Goal: Task Accomplishment & Management: Use online tool/utility

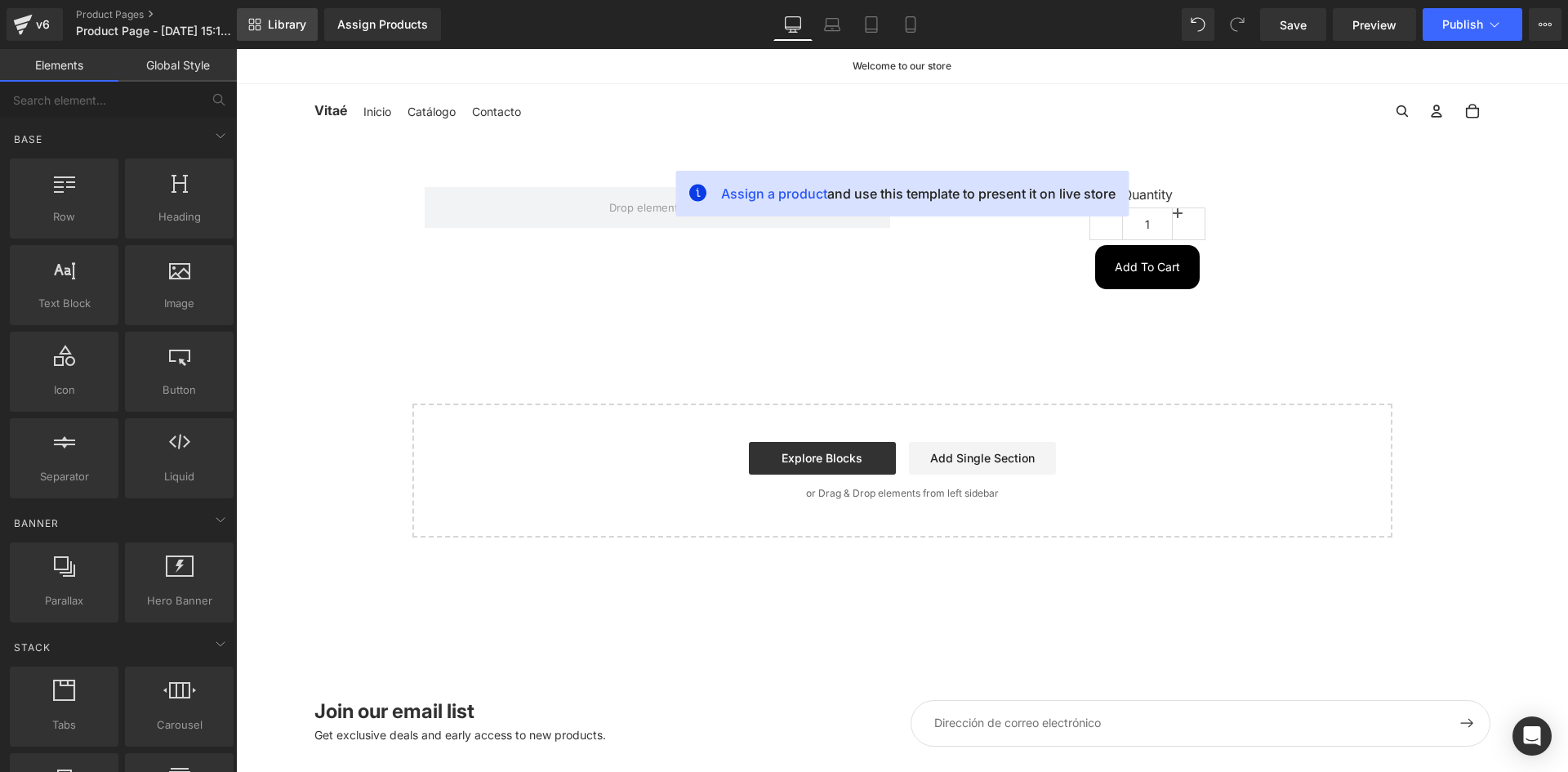
click at [302, 27] on span "Library" at bounding box center [287, 24] width 39 height 15
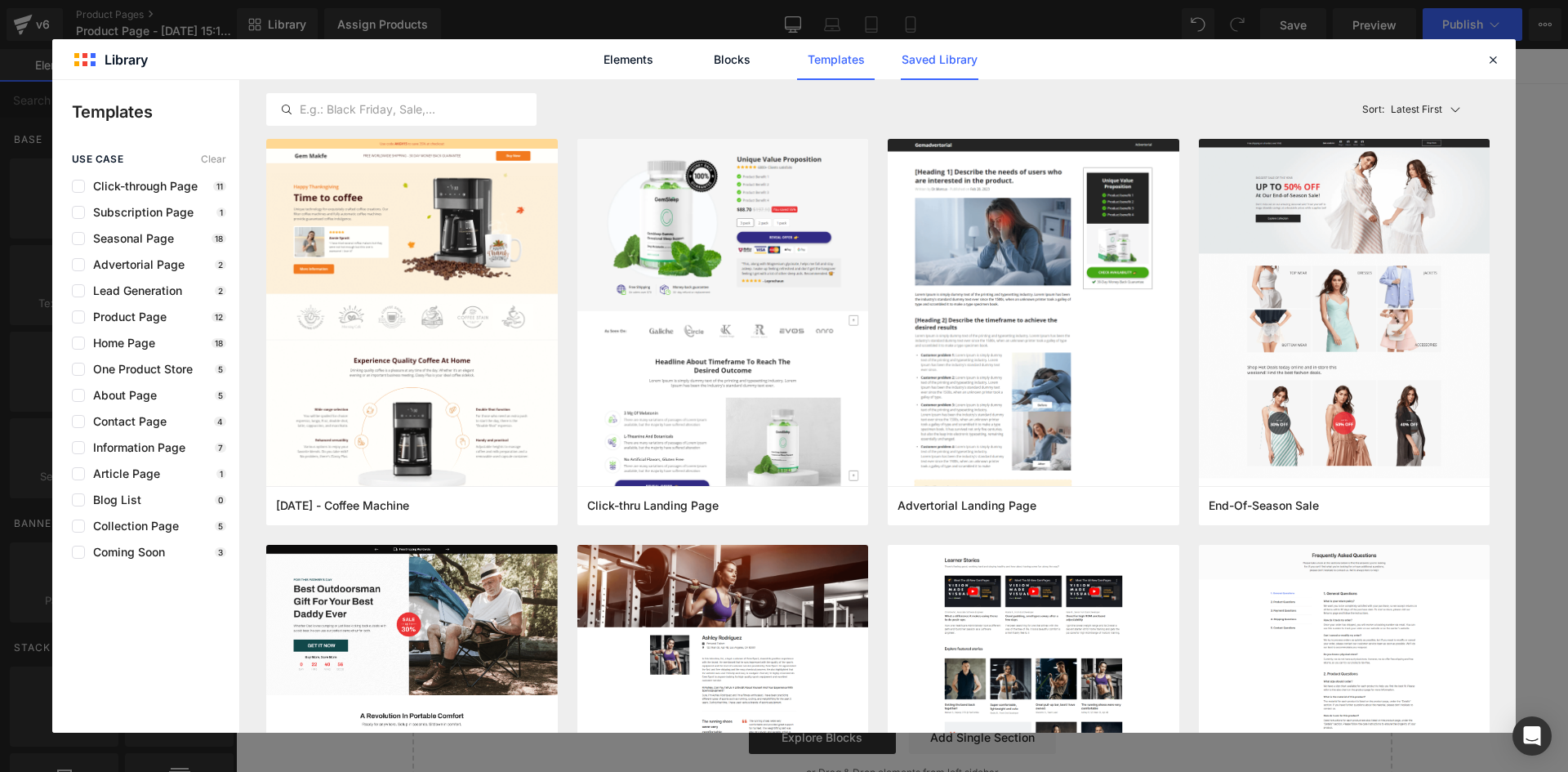
click at [963, 59] on link "Saved Library" at bounding box center [940, 59] width 78 height 41
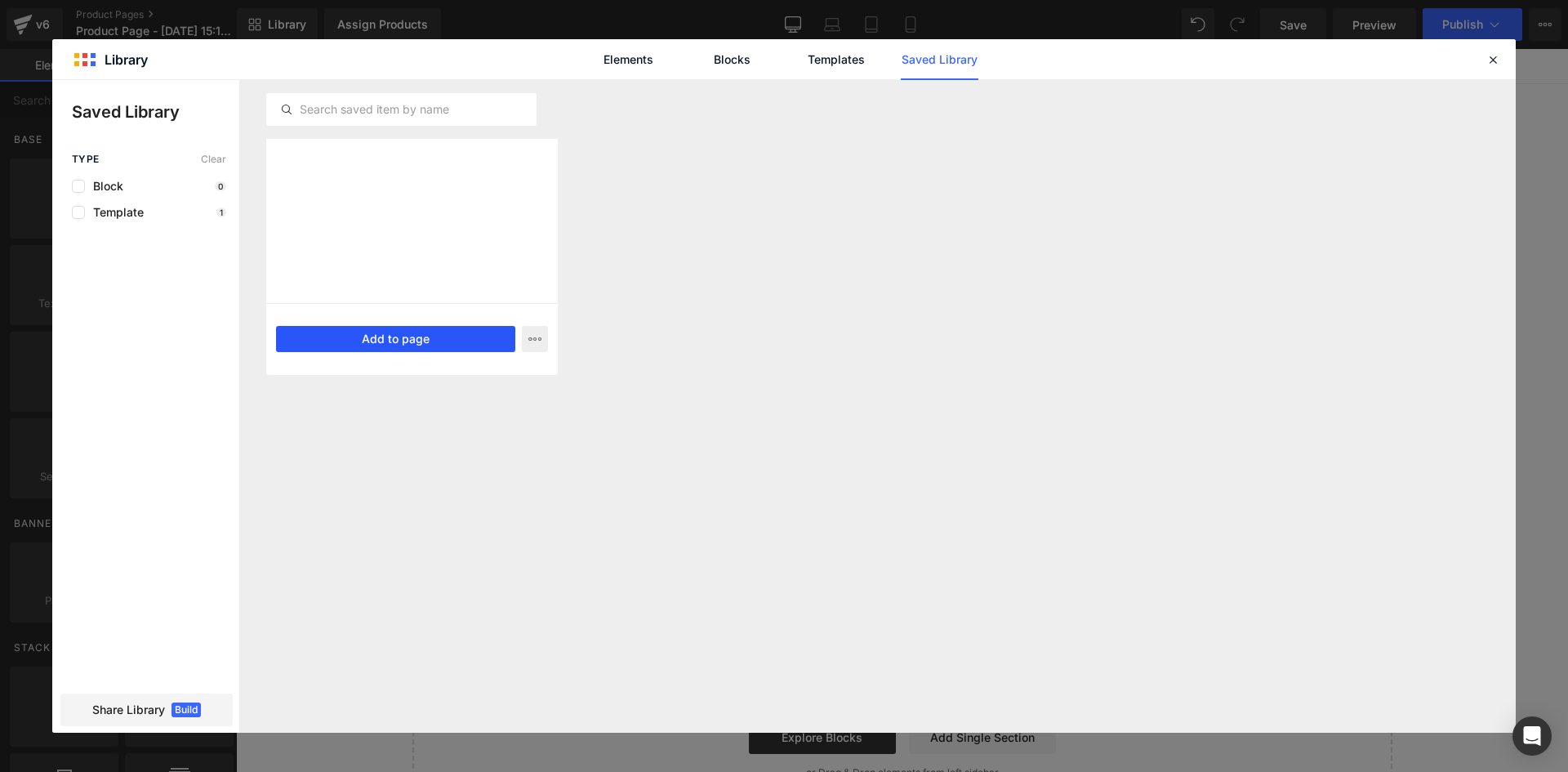
click at [392, 341] on button "Add to page" at bounding box center [395, 339] width 239 height 26
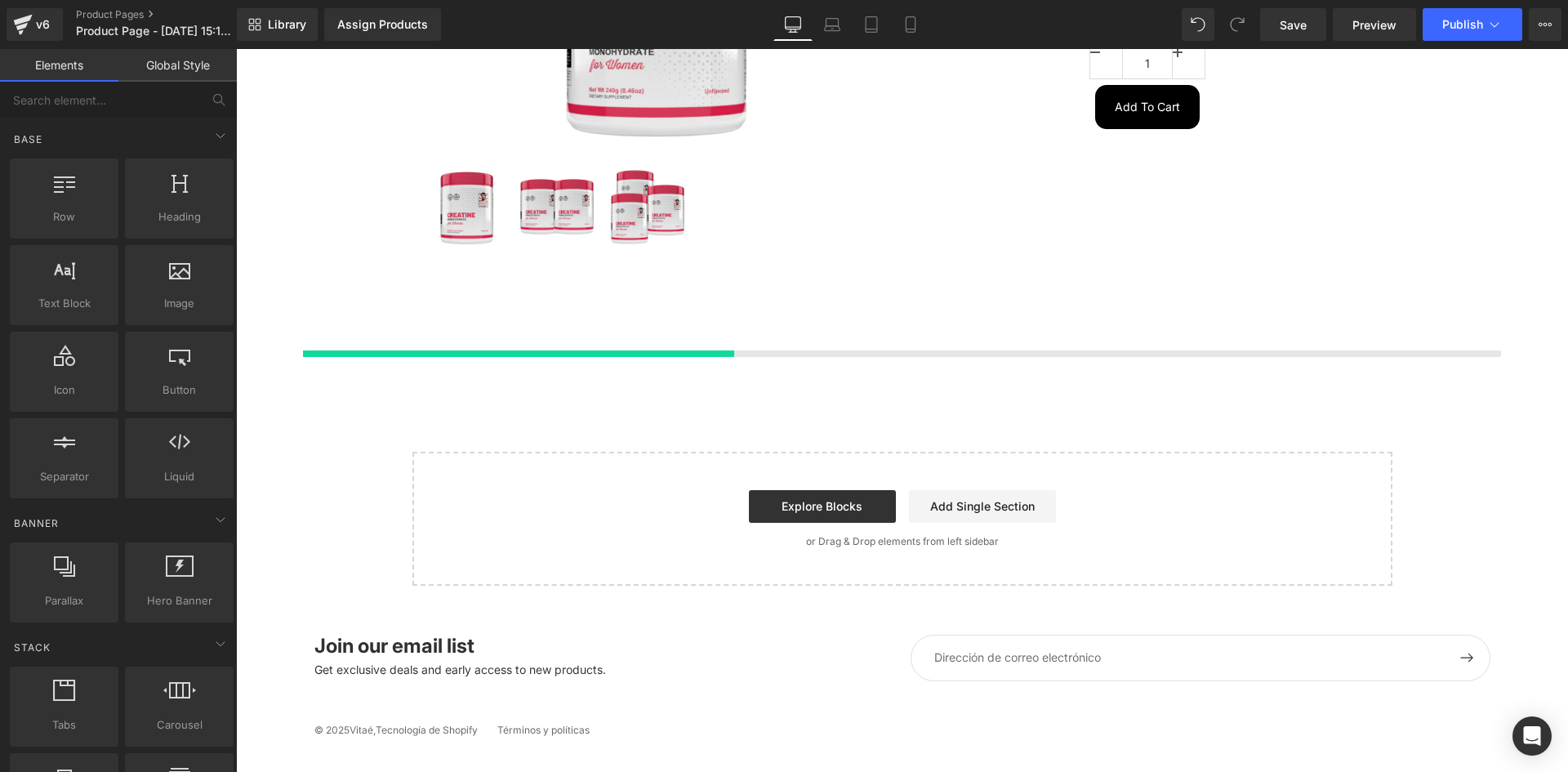
scroll to position [317, 0]
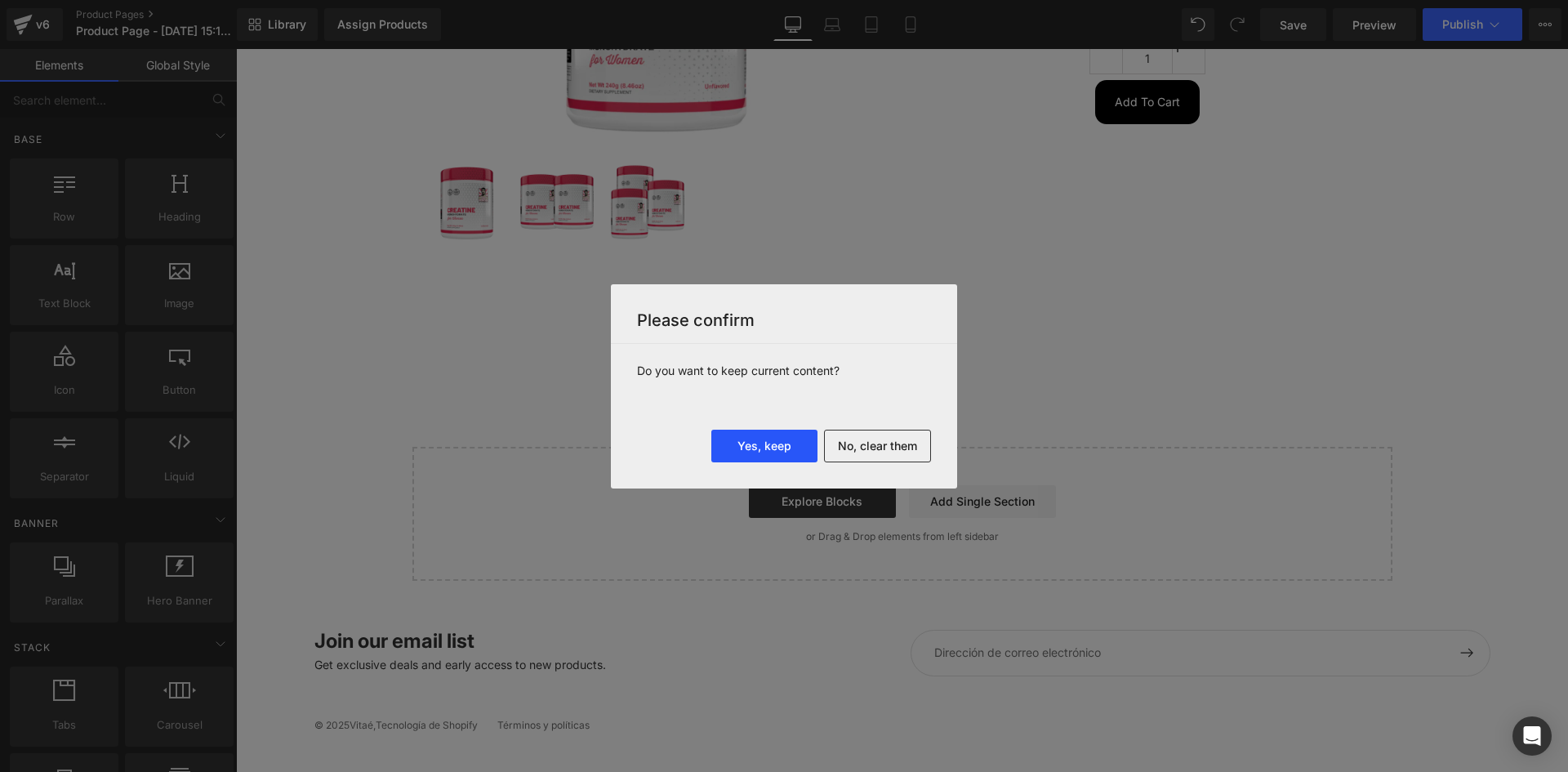
click at [748, 439] on button "Yes, keep" at bounding box center [764, 446] width 106 height 33
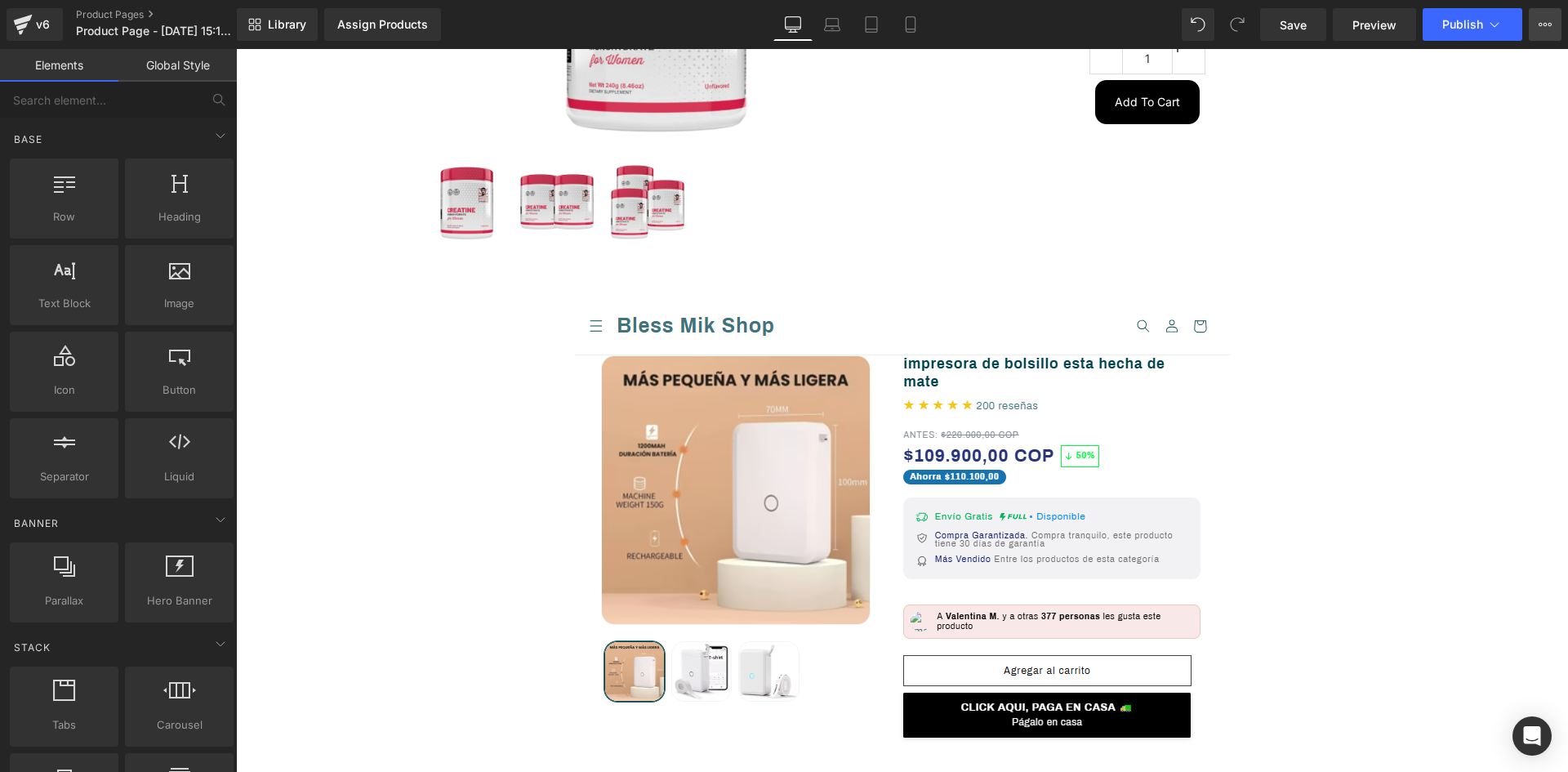
click at [1546, 25] on icon at bounding box center [1545, 24] width 13 height 13
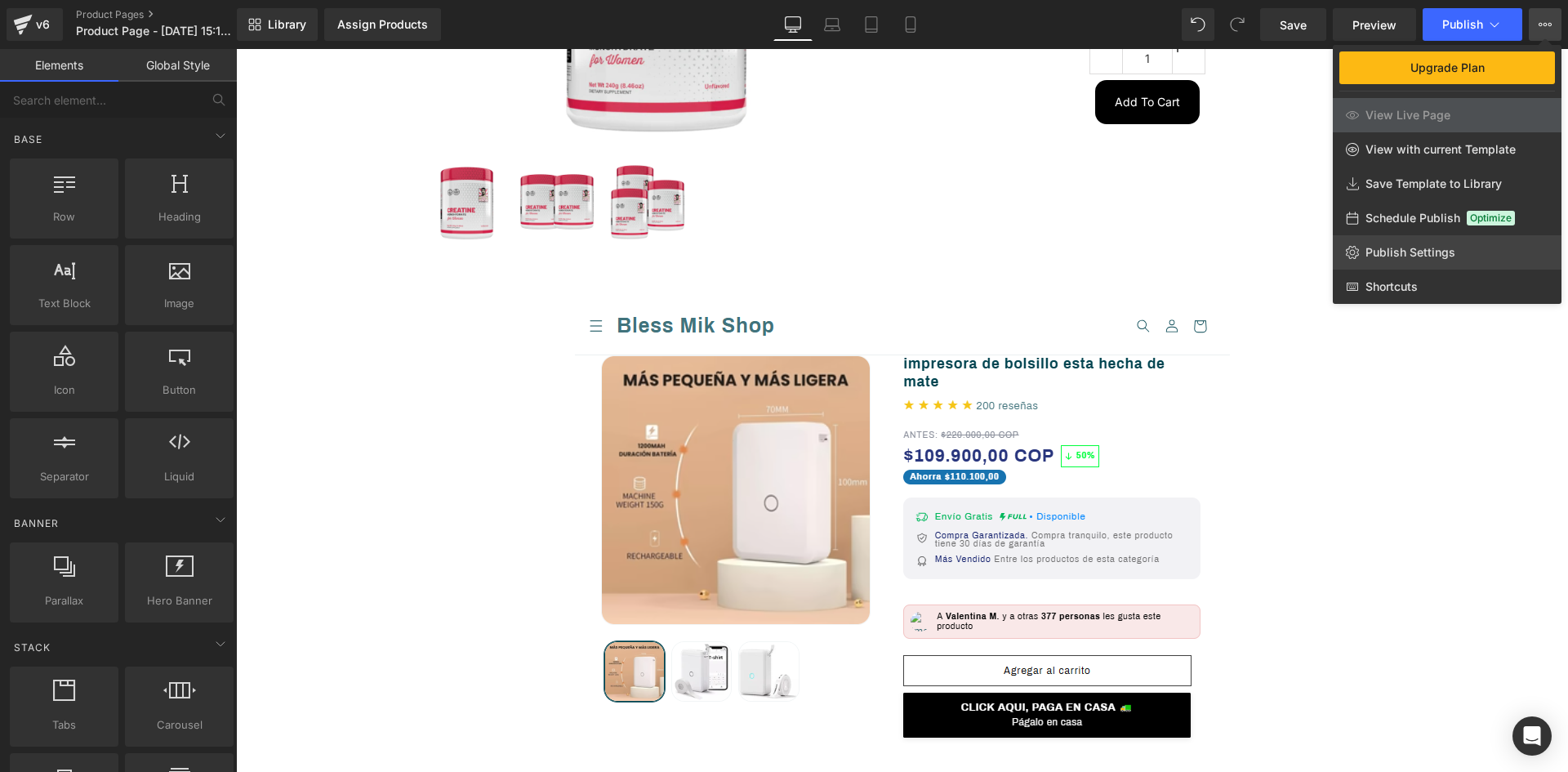
click at [1428, 254] on span "Publish Settings" at bounding box center [1410, 252] width 90 height 15
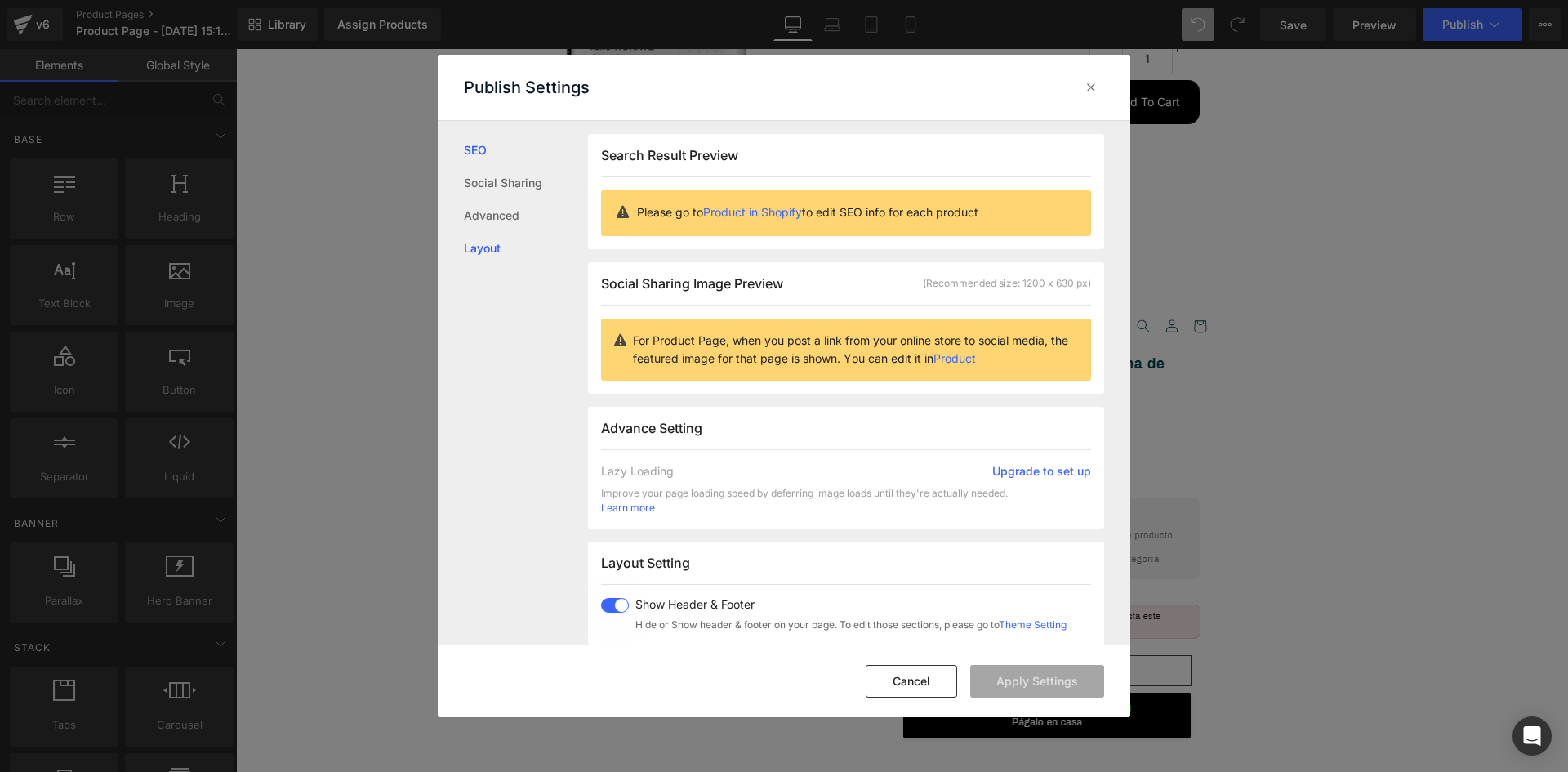
click at [490, 249] on link "Layout" at bounding box center [526, 248] width 124 height 33
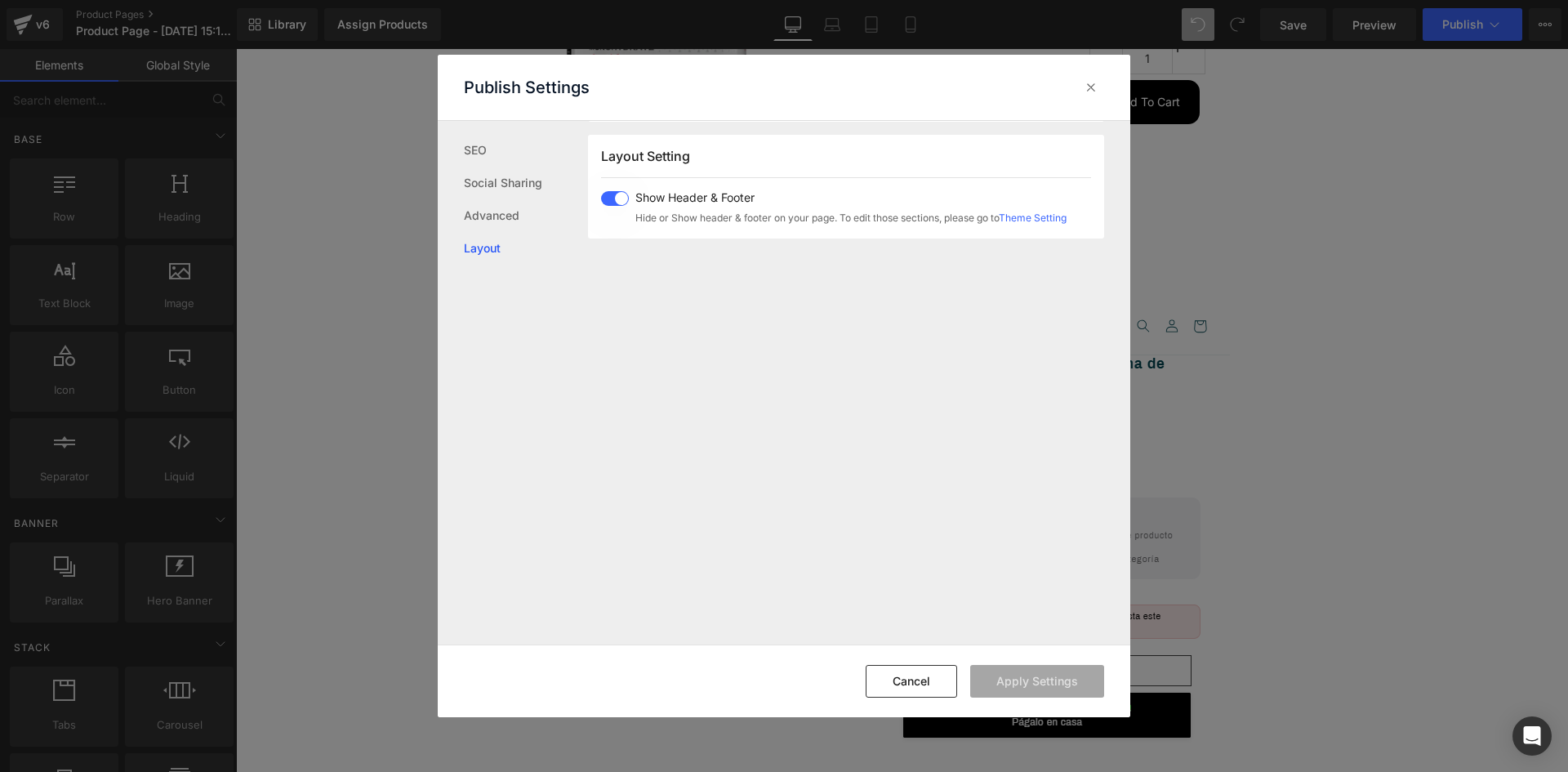
scroll to position [408, 0]
click at [620, 192] on span at bounding box center [615, 198] width 28 height 15
click at [1036, 677] on button "Apply Settings" at bounding box center [1037, 681] width 134 height 33
click at [1096, 91] on icon at bounding box center [1091, 87] width 16 height 16
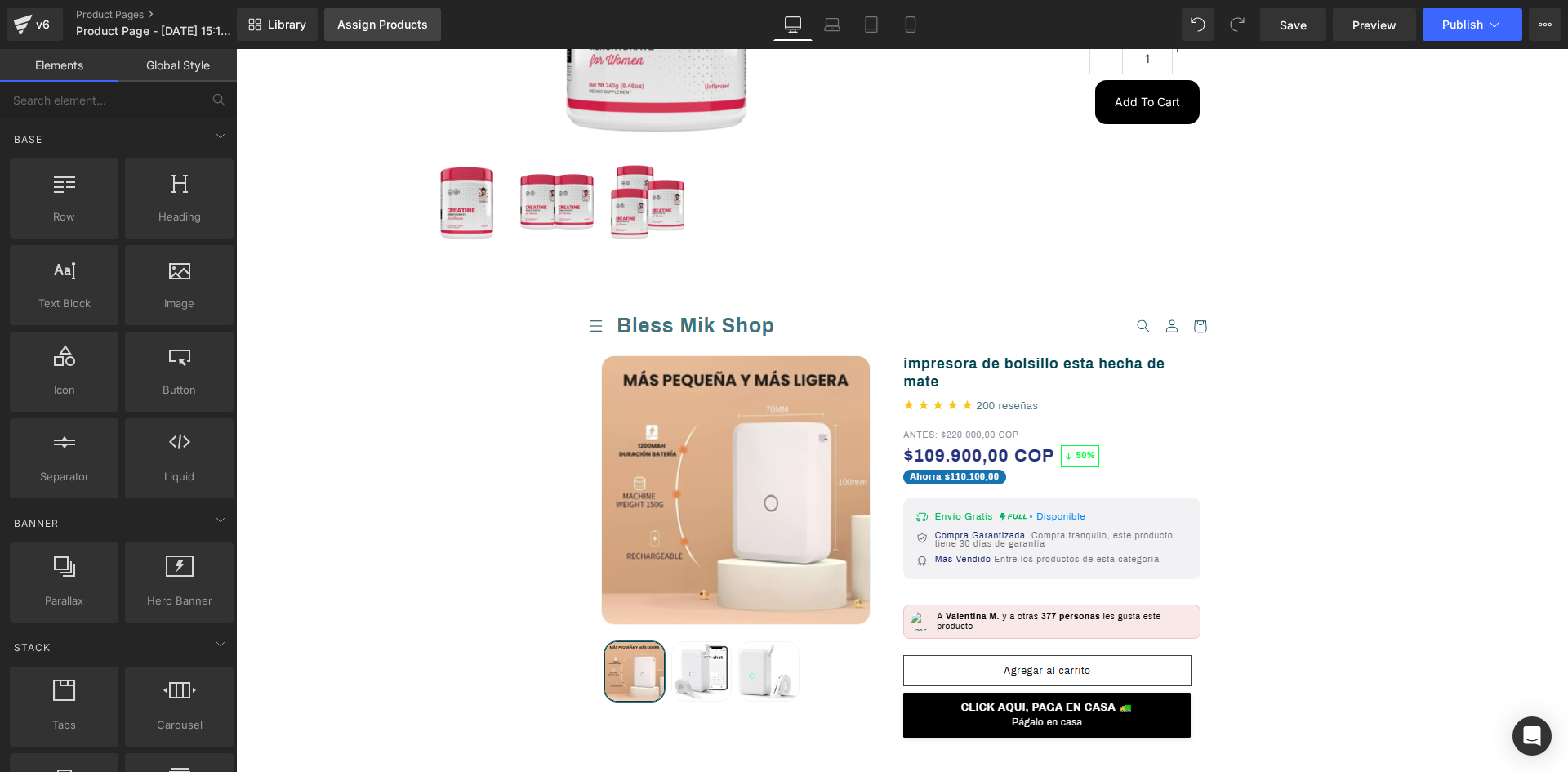
click at [390, 18] on div "Assign Products" at bounding box center [382, 24] width 91 height 13
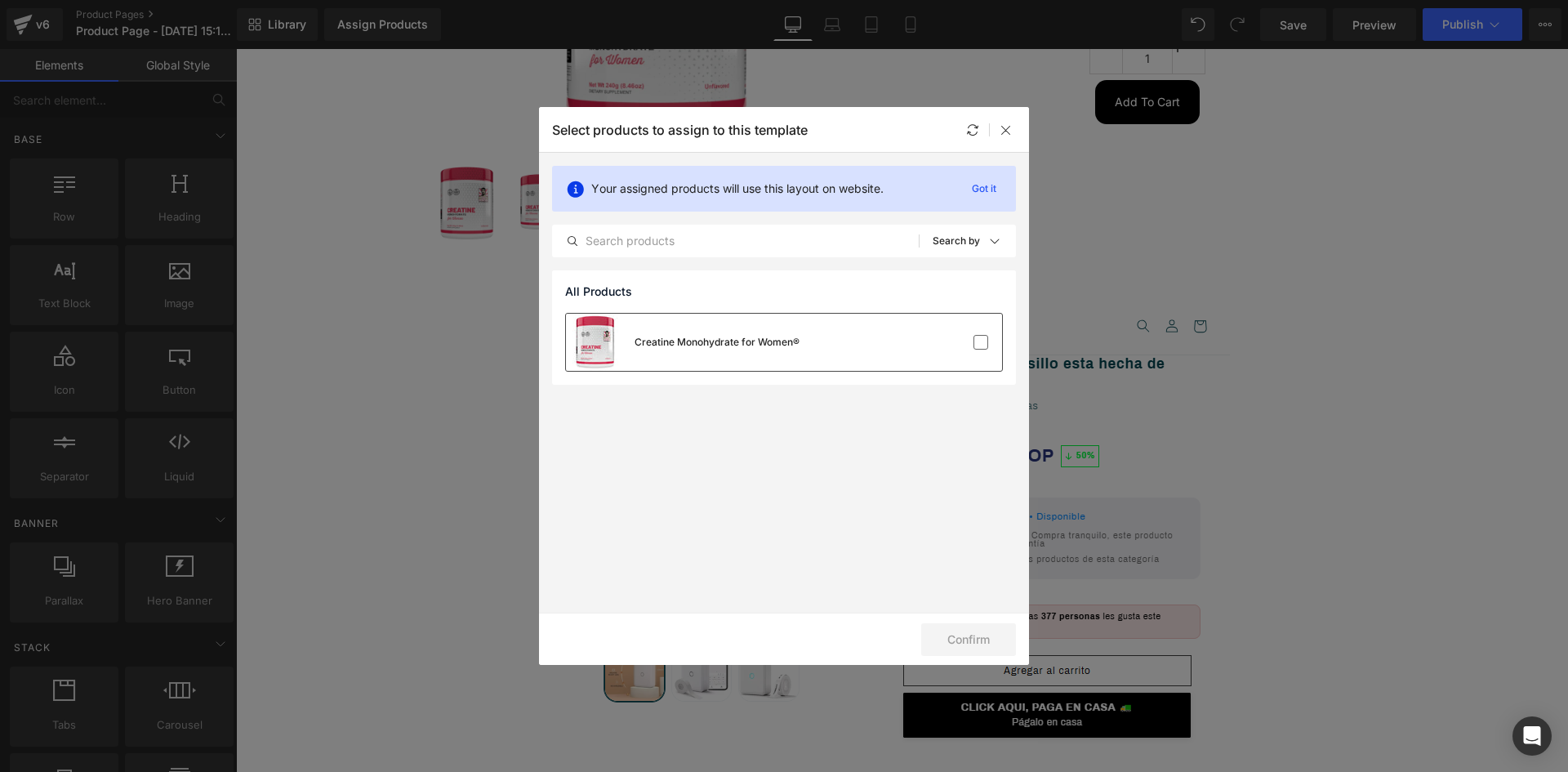
click at [966, 337] on div at bounding box center [953, 342] width 72 height 16
click at [967, 643] on button "Confirm" at bounding box center [969, 640] width 95 height 33
click at [1006, 128] on icon at bounding box center [1006, 129] width 13 height 13
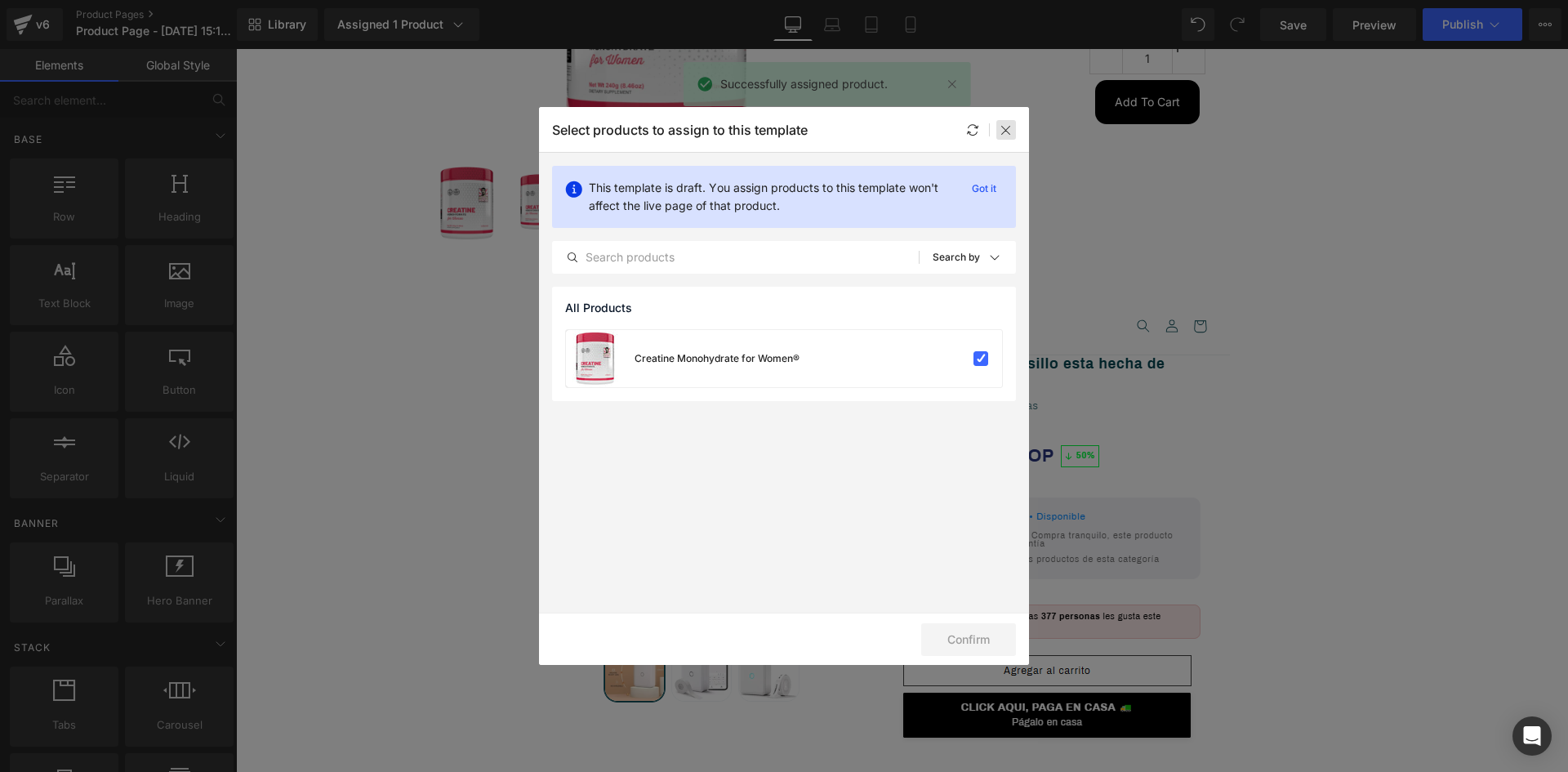
click at [1009, 133] on icon at bounding box center [1006, 129] width 13 height 13
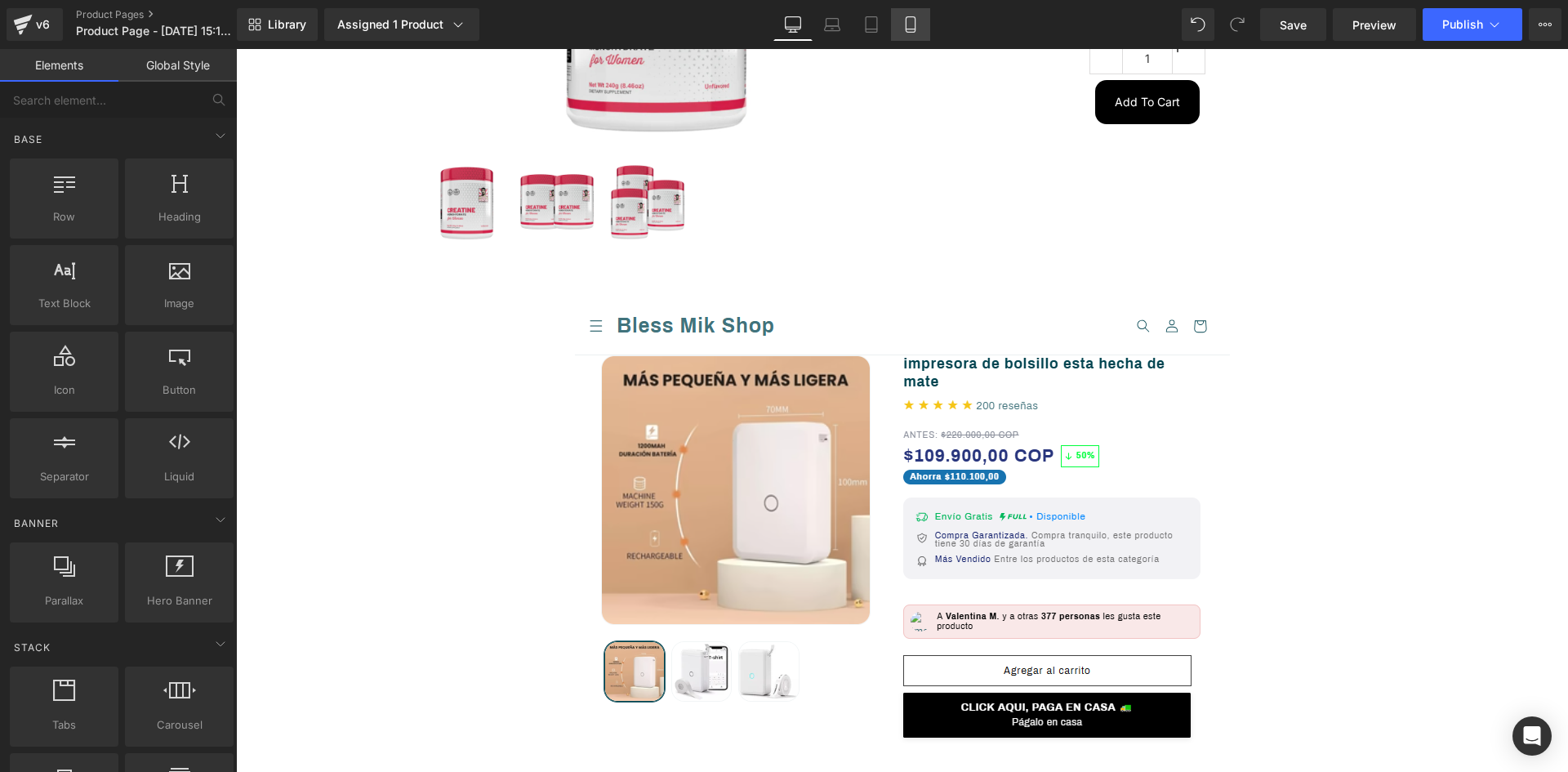
click at [911, 19] on icon at bounding box center [910, 24] width 16 height 16
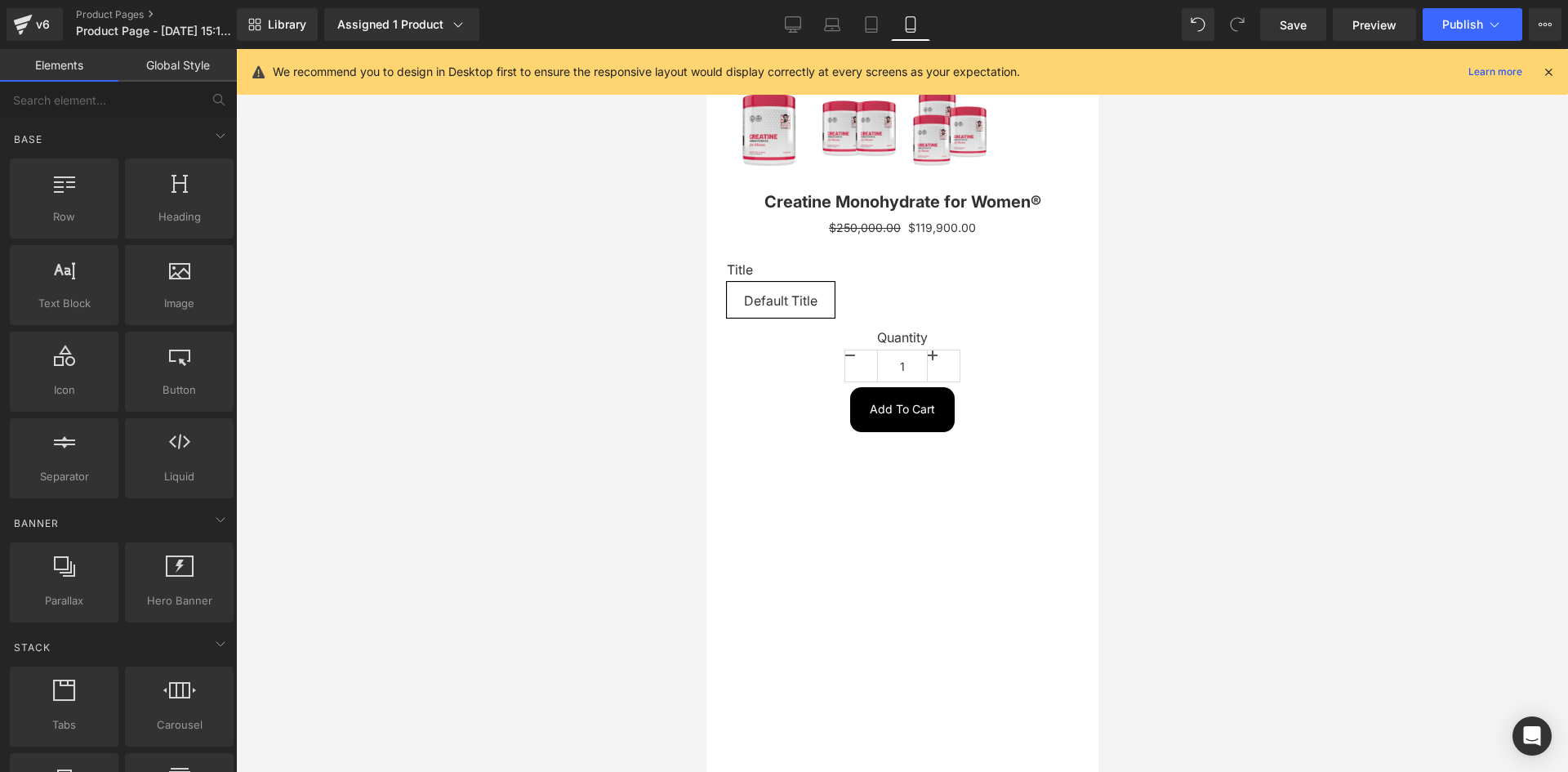
click at [1552, 74] on icon at bounding box center [1548, 72] width 15 height 15
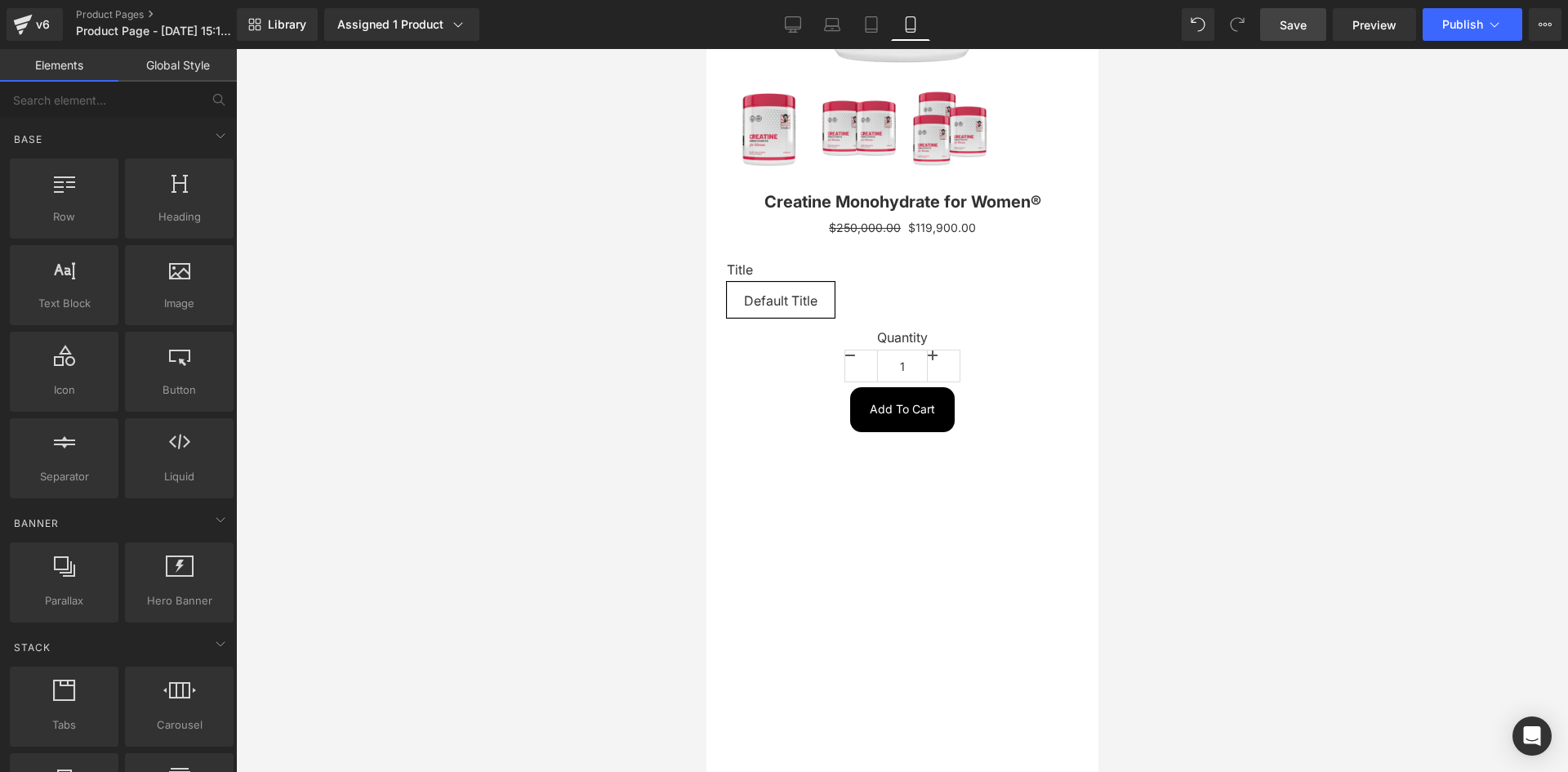
click at [1290, 19] on span "Save" at bounding box center [1293, 25] width 27 height 17
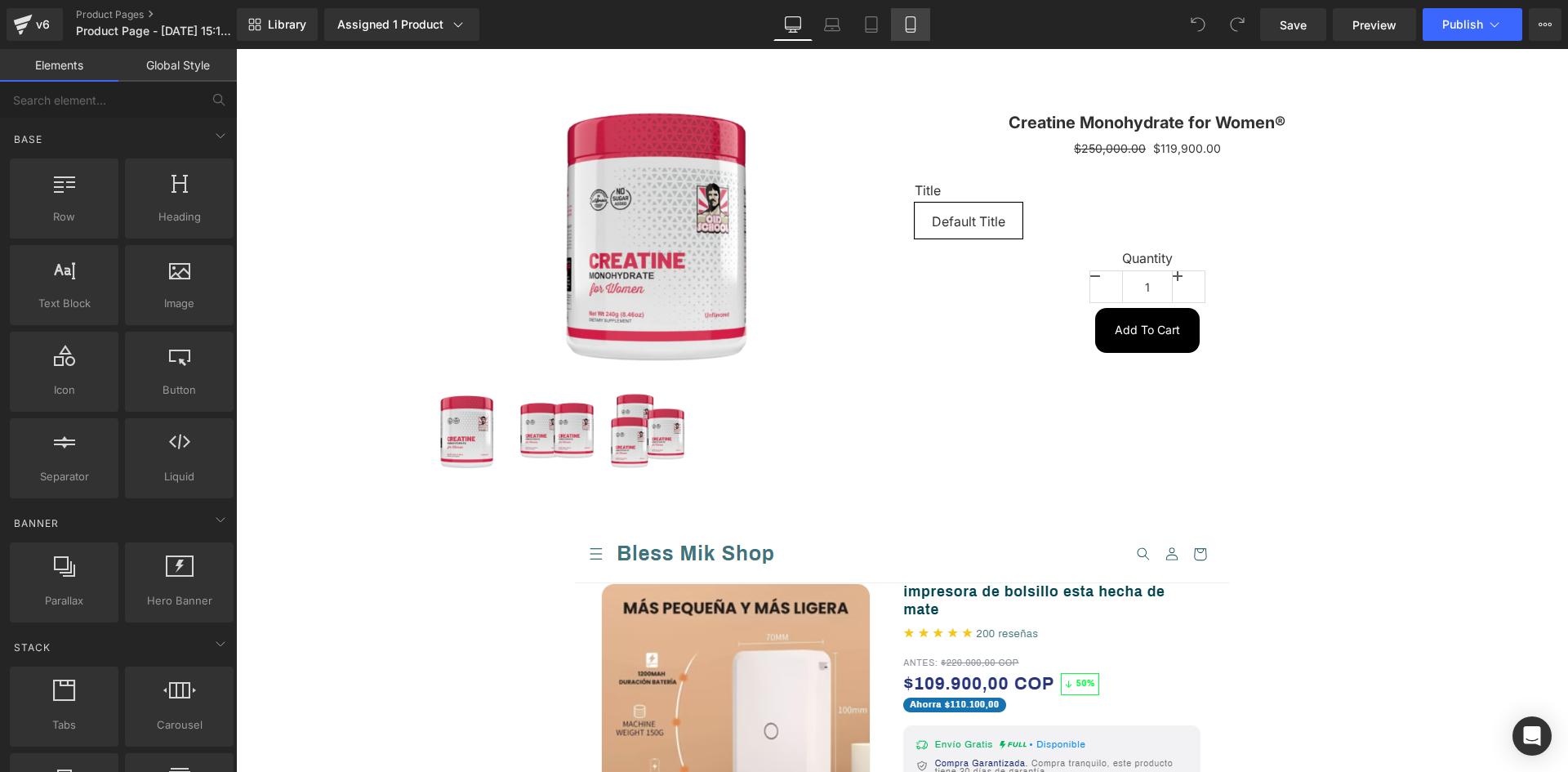
click at [915, 23] on icon at bounding box center [910, 25] width 9 height 16
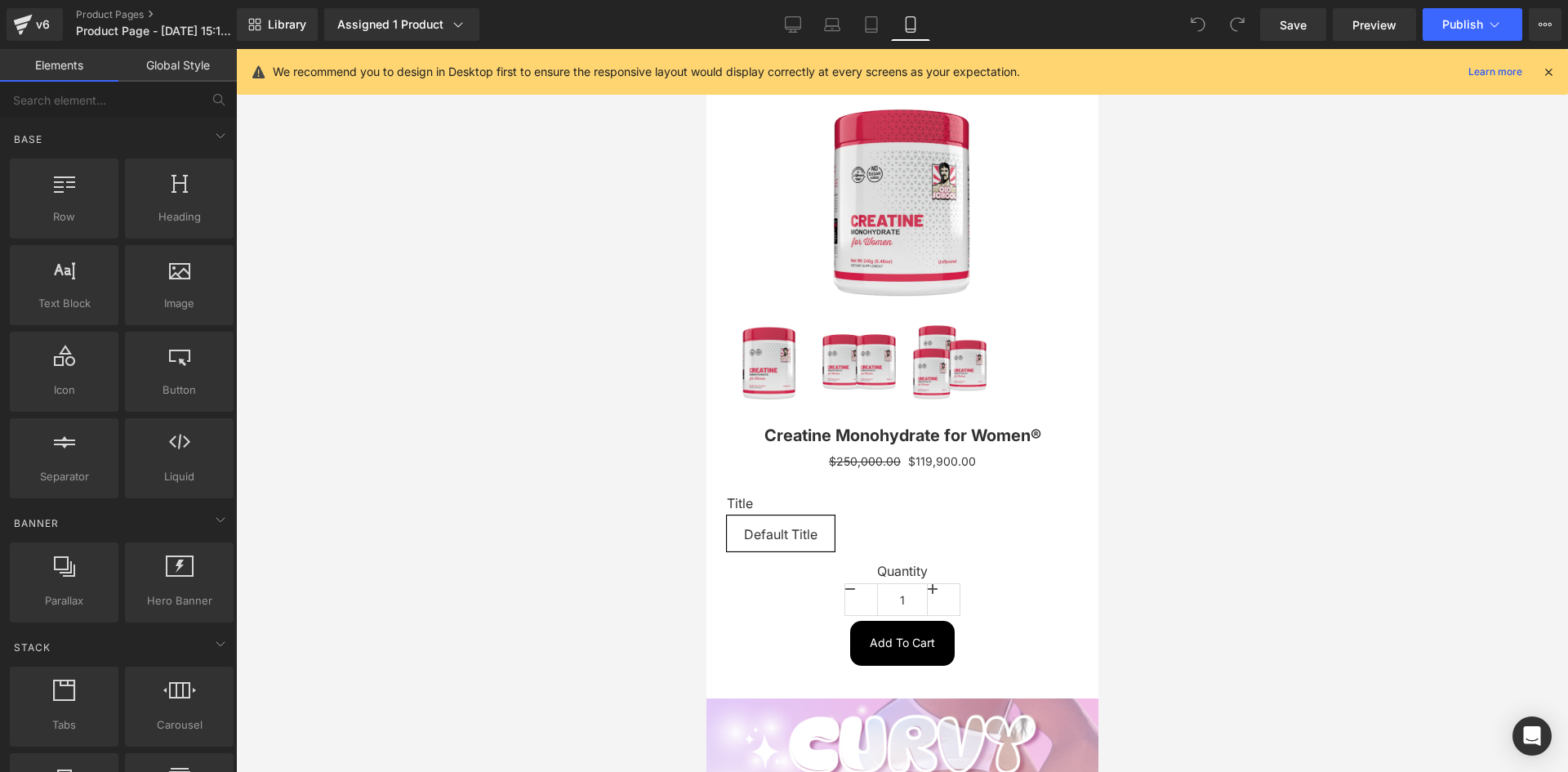
click at [1551, 72] on icon at bounding box center [1548, 72] width 15 height 15
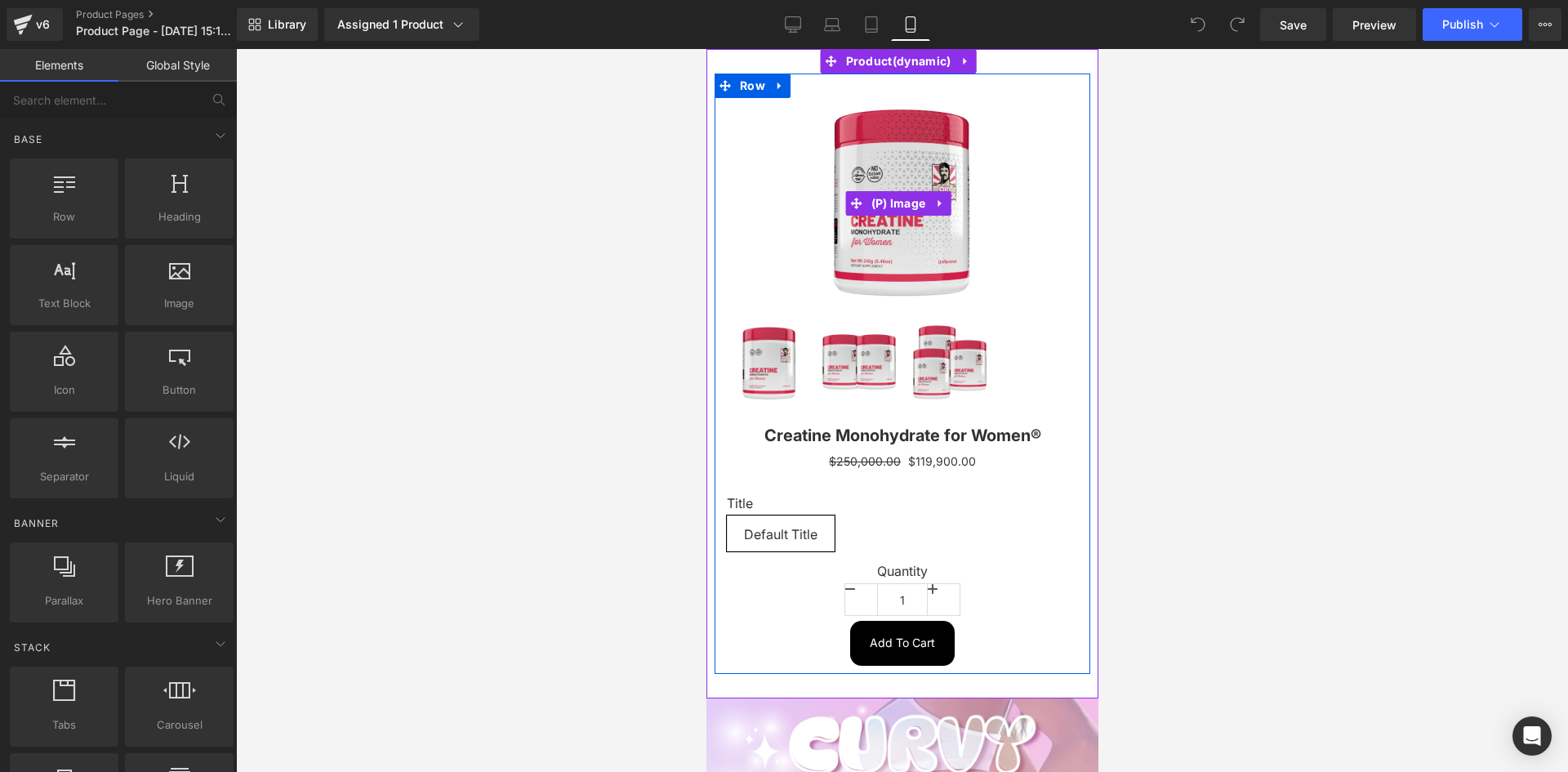
click at [930, 186] on img at bounding box center [901, 204] width 210 height 210
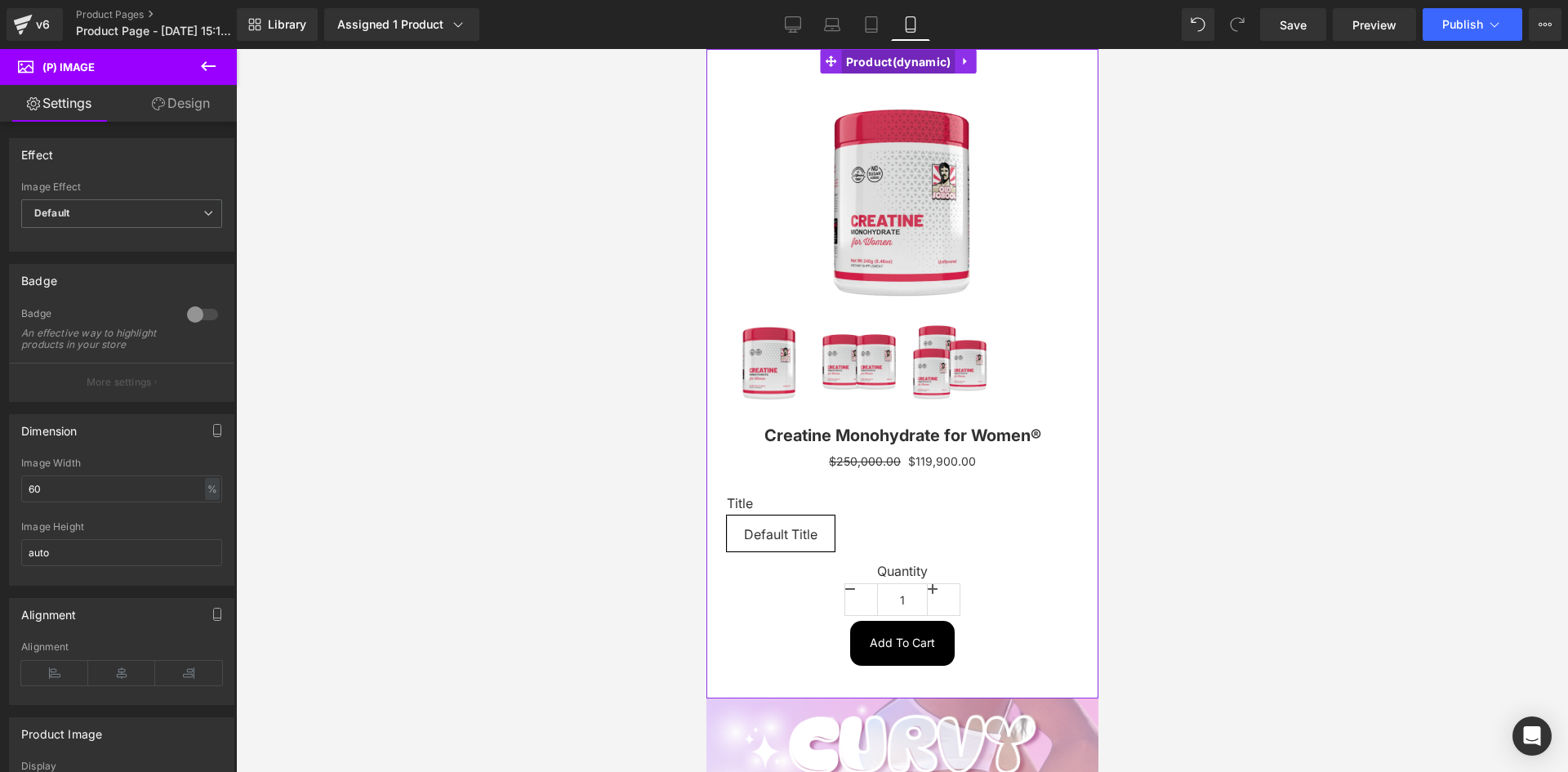
click at [885, 69] on span "Product" at bounding box center [898, 62] width 114 height 24
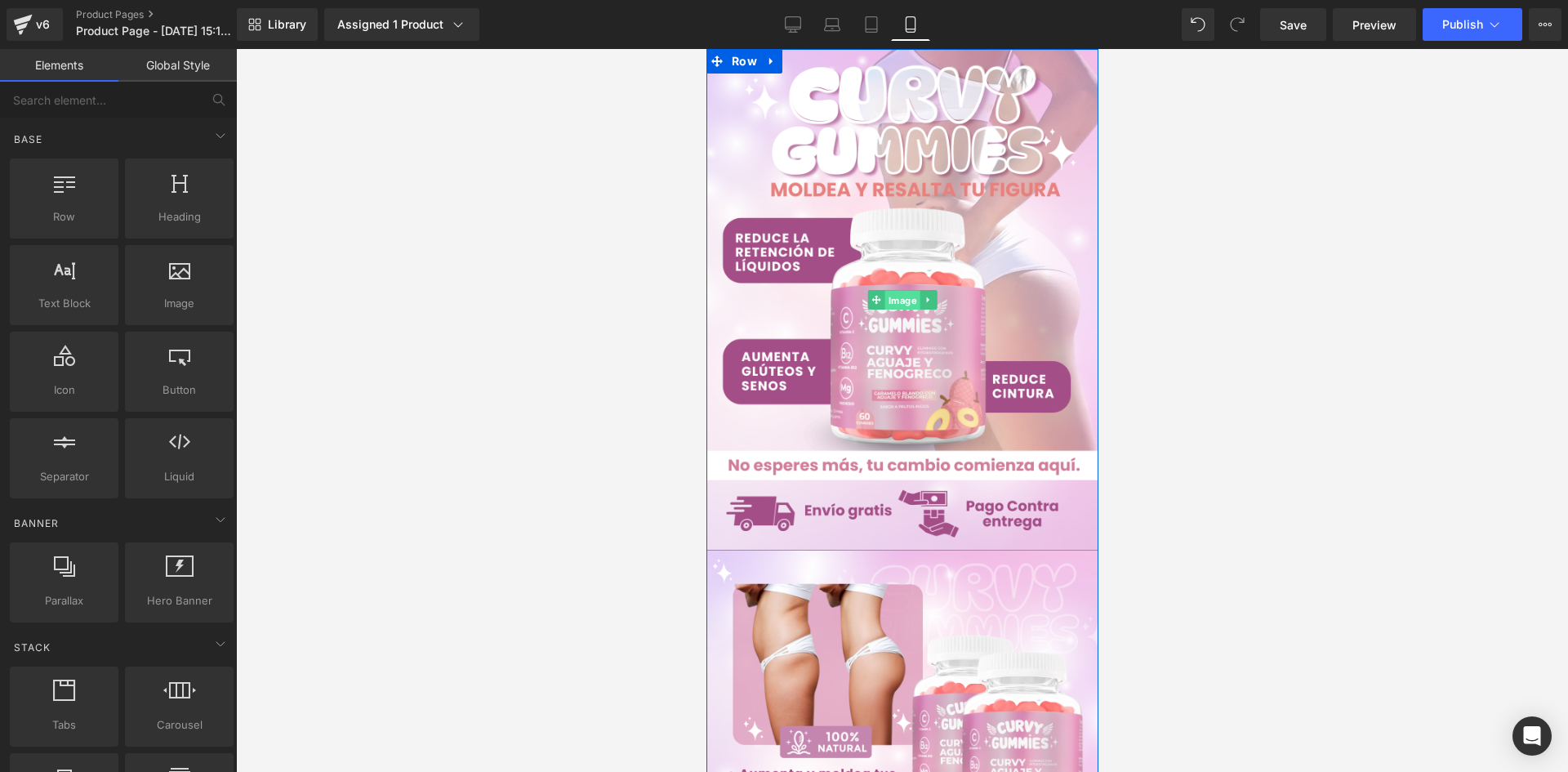
click at [900, 300] on span "Image" at bounding box center [902, 300] width 35 height 20
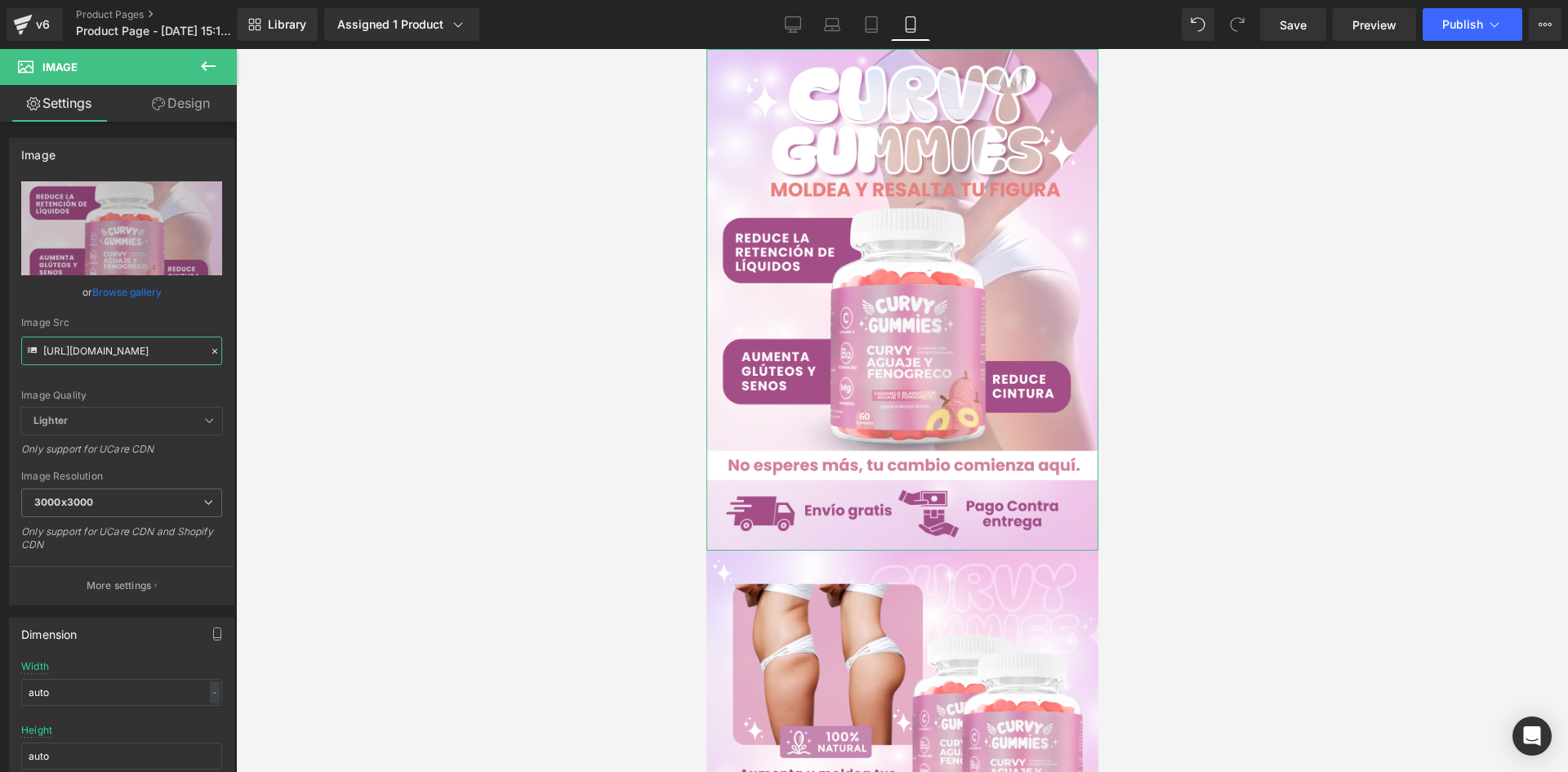
scroll to position [0, 34]
drag, startPoint x: 43, startPoint y: 351, endPoint x: 285, endPoint y: 364, distance: 242.3
click at [285, 364] on div "Image You are previewing how the will restyle your page. You can not edit Eleme…" at bounding box center [784, 399] width 1568 height 800
paste input "d0Y7b2W4/Pieza-1-3x"
type input "https://i.ibb.co/d0Y7b2W4/Pieza-1-3x.png"
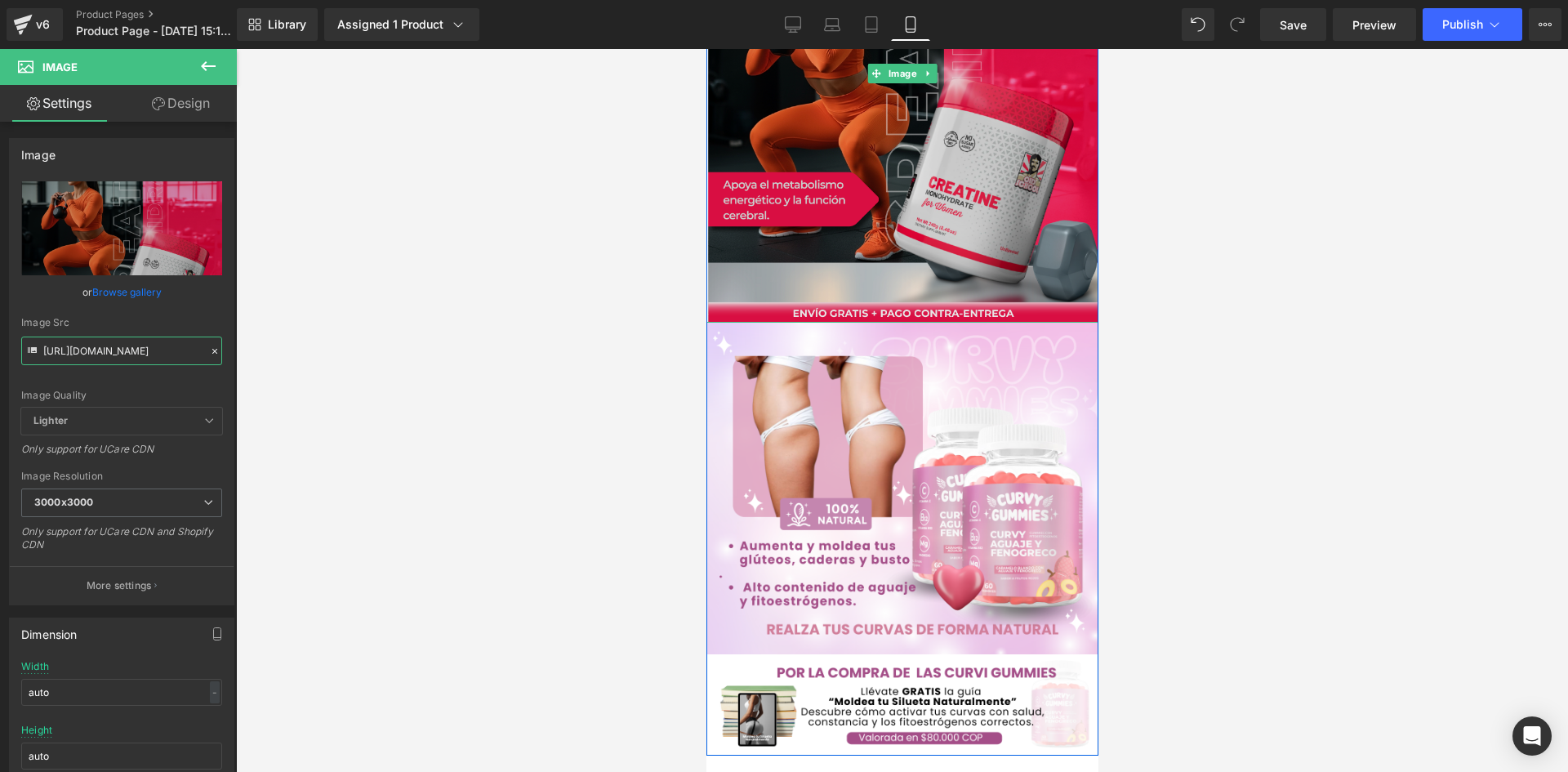
scroll to position [245, 0]
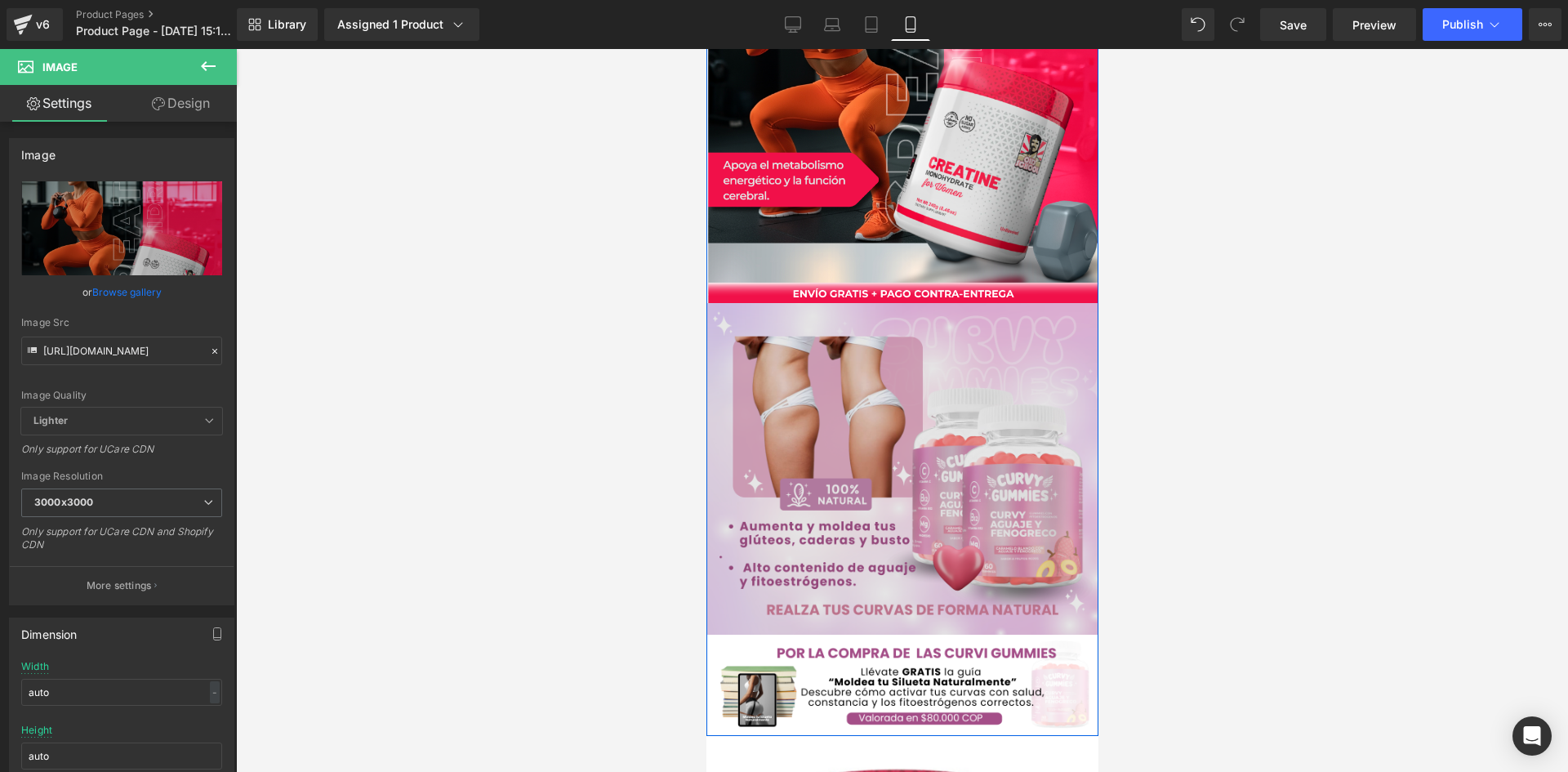
click at [887, 464] on div "Image" at bounding box center [901, 468] width 392 height 331
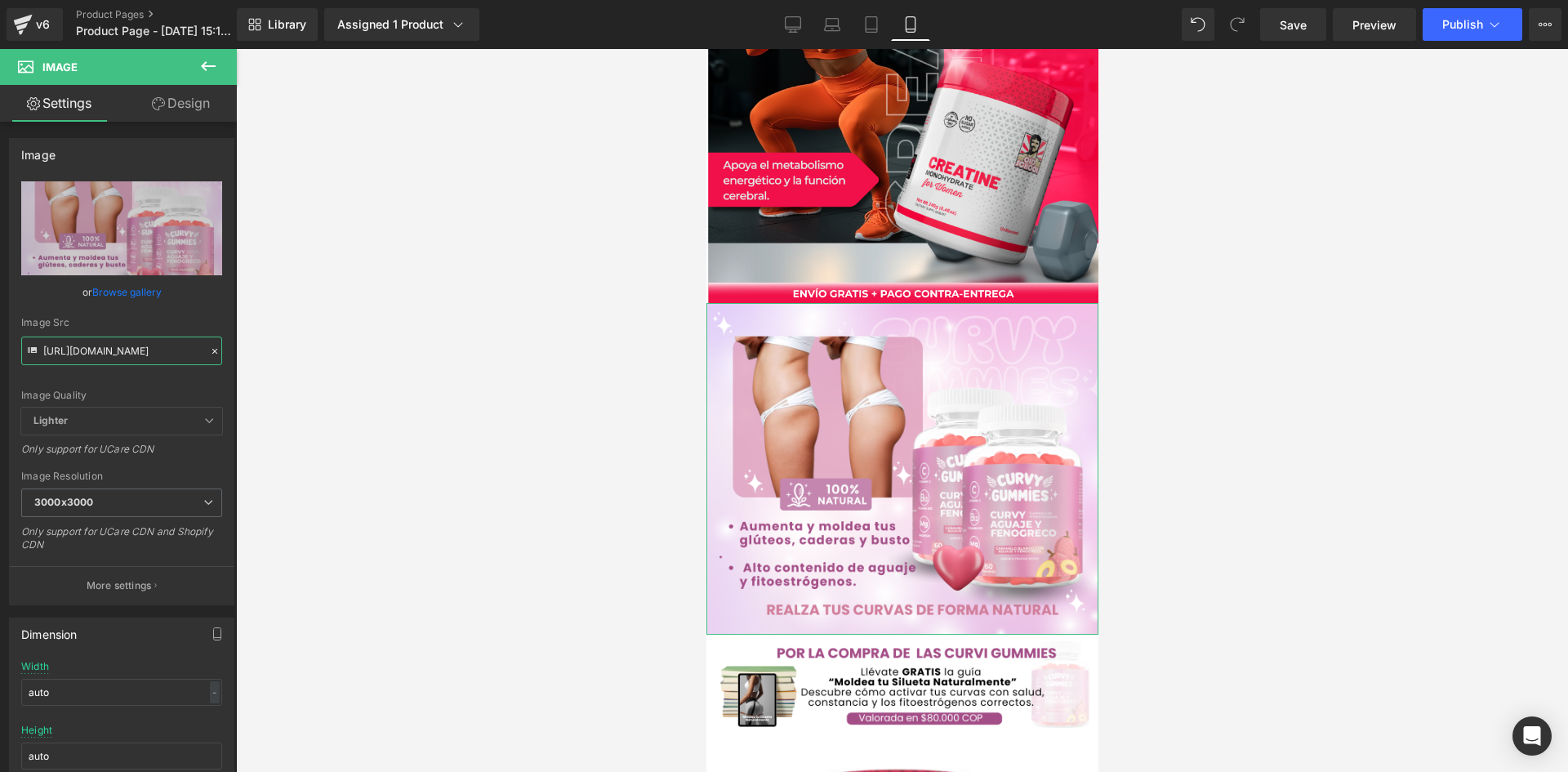
scroll to position [0, 28]
drag, startPoint x: 42, startPoint y: 348, endPoint x: 293, endPoint y: 362, distance: 251.4
click at [293, 362] on div "Image You are previewing how the will restyle your page. You can not edit Eleme…" at bounding box center [784, 399] width 1568 height 800
paste input "4RHN89dK/Pieza-2-3x"
type input "https://i.ibb.co/4RHN89dK/Pieza-2-3x.png"
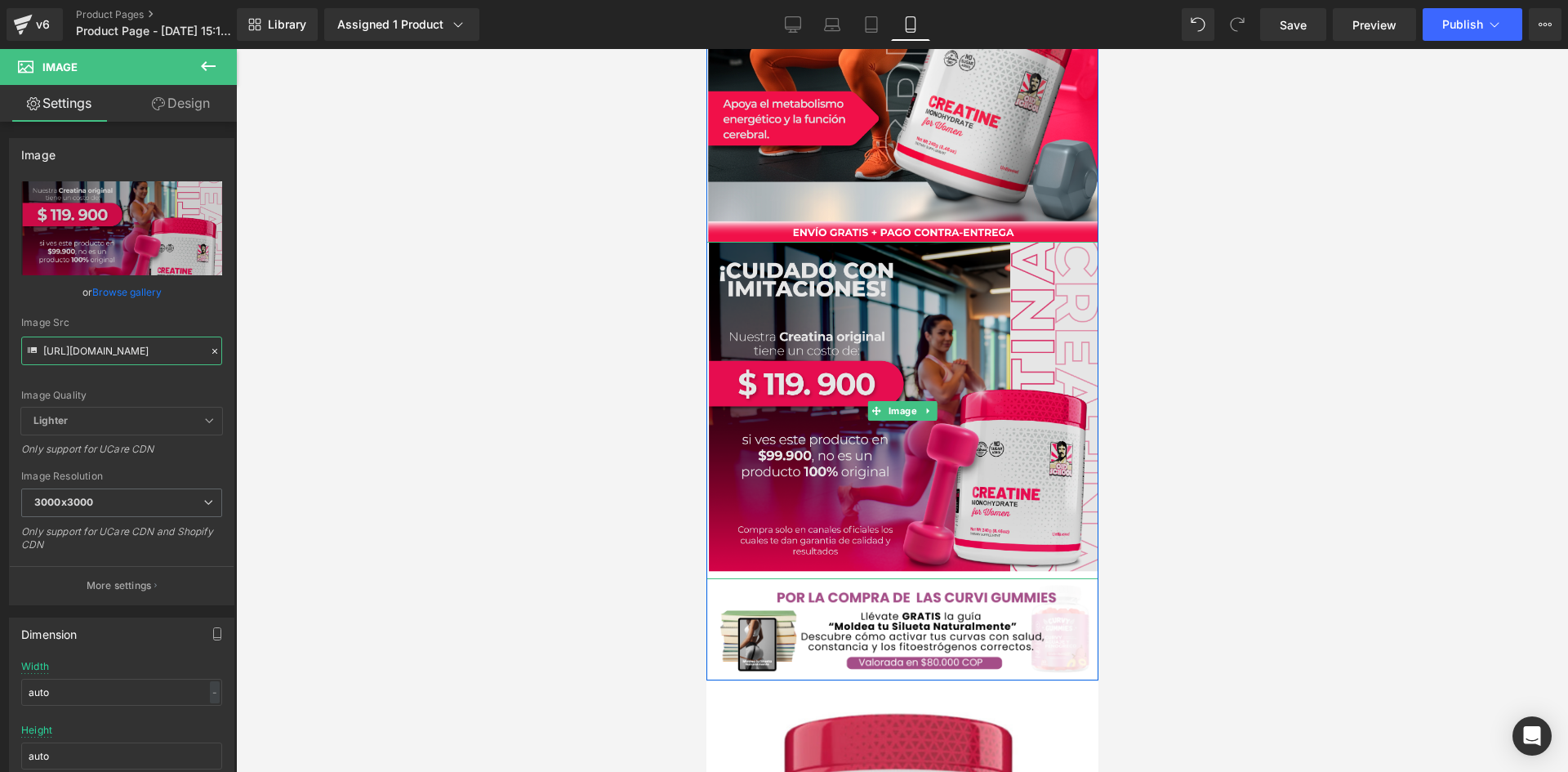
scroll to position [490, 0]
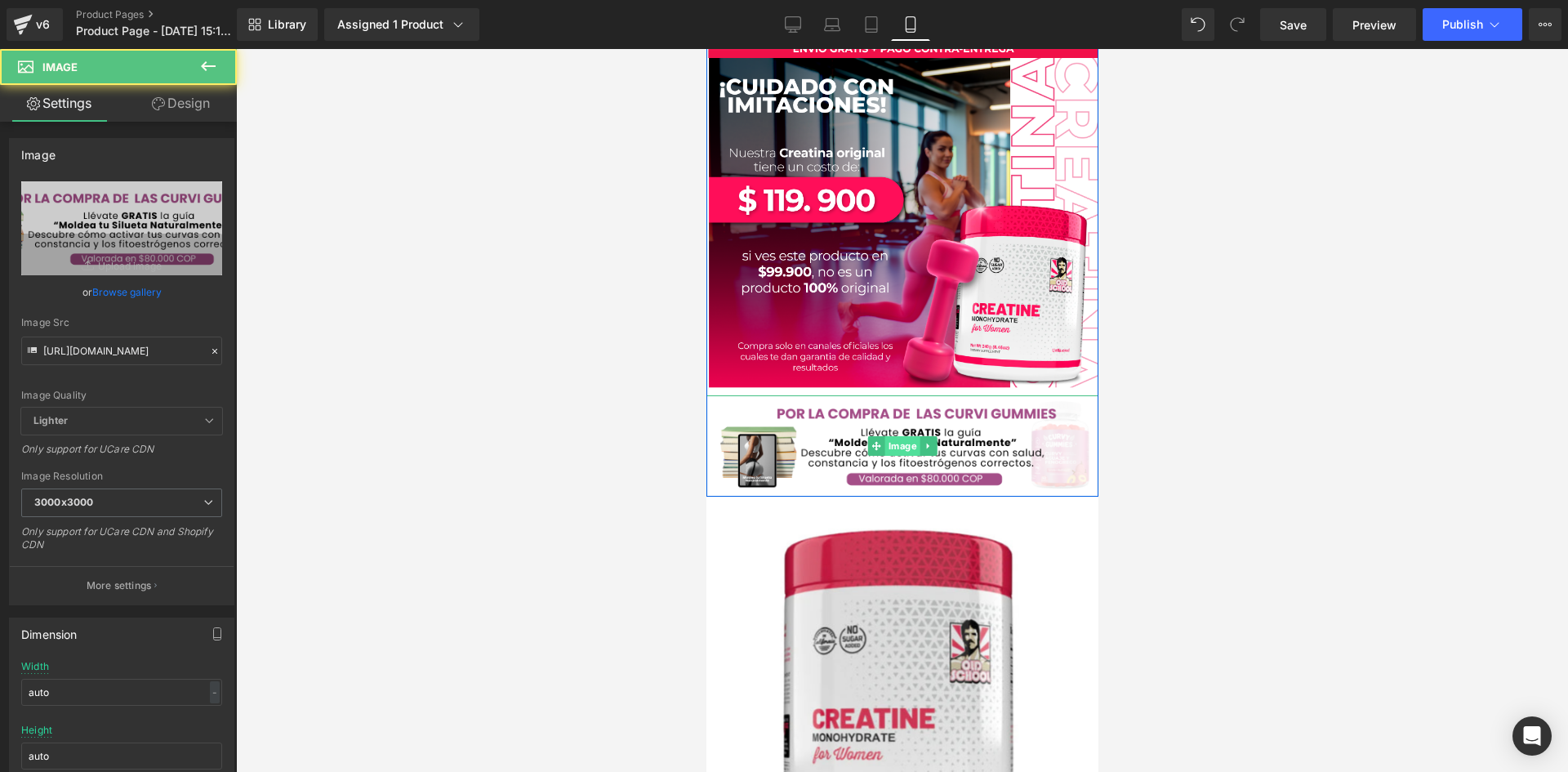
click at [893, 437] on div "Image" at bounding box center [901, 445] width 392 height 101
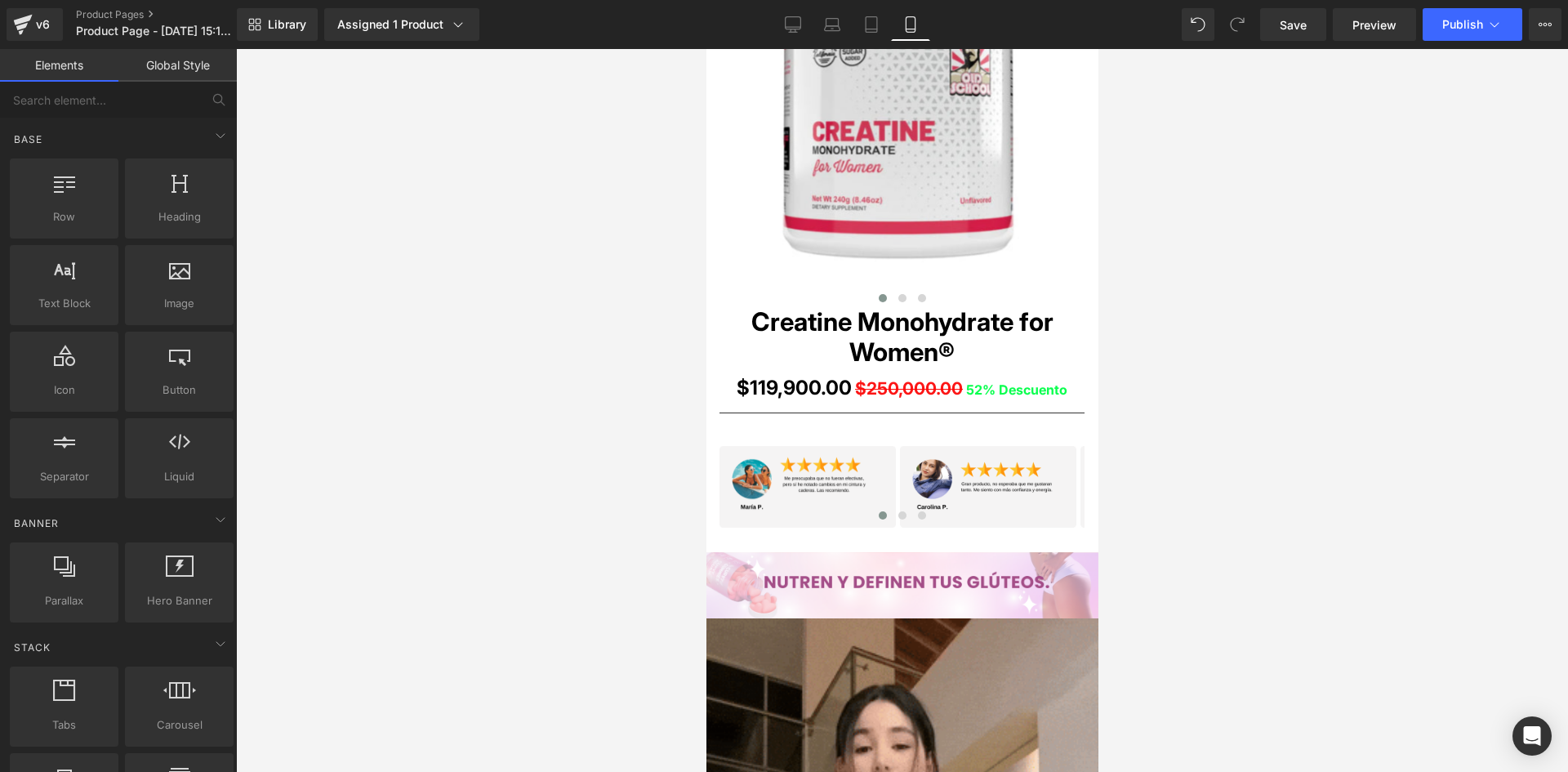
scroll to position [980, 0]
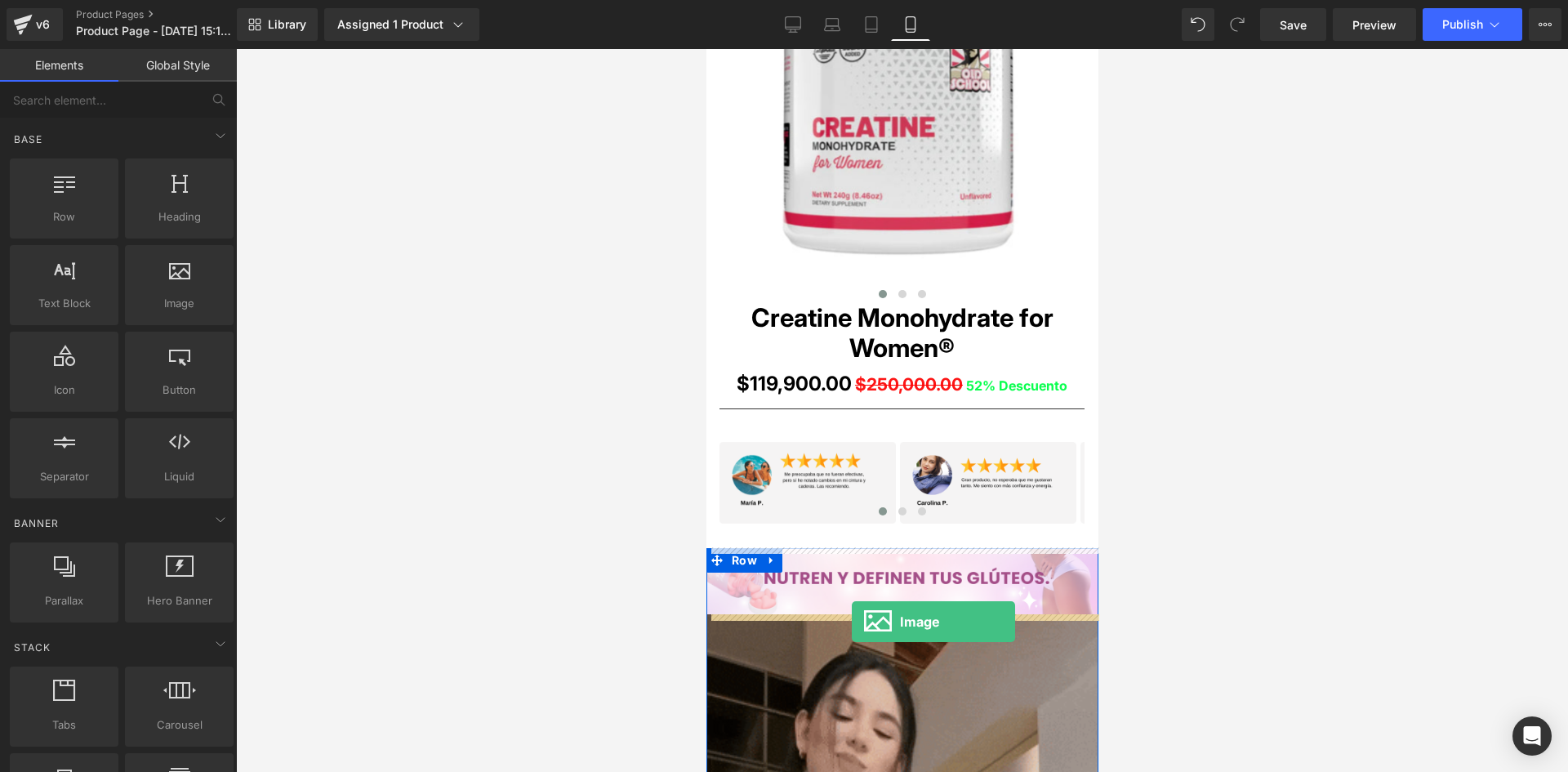
drag, startPoint x: 885, startPoint y: 348, endPoint x: 851, endPoint y: 622, distance: 276.1
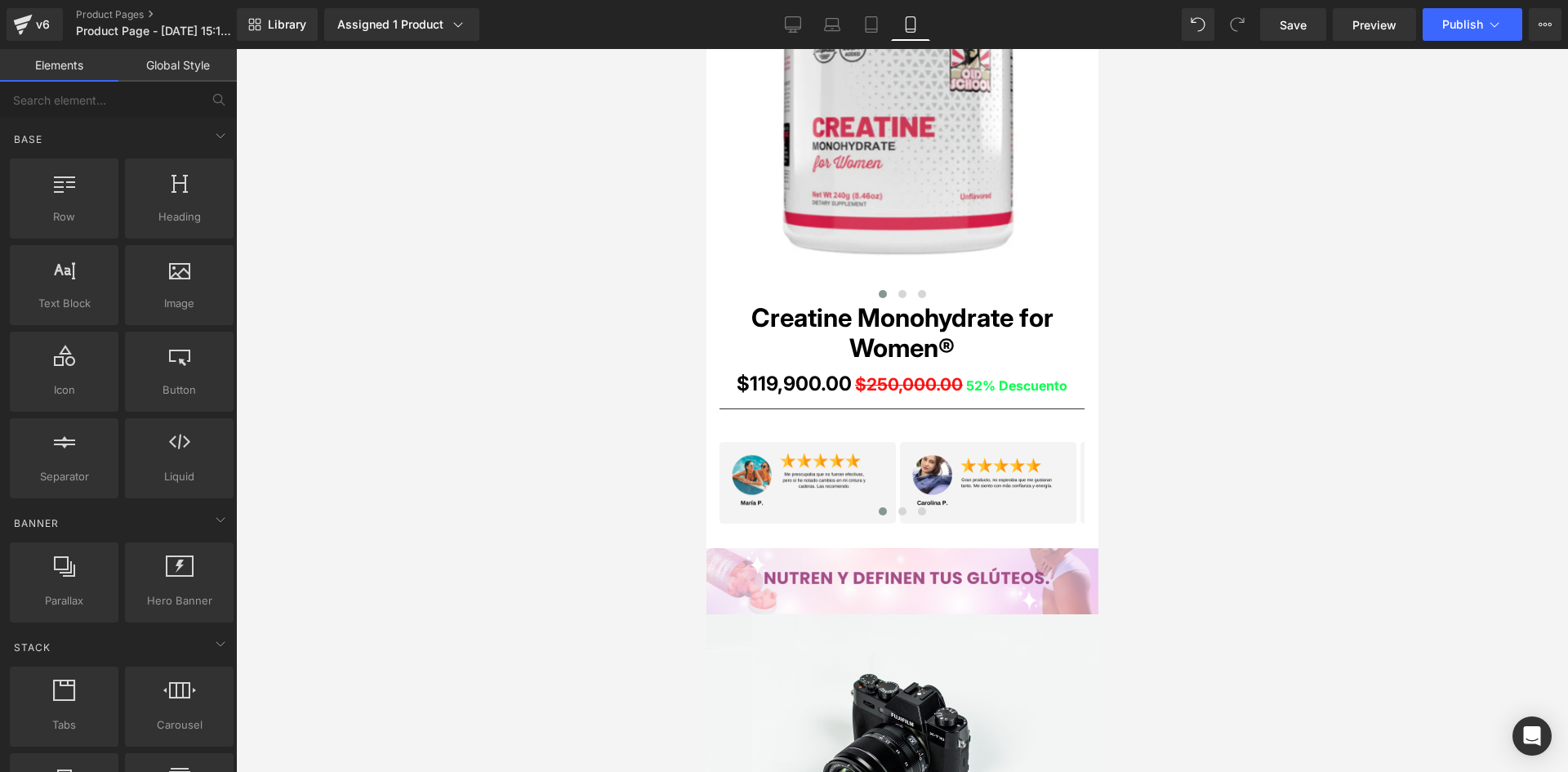
click at [378, 288] on div at bounding box center [902, 411] width 1333 height 723
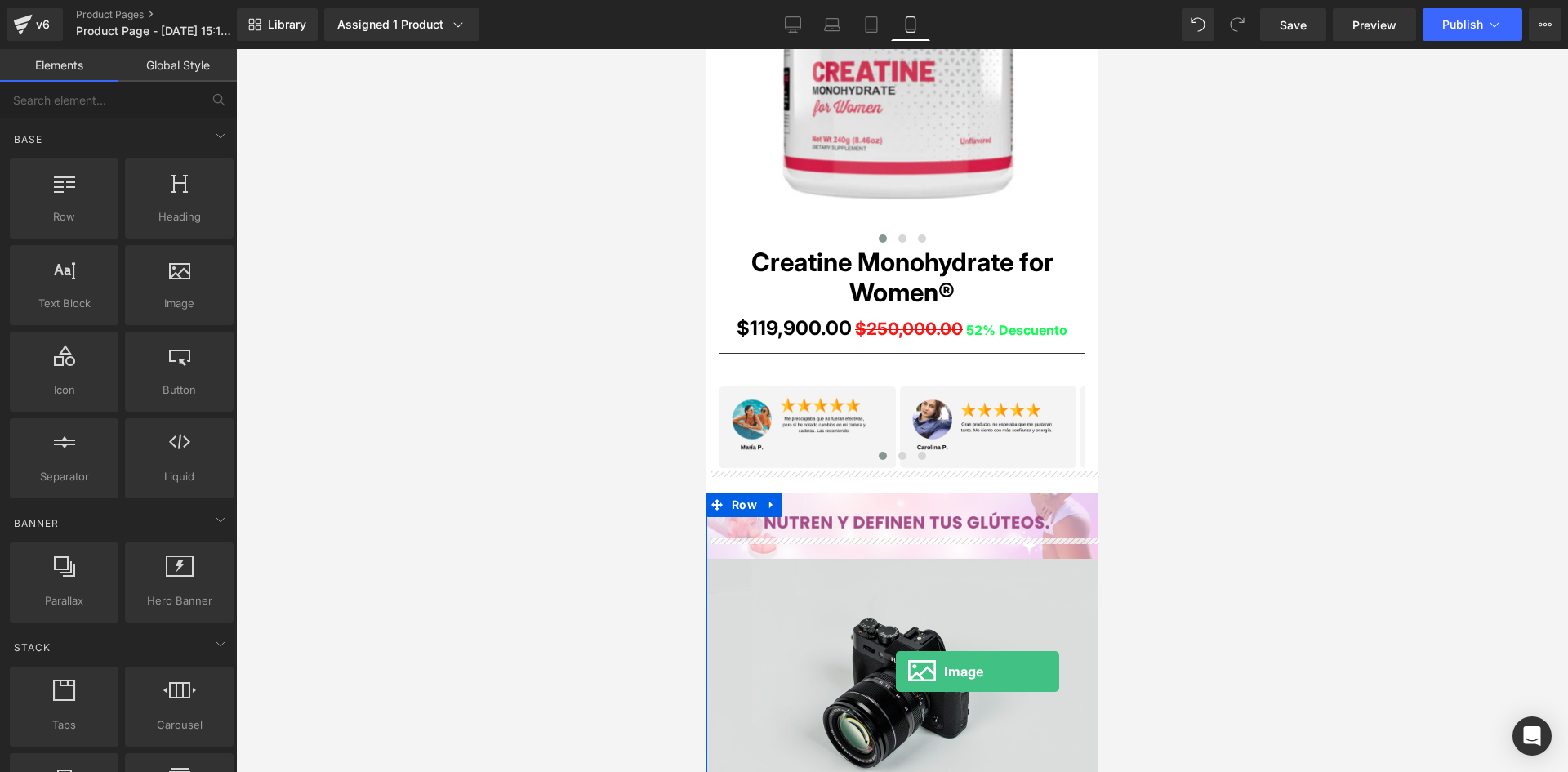
scroll to position [1057, 0]
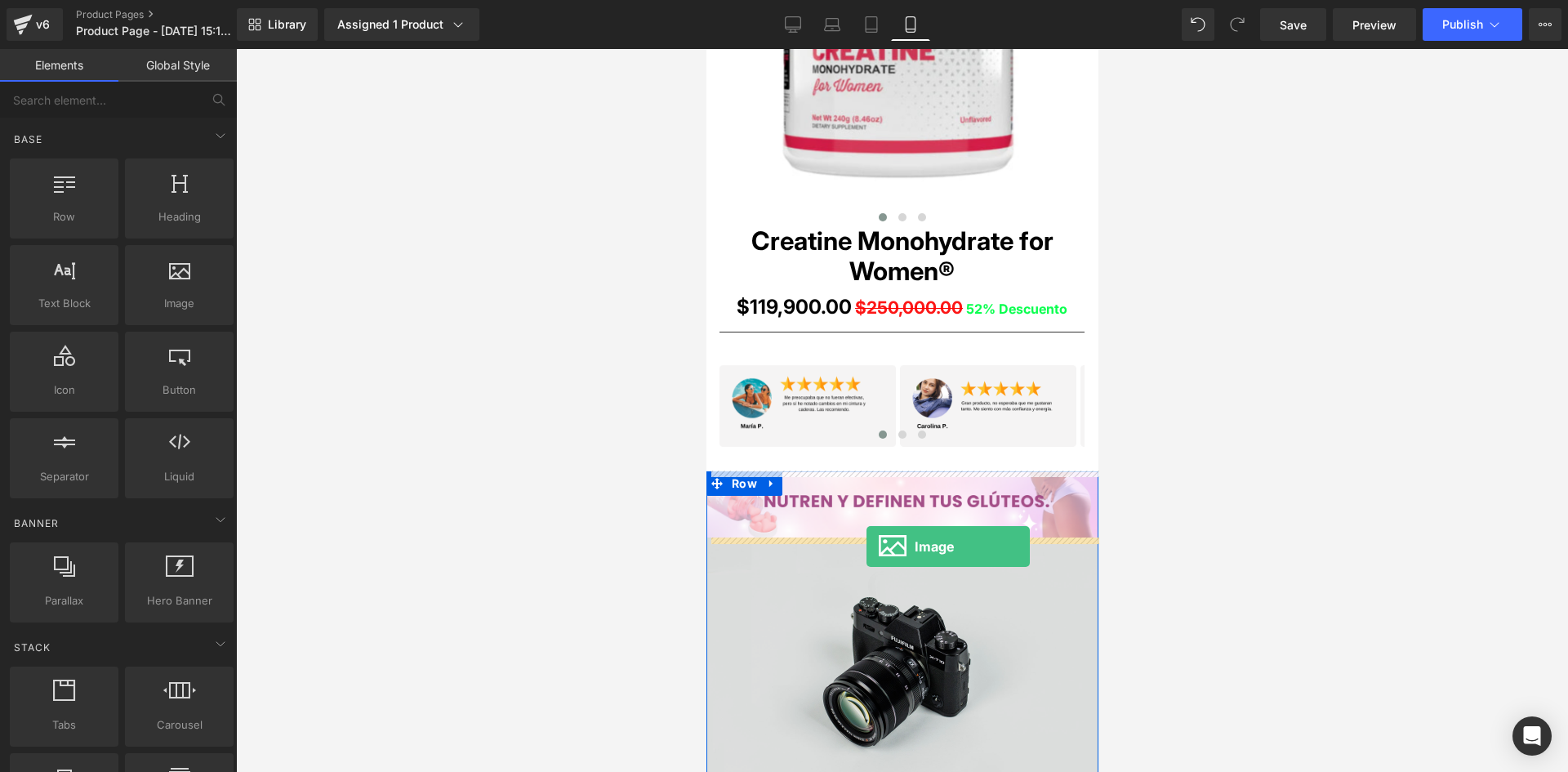
drag, startPoint x: 900, startPoint y: 337, endPoint x: 866, endPoint y: 547, distance: 212.7
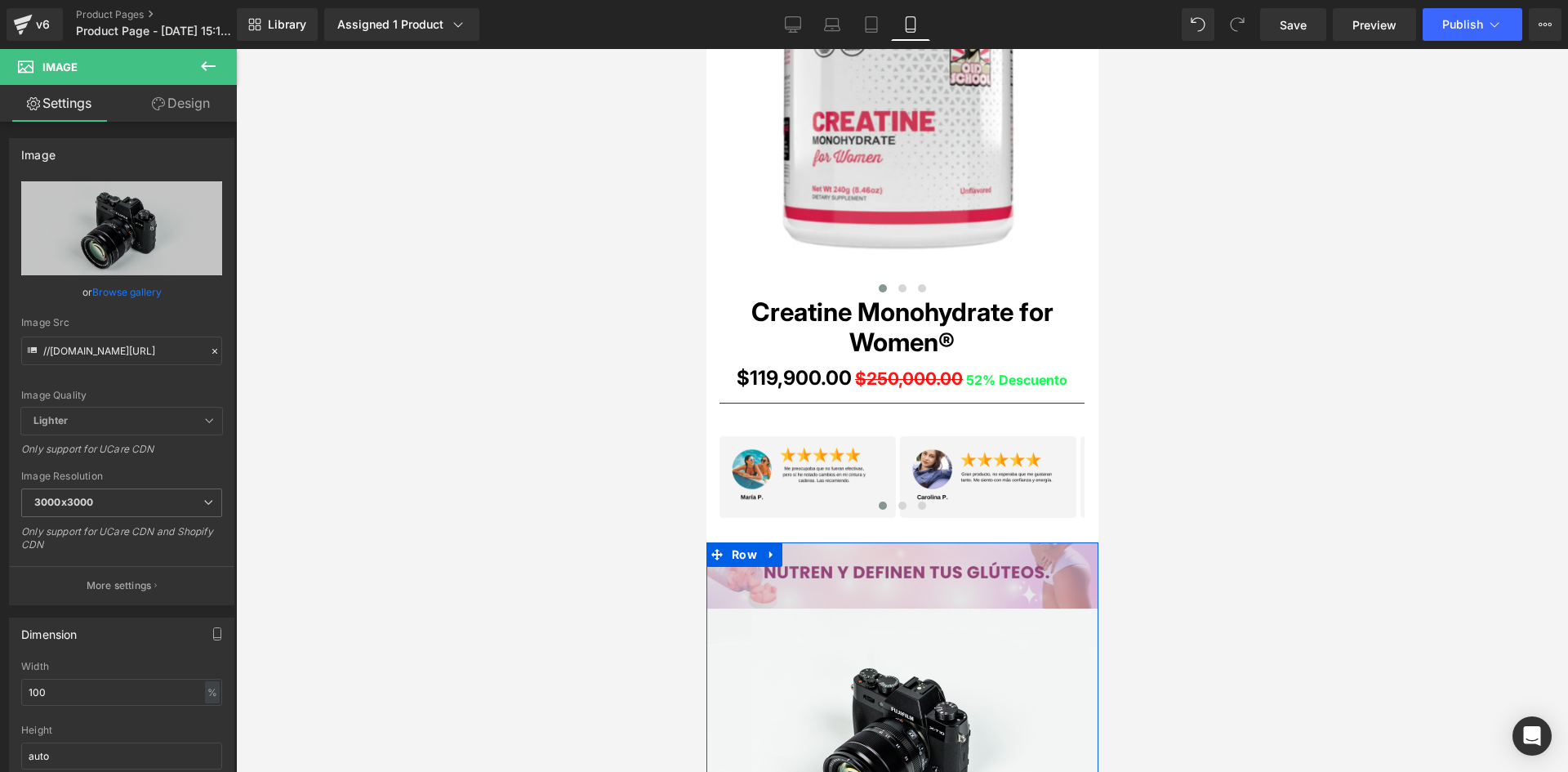
scroll to position [976, 0]
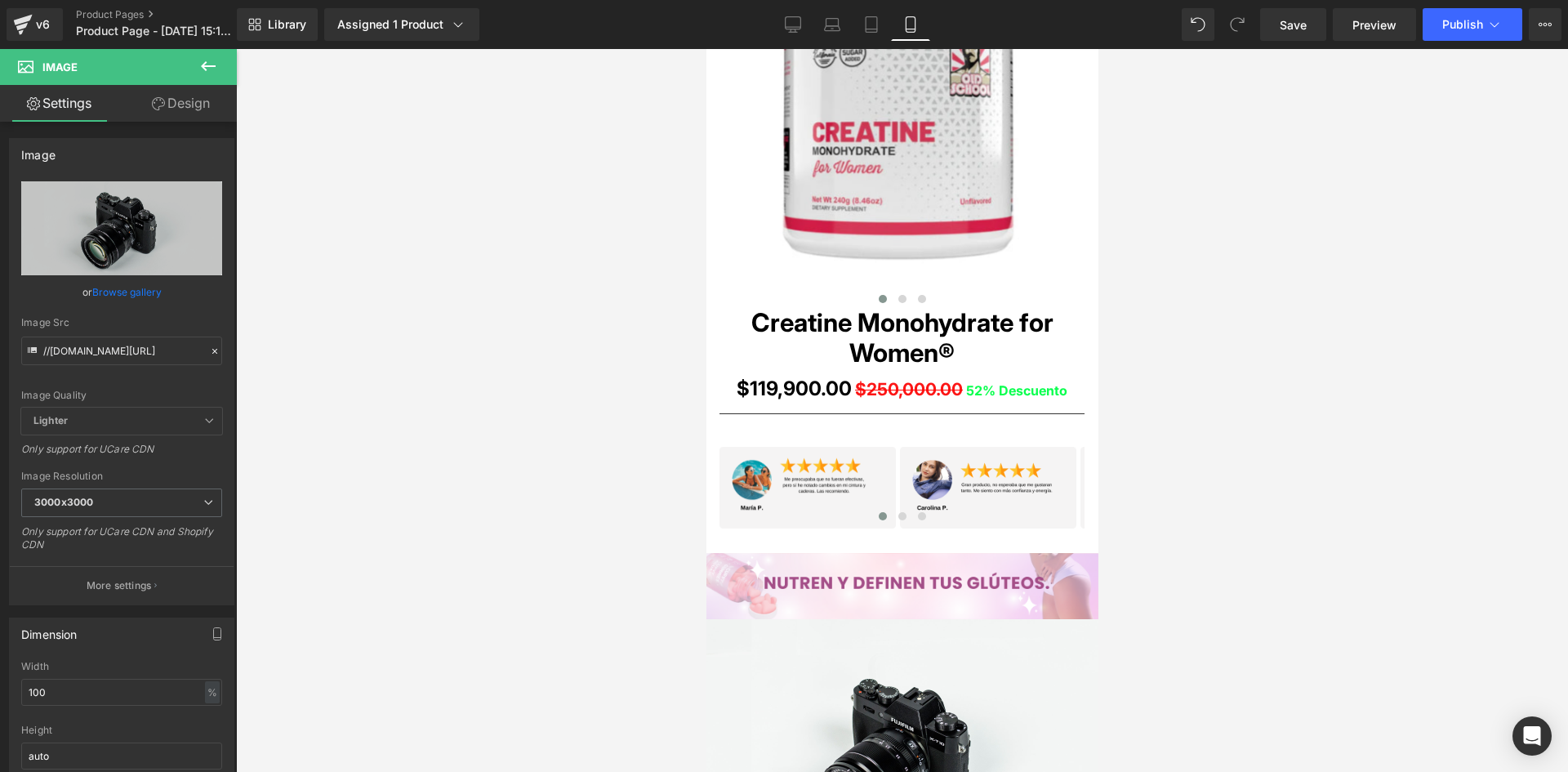
click at [812, 480] on div "Image" at bounding box center [806, 487] width 177 height 82
drag, startPoint x: 44, startPoint y: 348, endPoint x: 323, endPoint y: 357, distance: 279.1
click at [323, 357] on div "Image You are previewing how the will restyle your page. You can not edit Eleme…" at bounding box center [784, 399] width 1568 height 800
paste input "jjnWy6B/1"
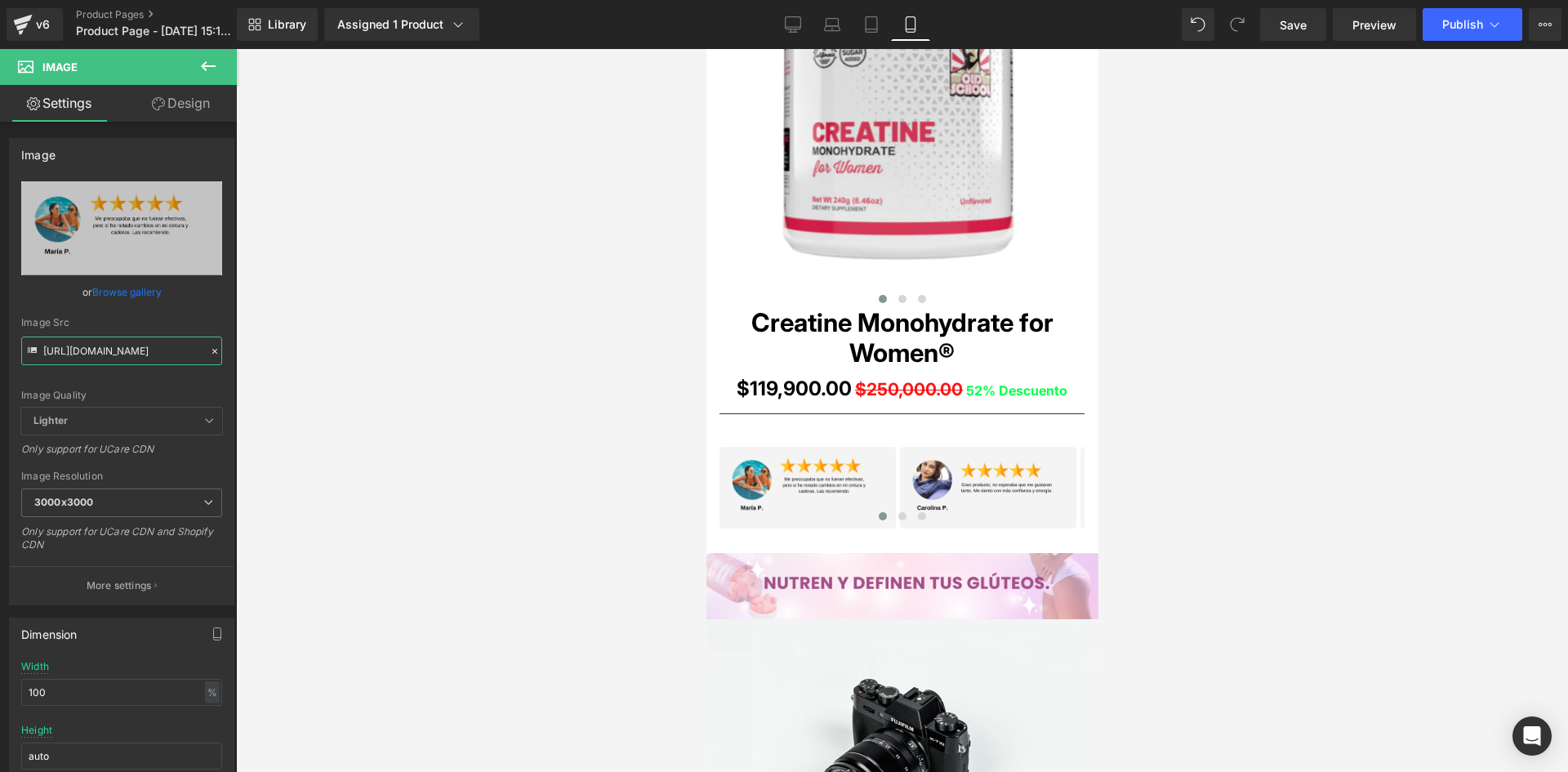
type input "https://i.ibb.co/jjnWy6B/1.png"
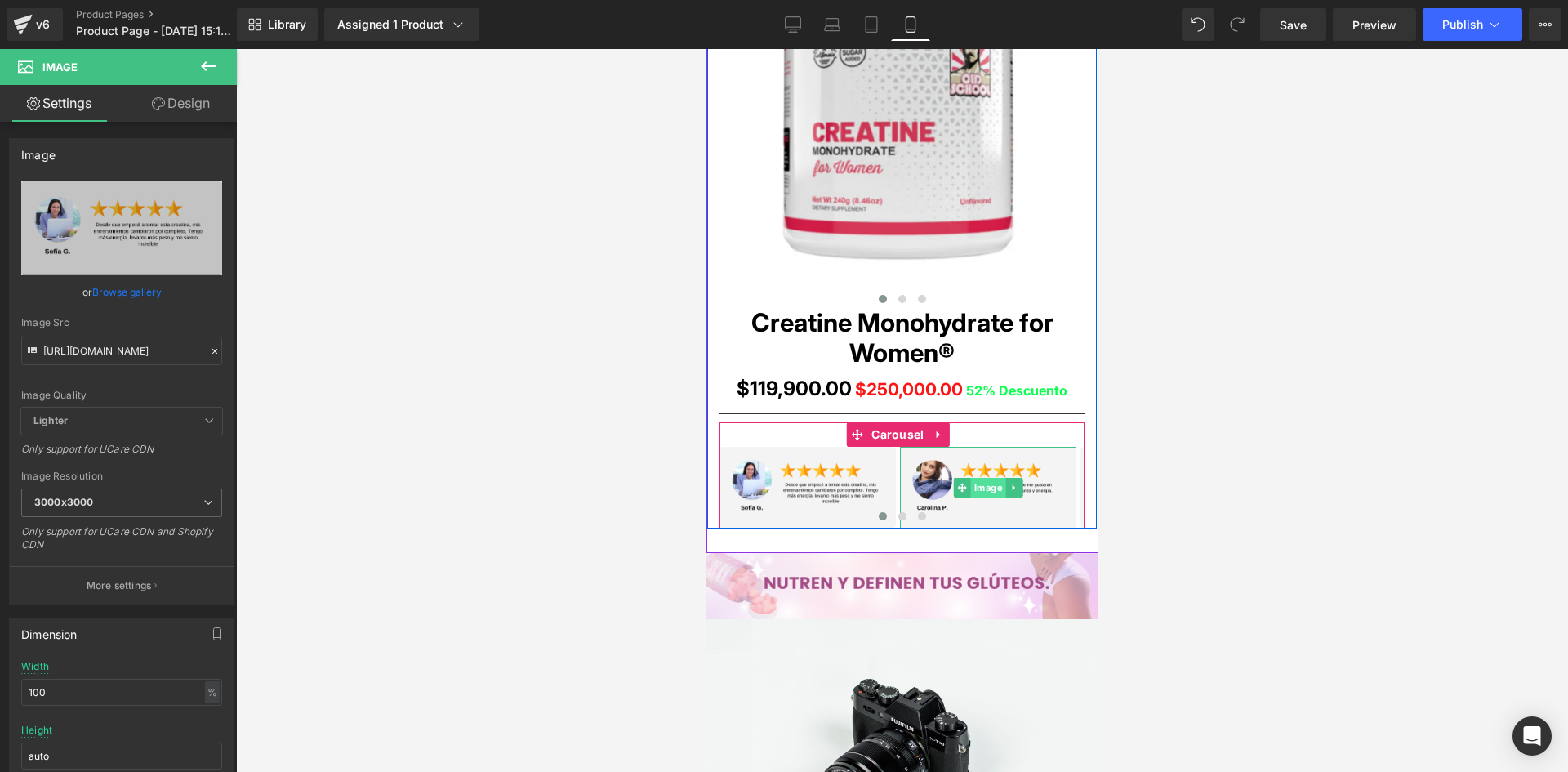
click at [992, 489] on span "Image" at bounding box center [988, 487] width 35 height 20
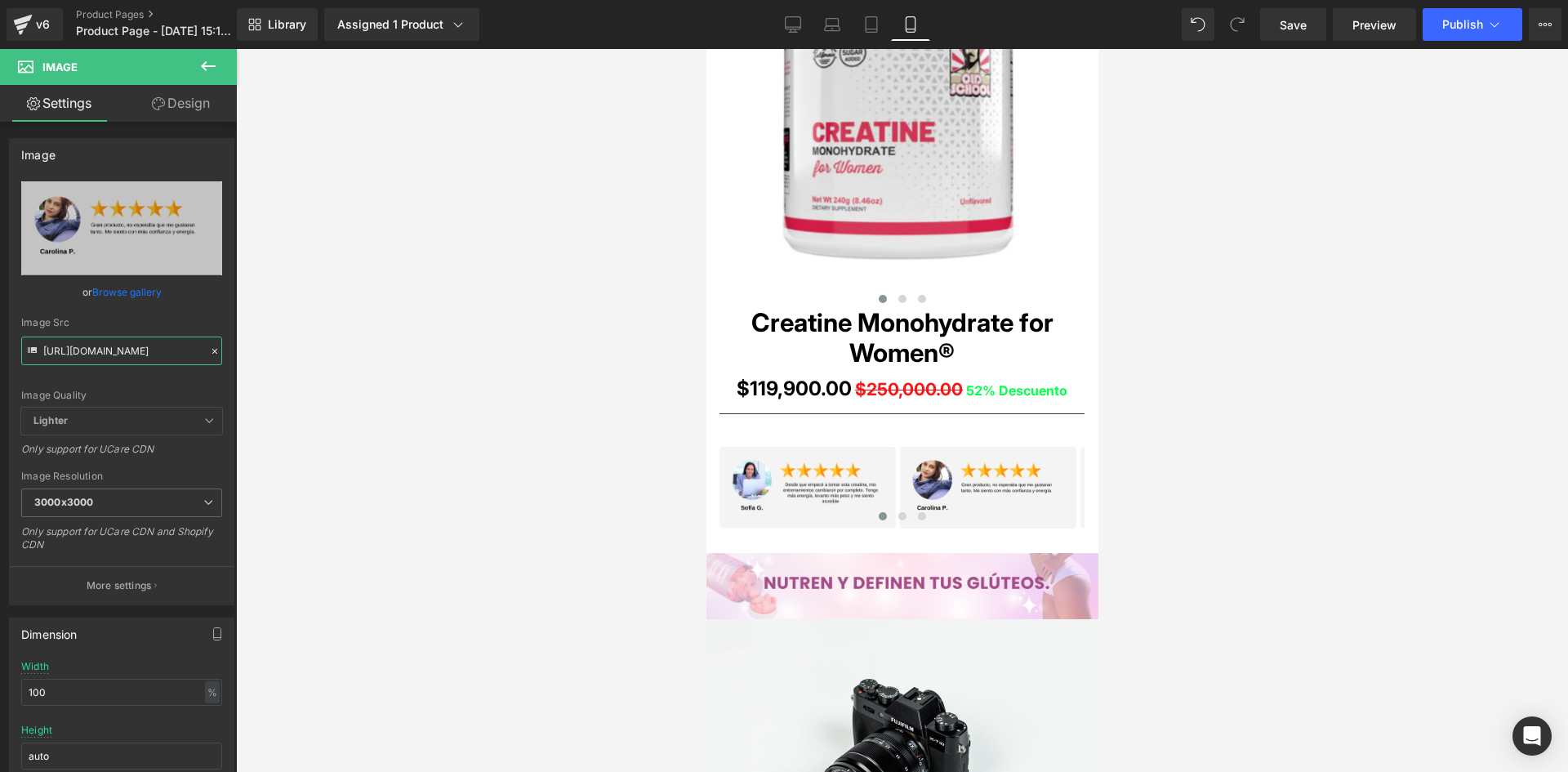
drag, startPoint x: 41, startPoint y: 348, endPoint x: 347, endPoint y: 359, distance: 306.2
click at [347, 359] on div "Image You are previewing how the will restyle your page. You can not edit Eleme…" at bounding box center [784, 399] width 1568 height 800
paste input "Wp4GCRcK/6"
type input "https://i.ibb.co/Wp4GCRcK/6.png"
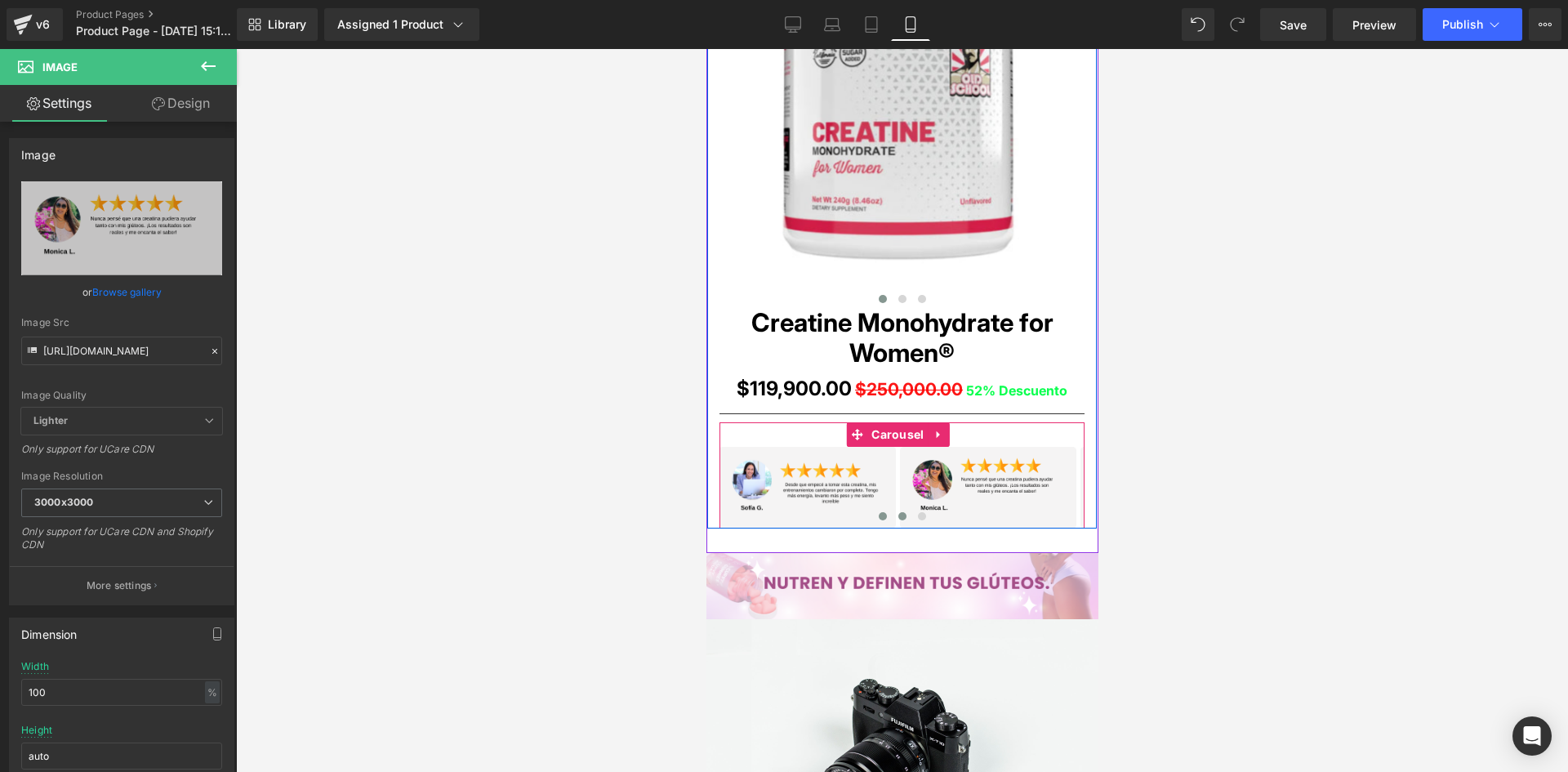
click at [898, 518] on span at bounding box center [901, 516] width 8 height 8
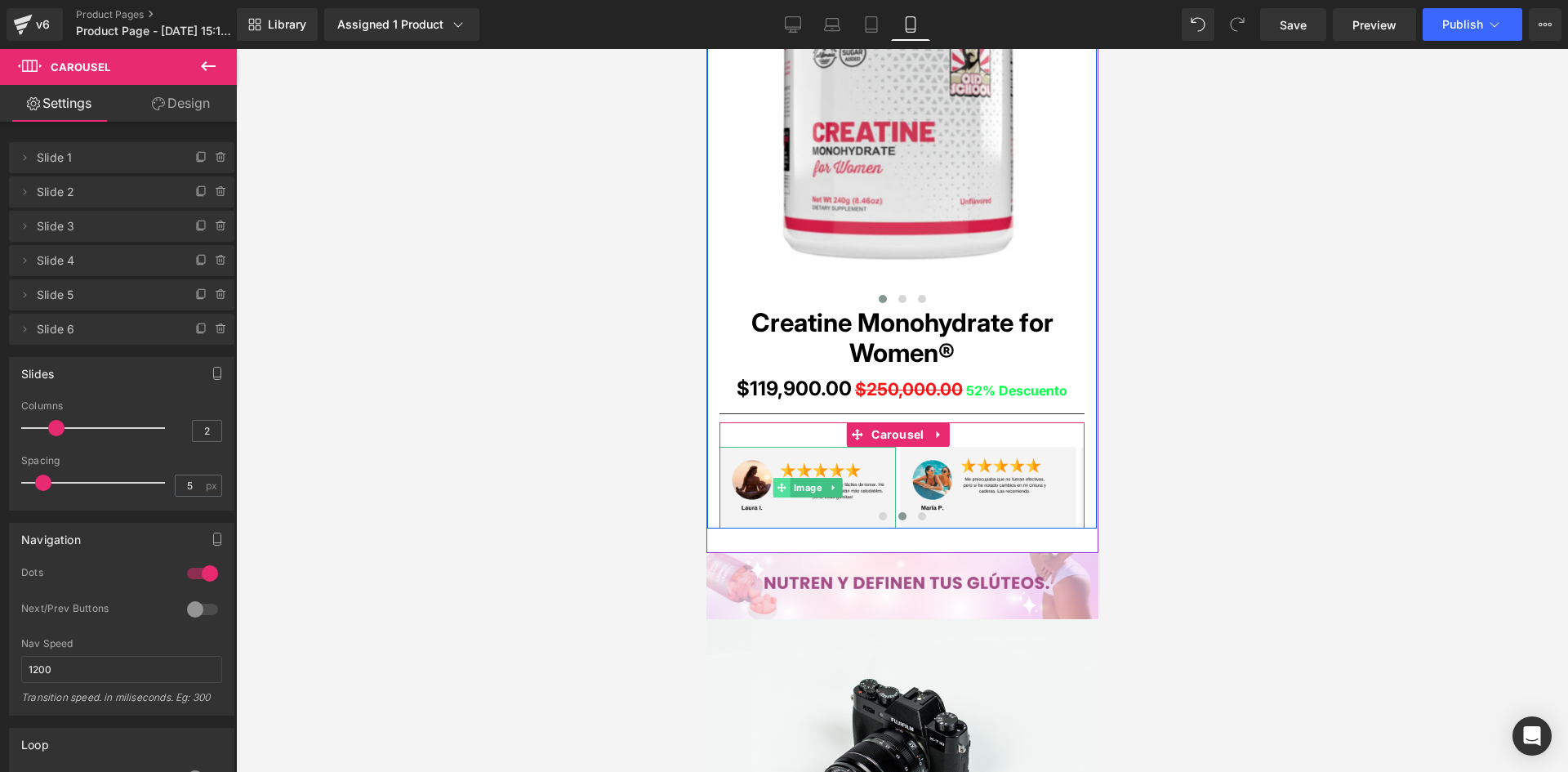
click at [787, 497] on span at bounding box center [781, 487] width 17 height 20
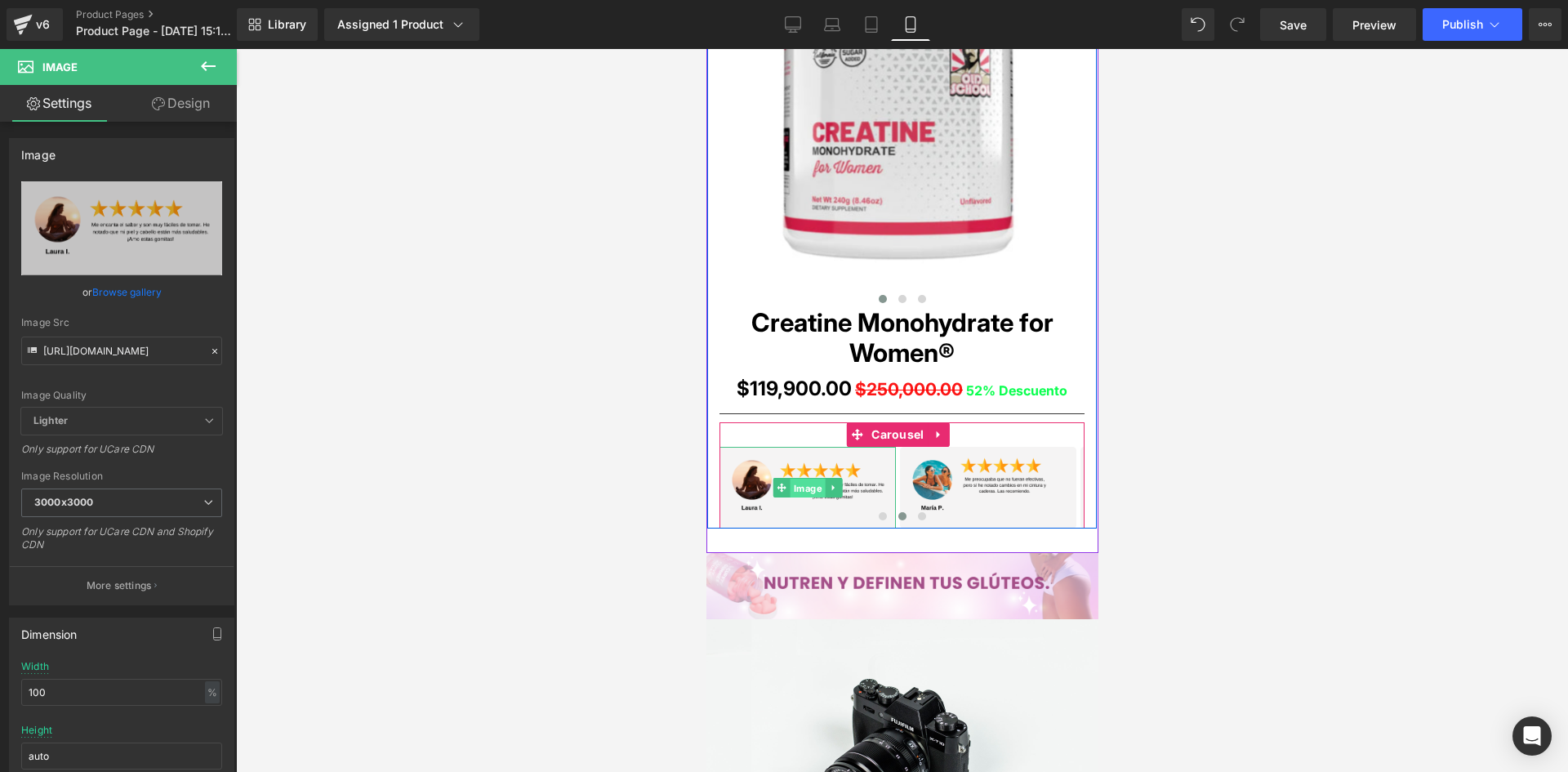
click at [807, 486] on span "Image" at bounding box center [807, 487] width 35 height 20
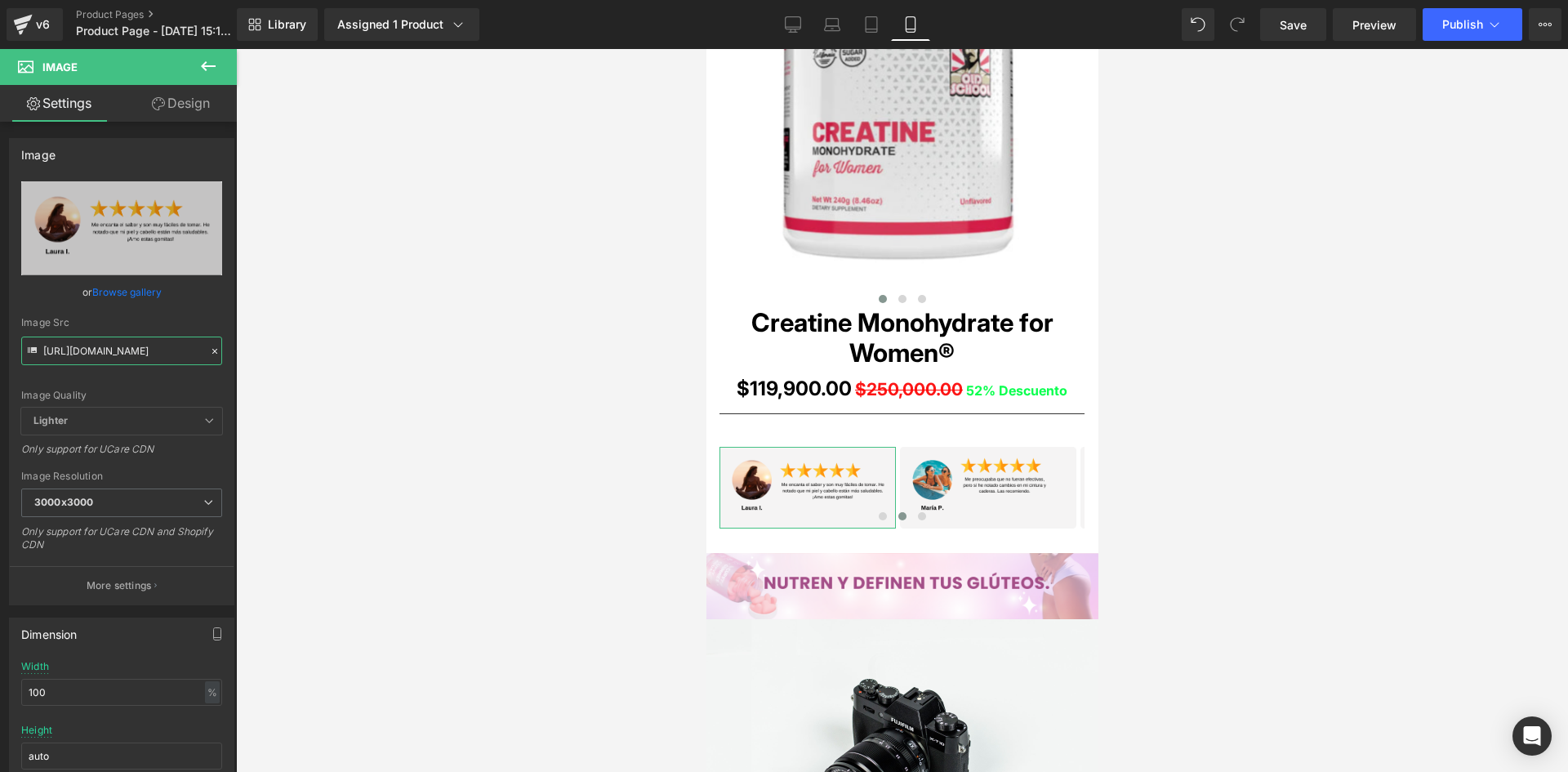
scroll to position [0, 3]
drag, startPoint x: 43, startPoint y: 347, endPoint x: 378, endPoint y: 361, distance: 335.3
click at [378, 361] on div "Image You are previewing how the will restyle your page. You can not edit Eleme…" at bounding box center [784, 399] width 1568 height 800
paste input "4RB5trqW/4"
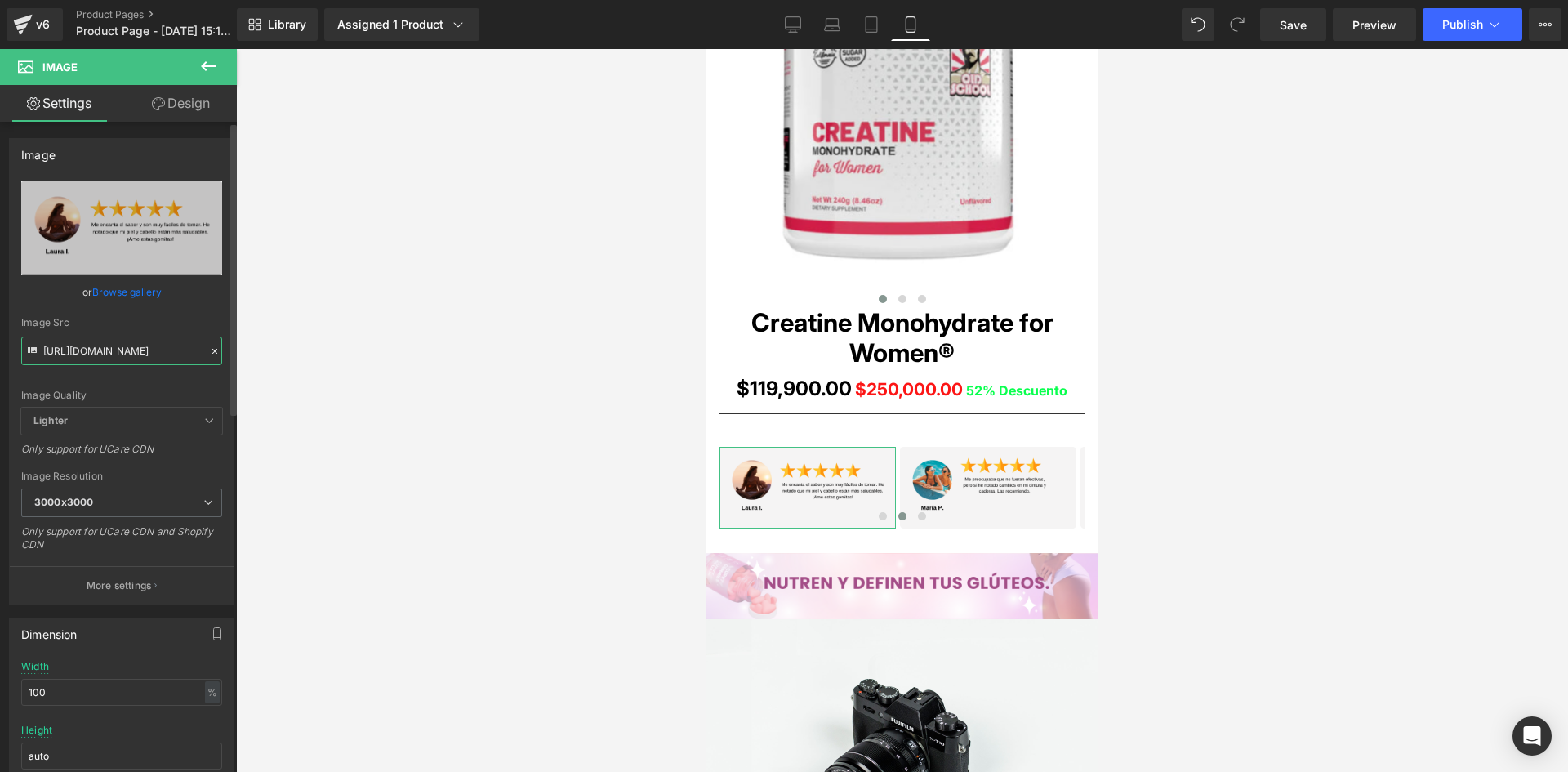
type input "https://i.ibb.co/4RB5trqW/4.png"
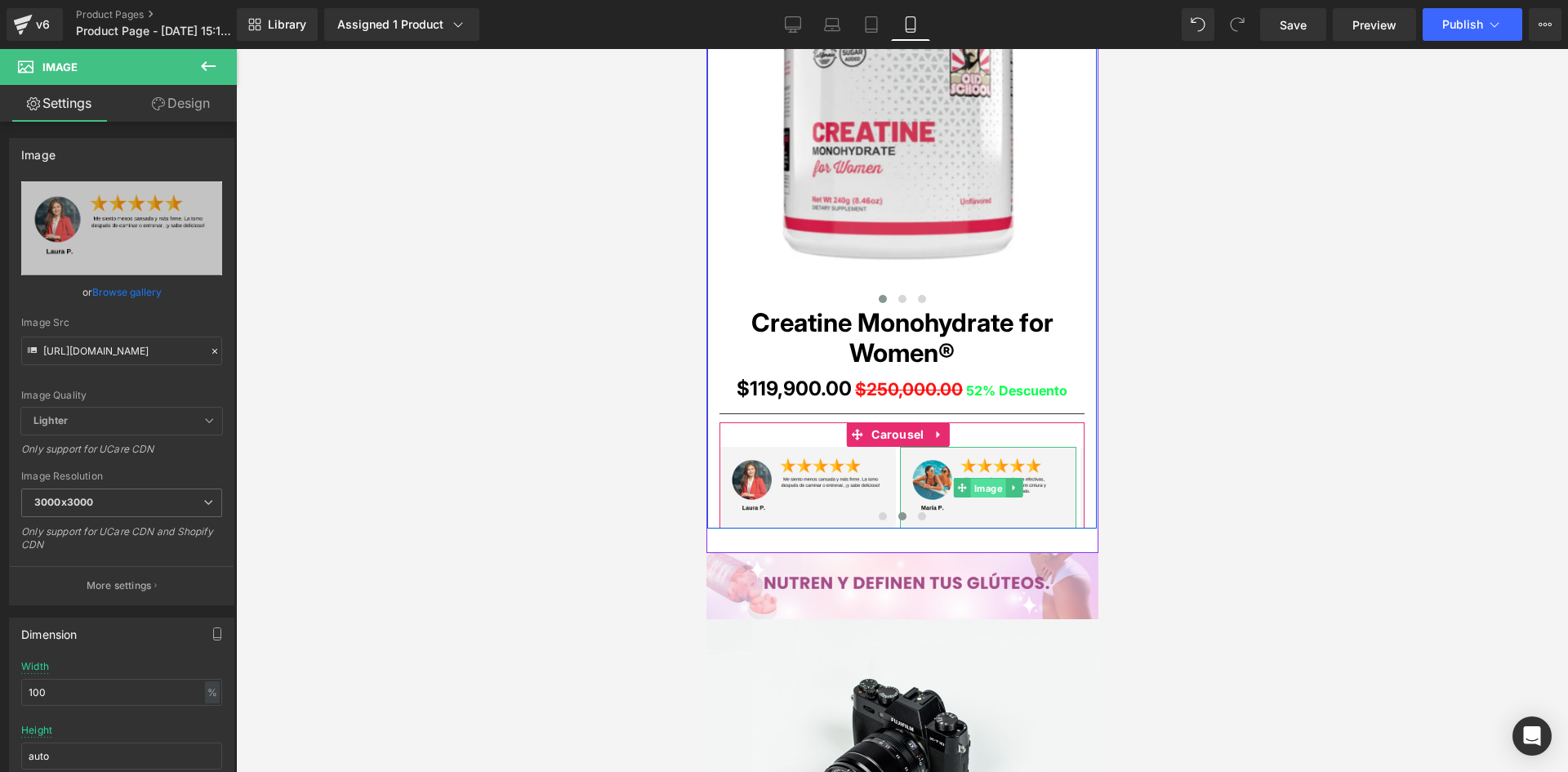
click at [990, 490] on span "Image" at bounding box center [988, 487] width 35 height 20
click at [982, 491] on span "Image" at bounding box center [988, 487] width 35 height 20
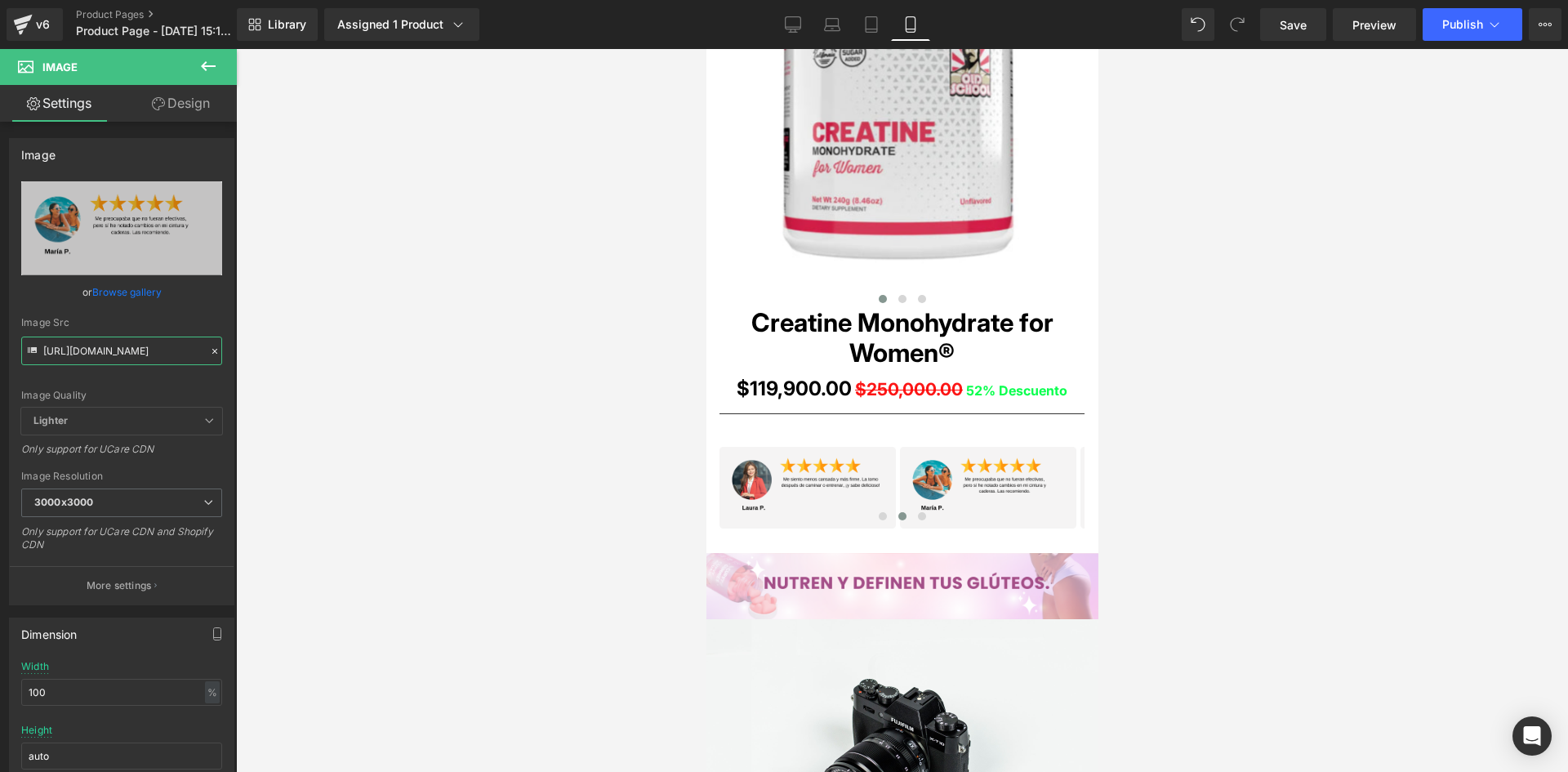
scroll to position [0, 9]
drag, startPoint x: 44, startPoint y: 351, endPoint x: 301, endPoint y: 378, distance: 258.4
click at [301, 378] on div "Image You are previewing how the will restyle your page. You can not edit Eleme…" at bounding box center [784, 399] width 1568 height 800
paste input "yBsRNLnD/5"
type input "https://i.ibb.co/yBsRNLnD/5.png"
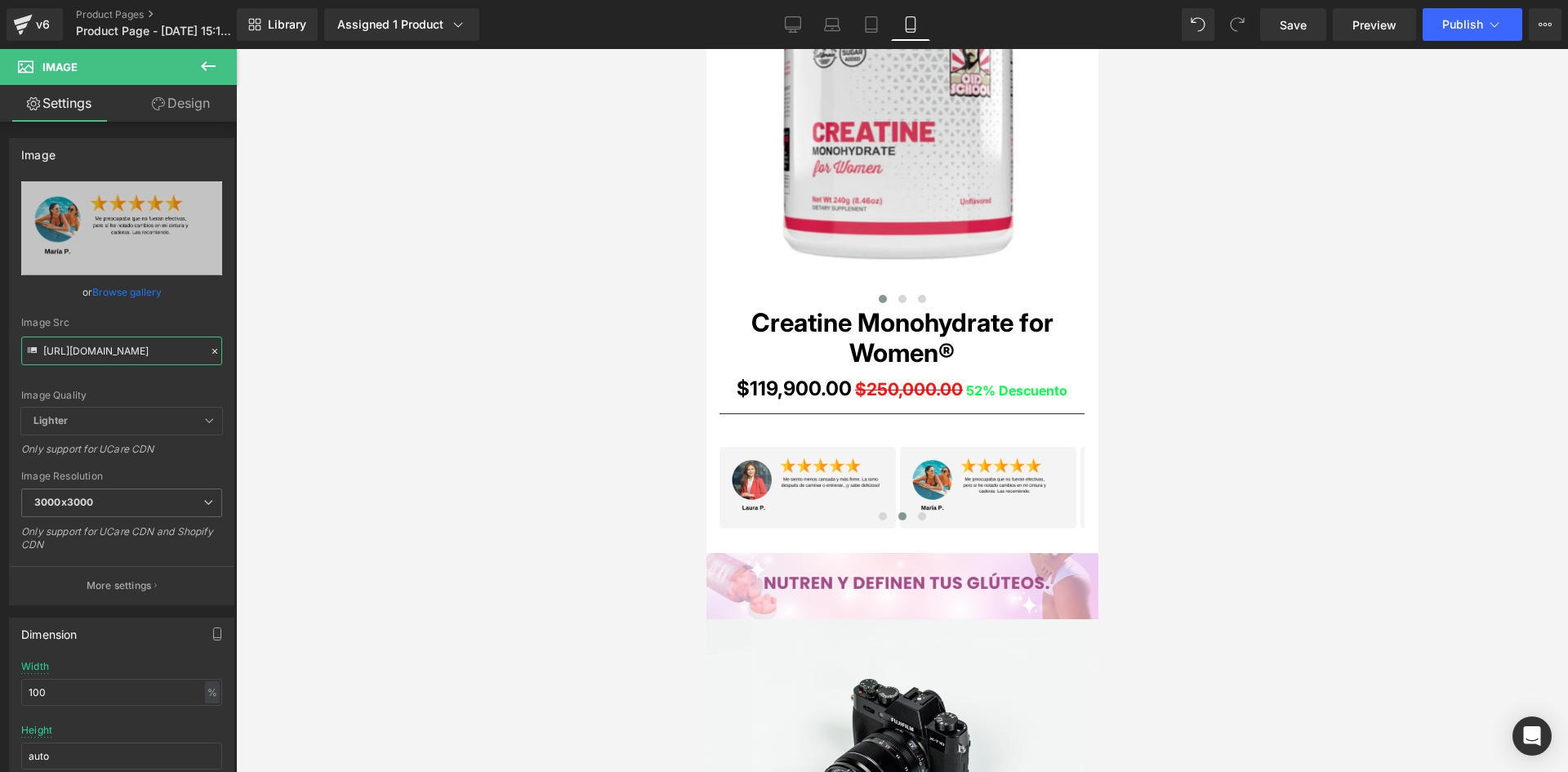
scroll to position [0, 0]
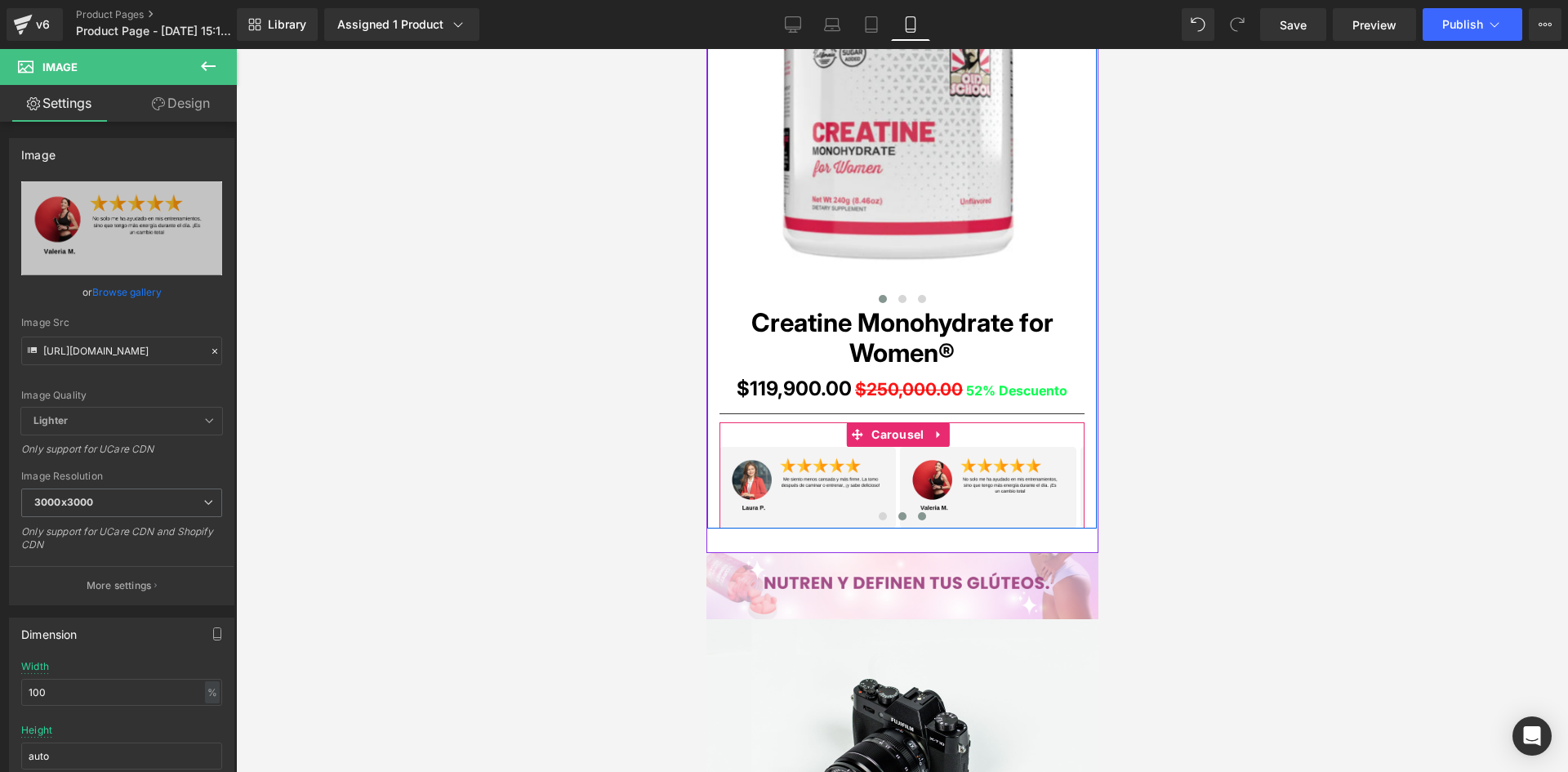
click at [919, 516] on span at bounding box center [920, 516] width 8 height 8
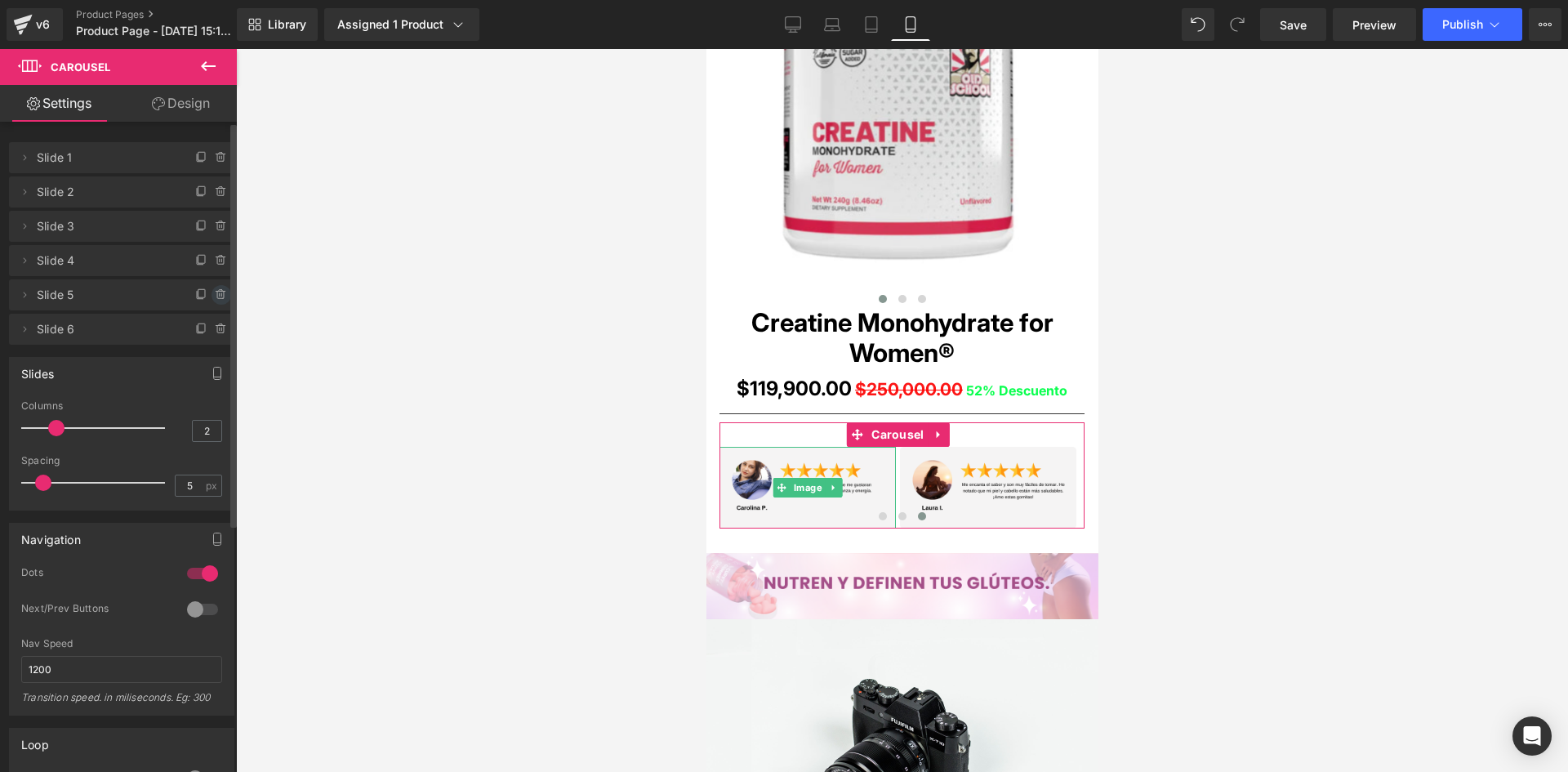
click at [215, 295] on icon at bounding box center [221, 294] width 13 height 13
click at [199, 299] on button "Delete" at bounding box center [204, 296] width 52 height 22
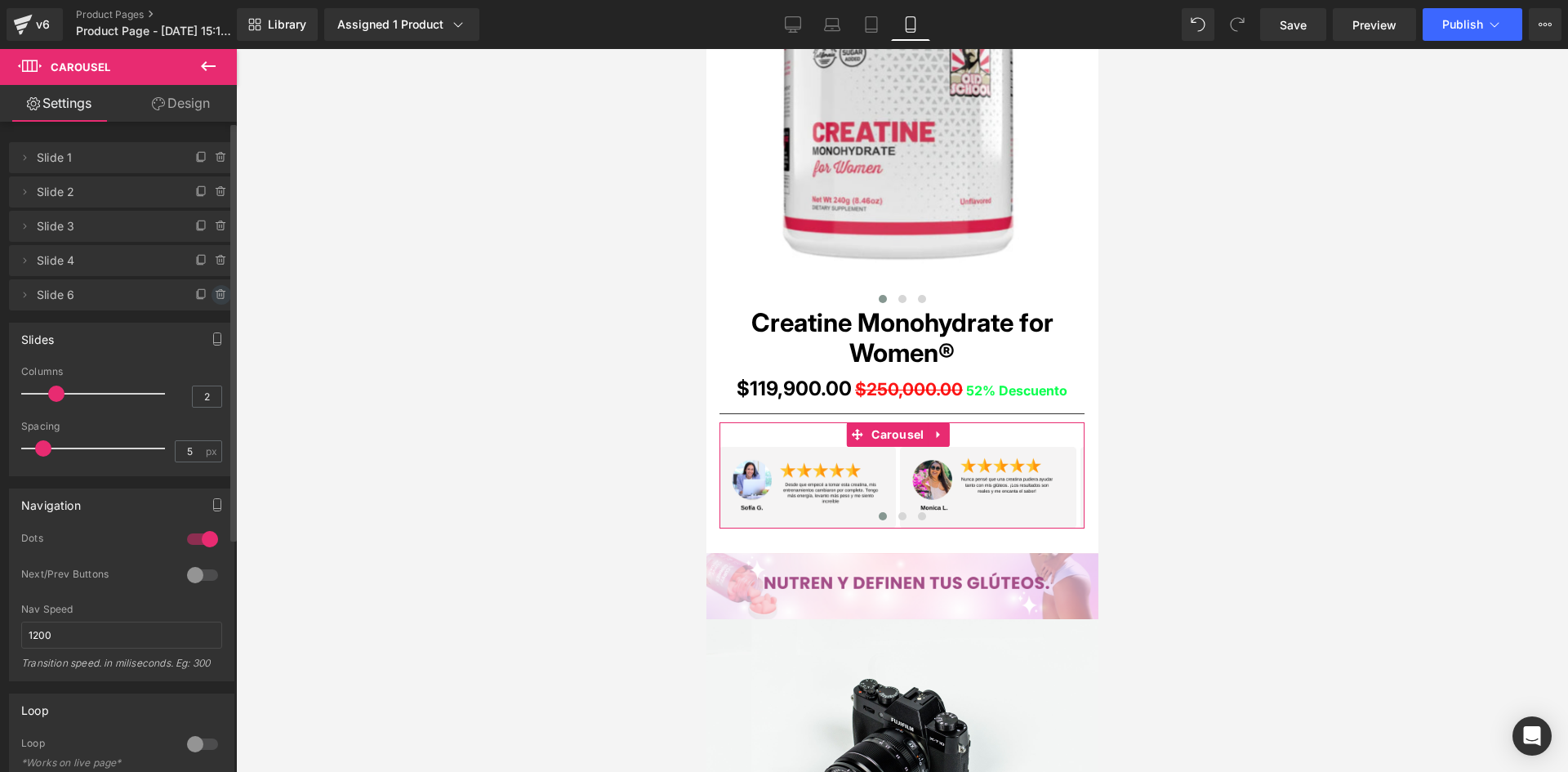
click at [215, 293] on icon at bounding box center [221, 294] width 13 height 13
click at [208, 299] on button "Delete" at bounding box center [204, 296] width 52 height 22
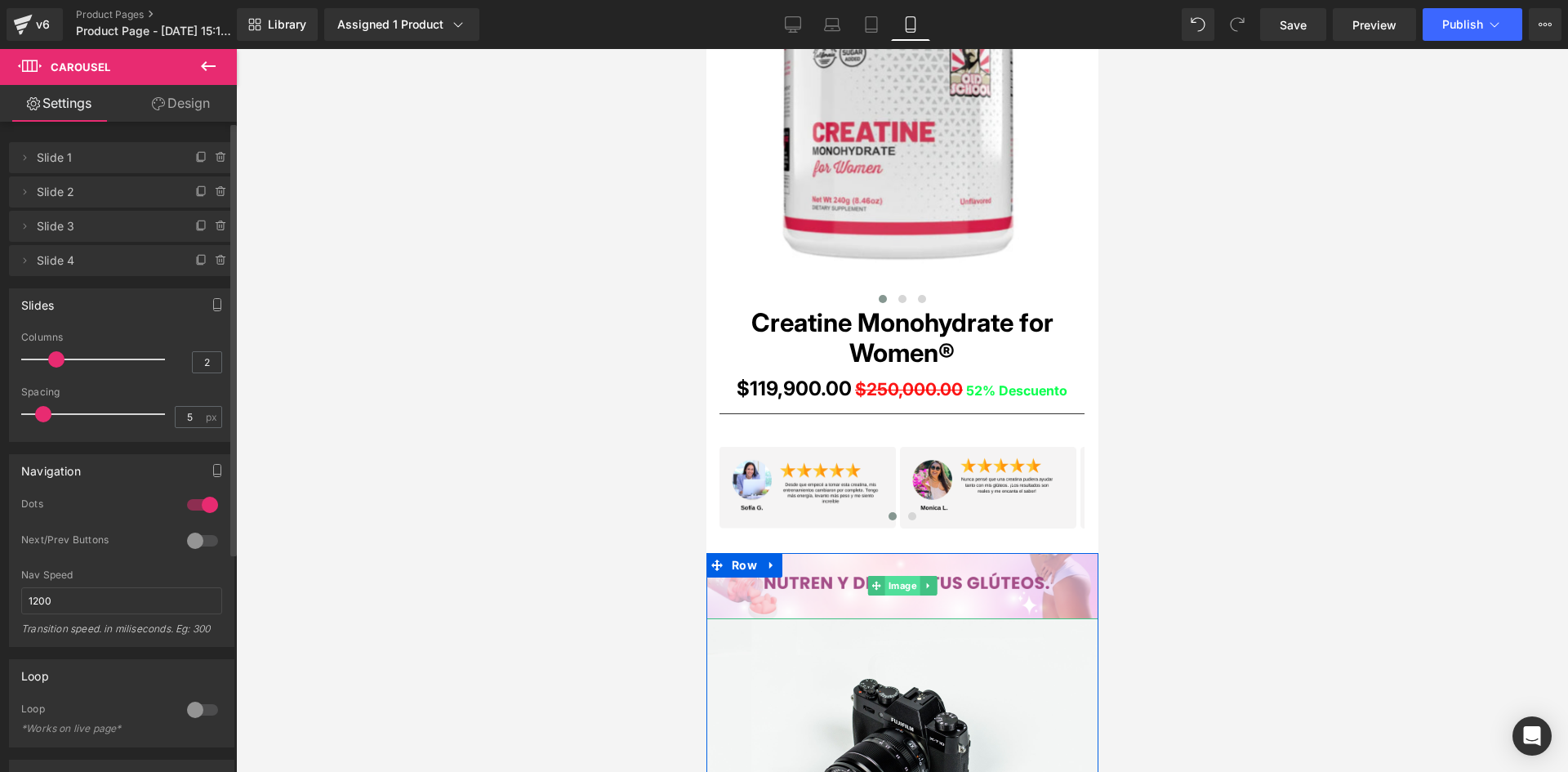
click at [897, 586] on span "Image" at bounding box center [902, 586] width 35 height 20
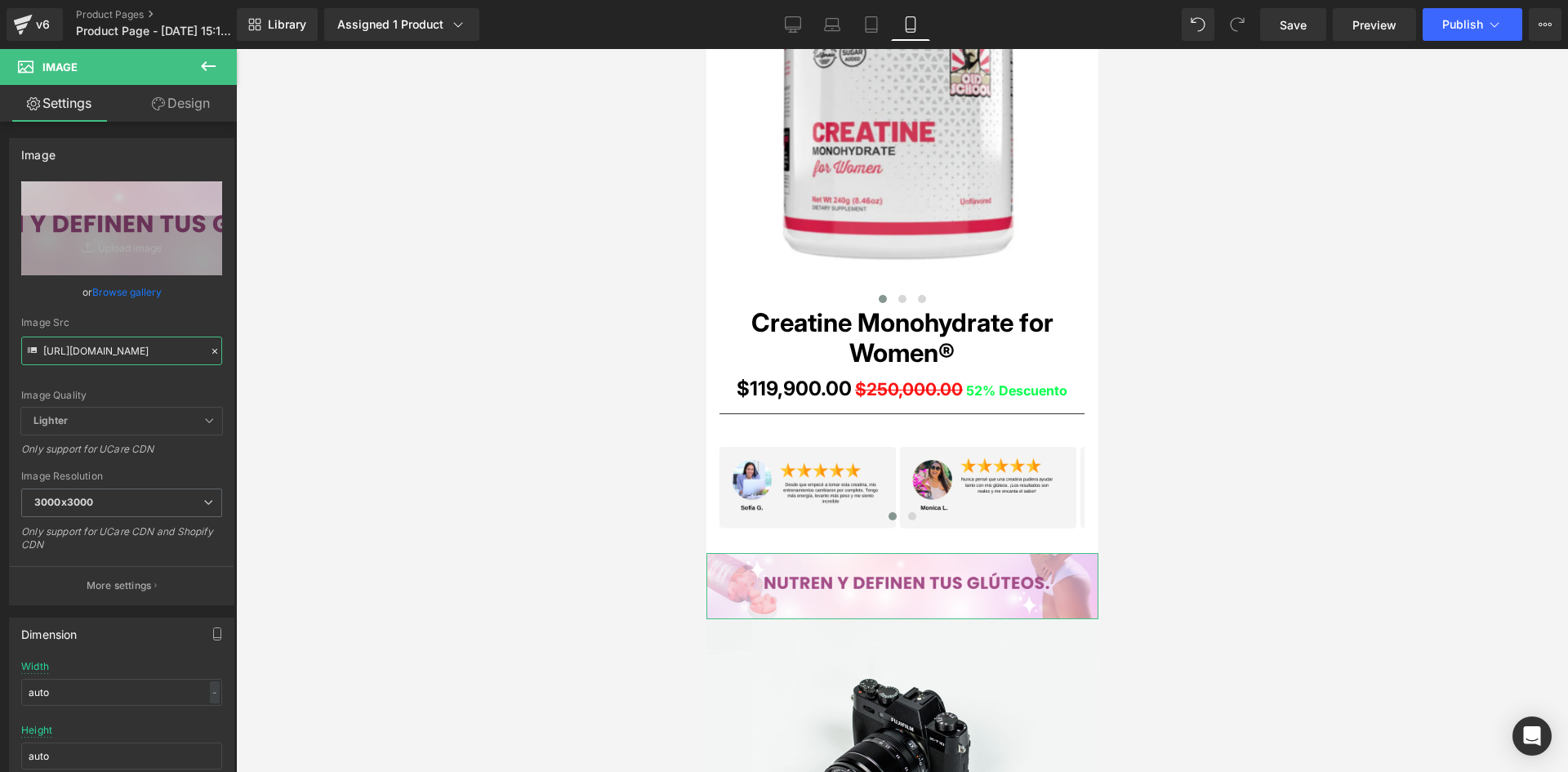
scroll to position [0, 23]
drag, startPoint x: 45, startPoint y: 348, endPoint x: 372, endPoint y: 369, distance: 327.7
click at [372, 369] on div "Image You are previewing how the will restyle your page. You can not edit Eleme…" at bounding box center [784, 399] width 1568 height 800
paste input "PZwRW76b/Pieza-3-3x"
type input "https://i.ibb.co/PZwRW76b/Pieza-3-3x.png"
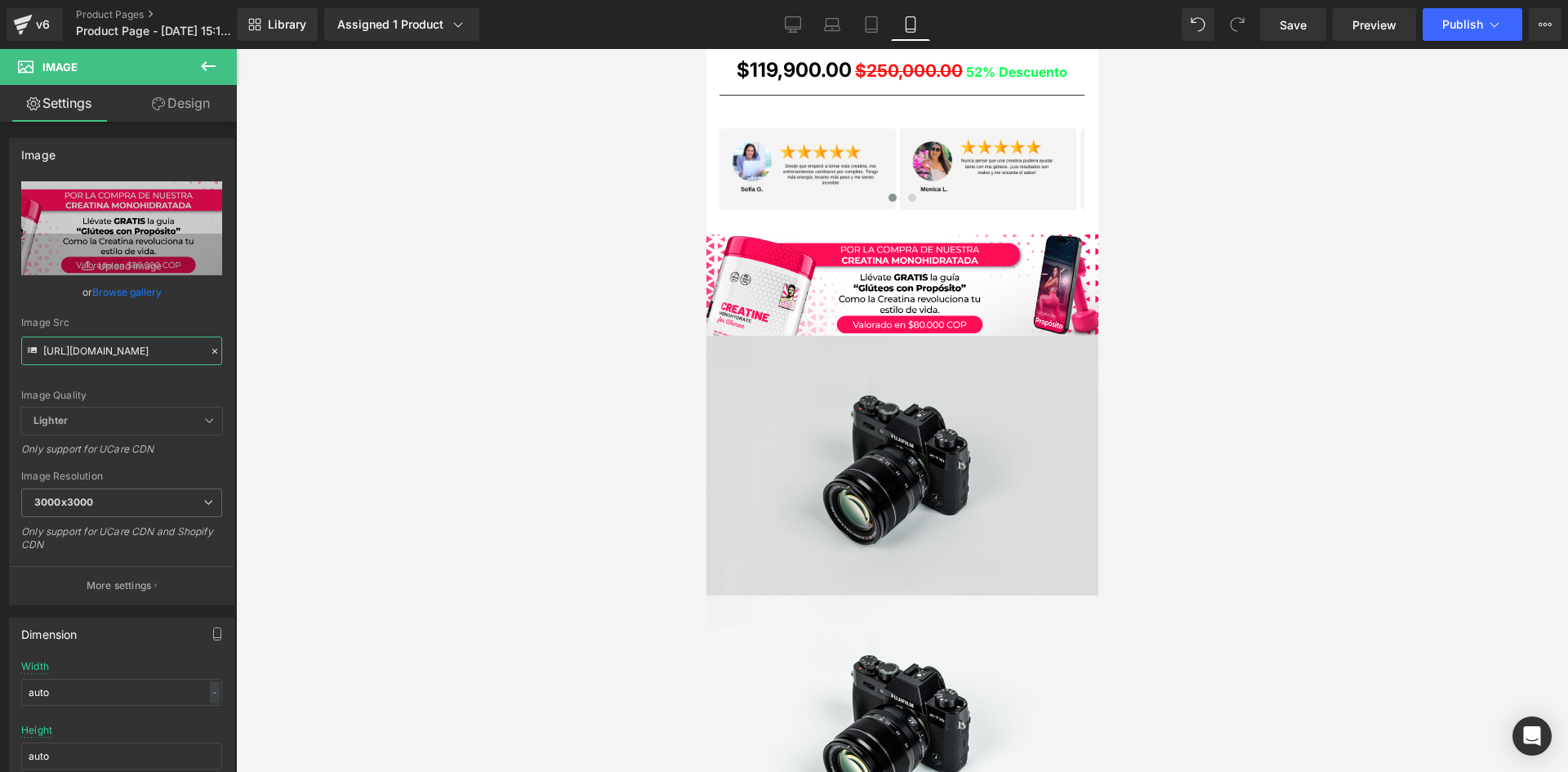
scroll to position [1302, 0]
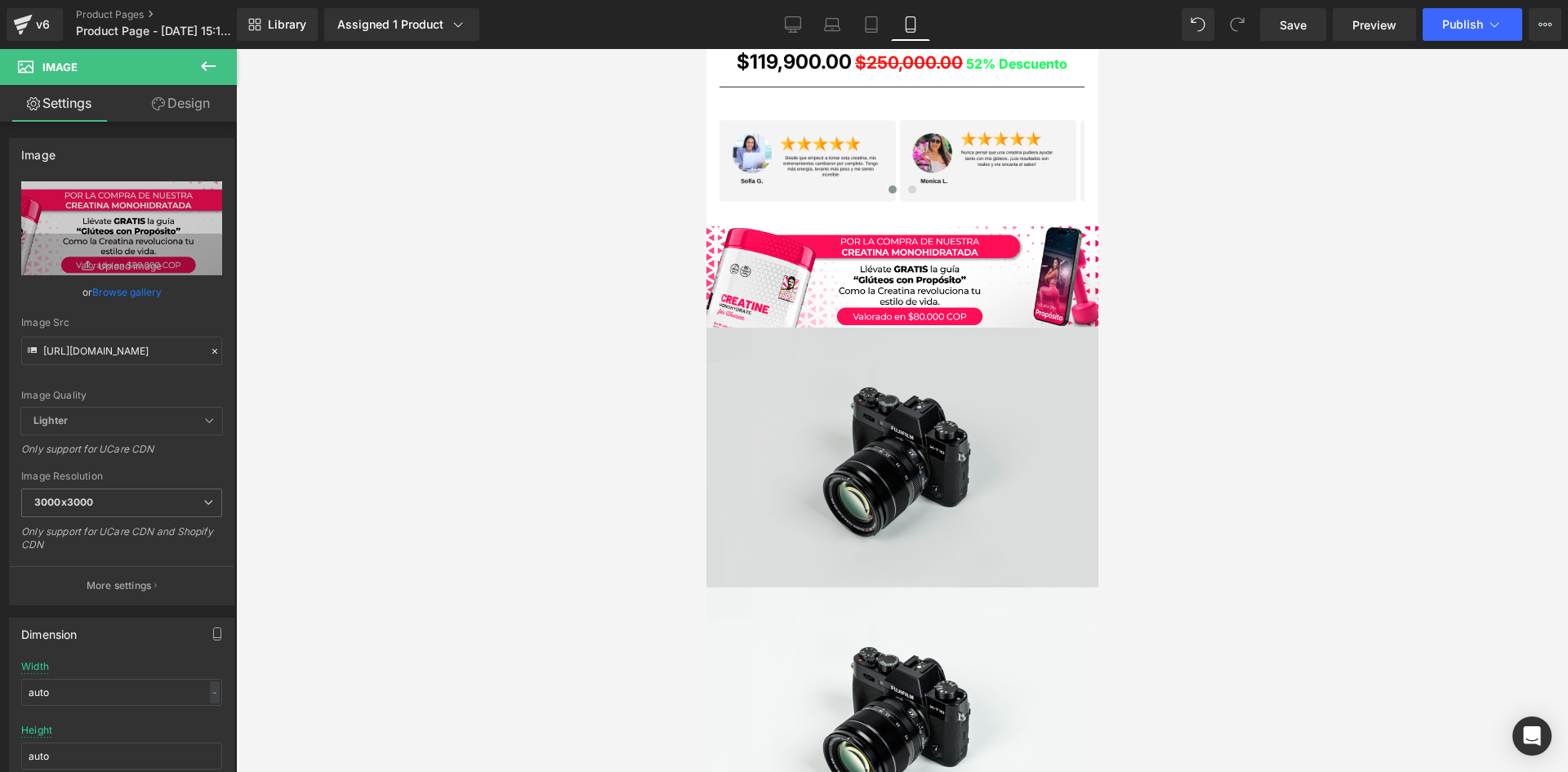
click at [887, 450] on div "Image" at bounding box center [901, 457] width 392 height 260
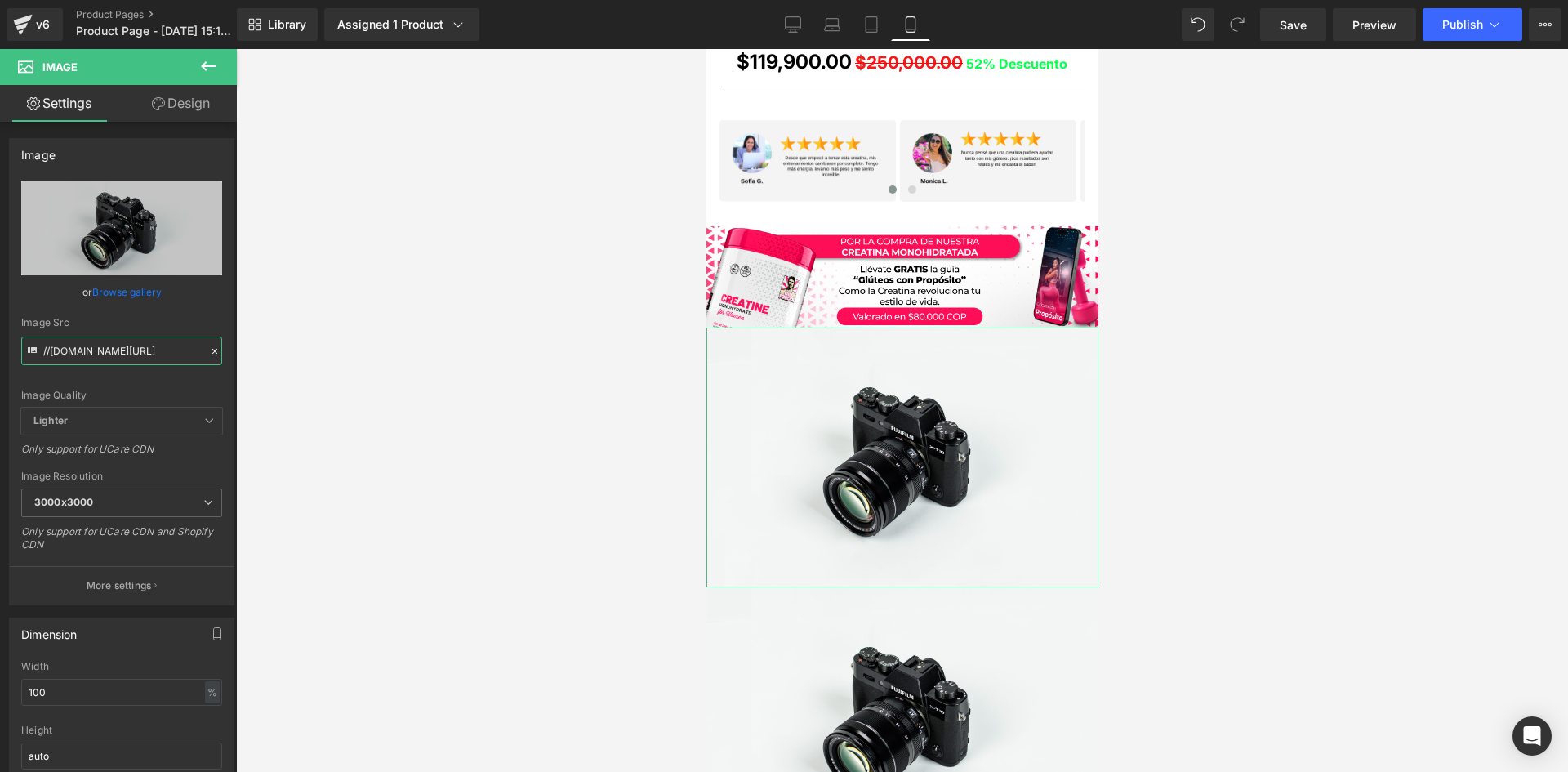
scroll to position [0, 100]
drag, startPoint x: 43, startPoint y: 349, endPoint x: 314, endPoint y: 392, distance: 274.4
click at [314, 392] on div "Image You are previewing how the will restyle your page. You can not edit Eleme…" at bounding box center [784, 399] width 1568 height 800
paste input "https://i.ibb.co/ksrdKZH4/Pieza-4-3x.pn"
type input "https://i.ibb.co/ksrdKZH4/Pieza-4-3x.png"
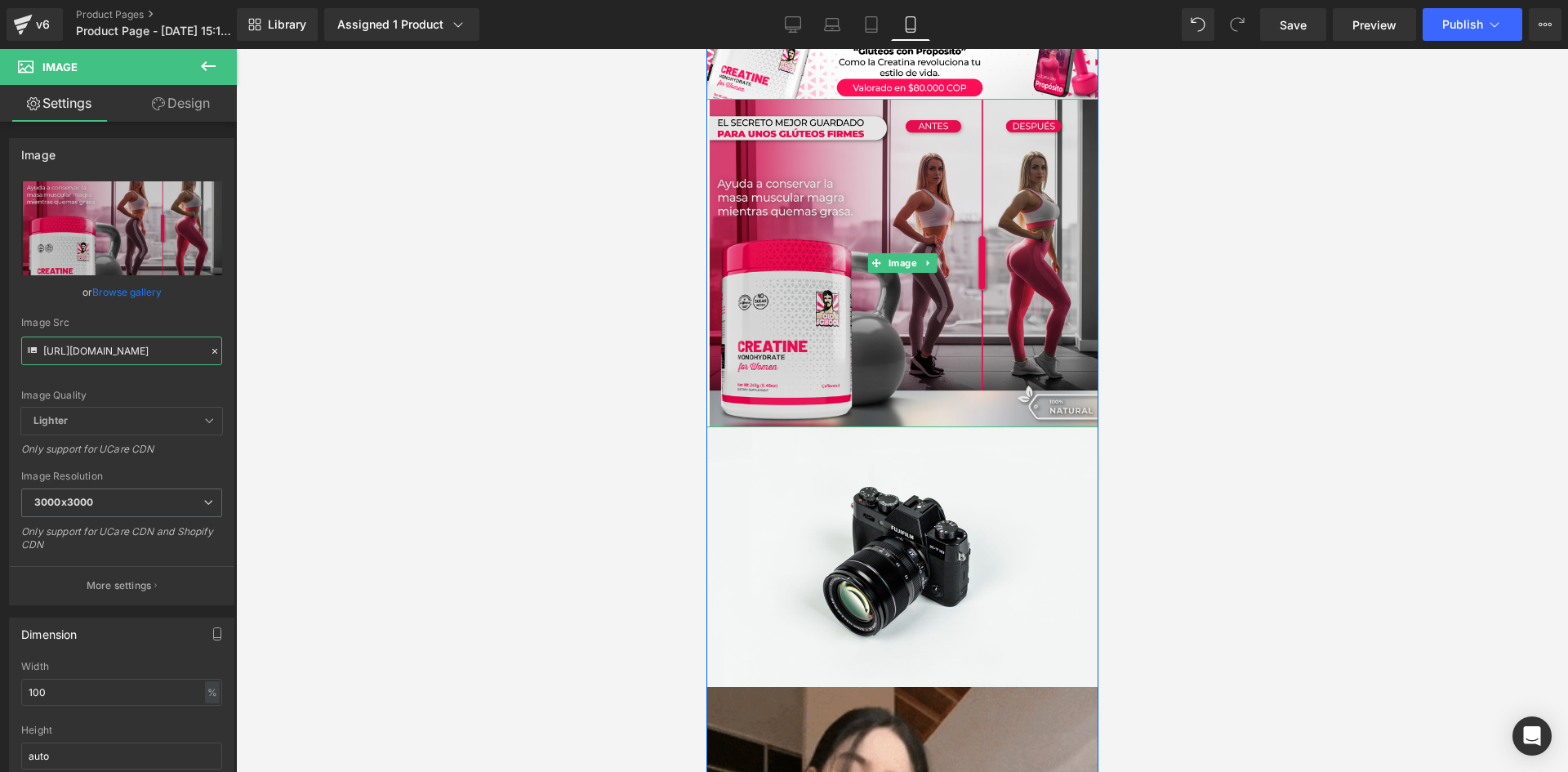
scroll to position [1547, 0]
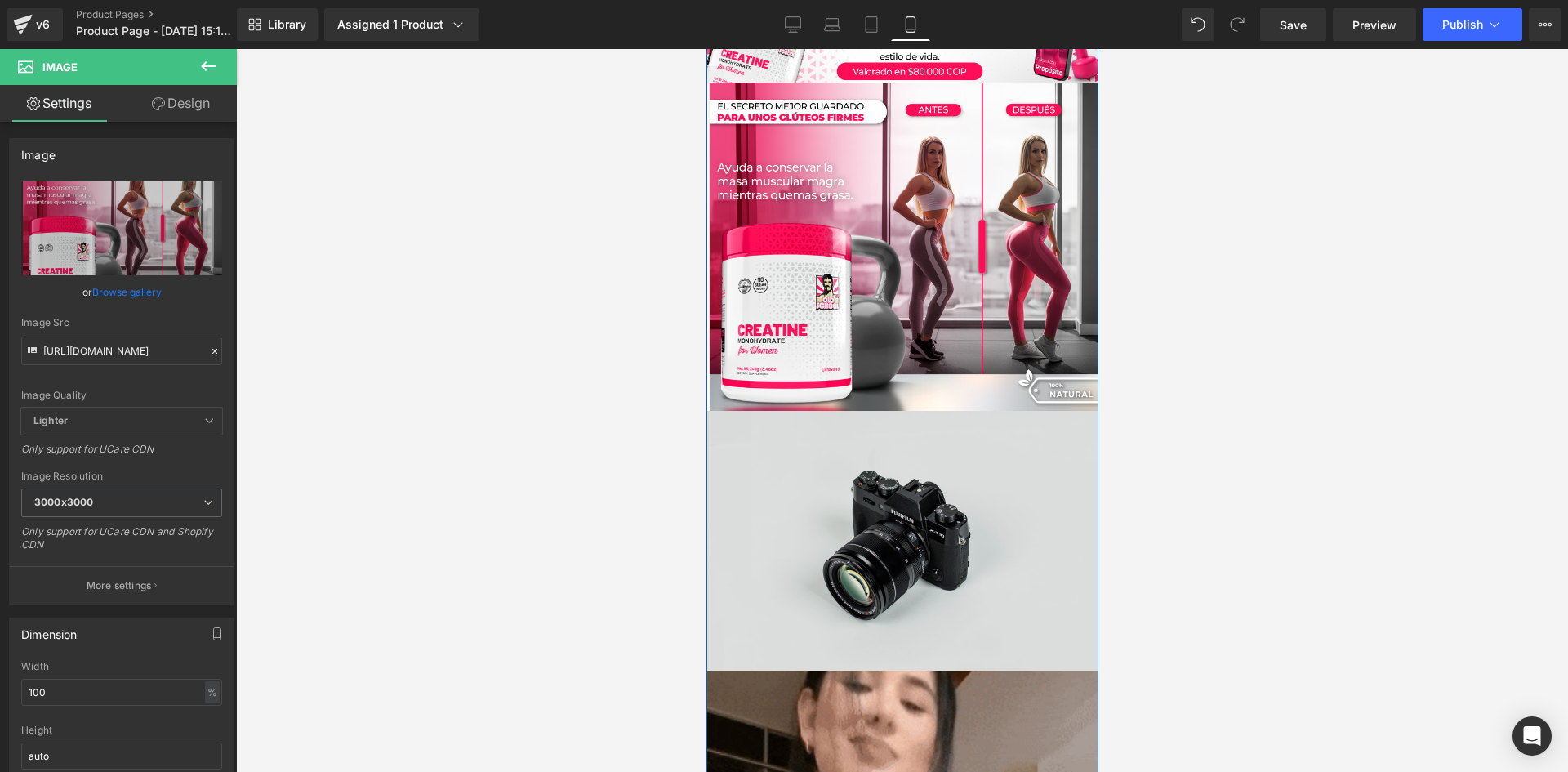
click at [899, 537] on div "Image" at bounding box center [901, 540] width 392 height 260
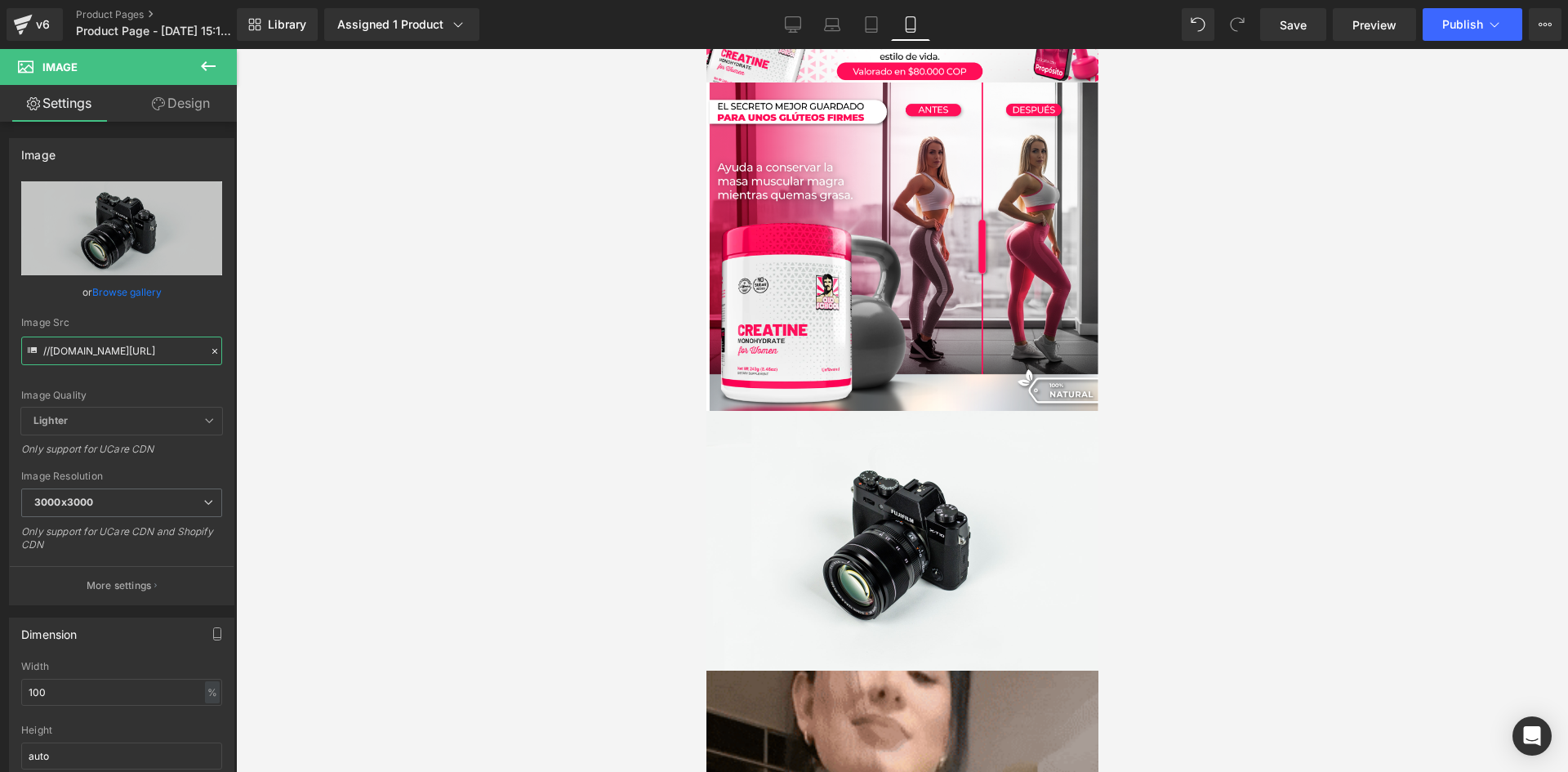
drag, startPoint x: 45, startPoint y: 350, endPoint x: 244, endPoint y: 355, distance: 199.1
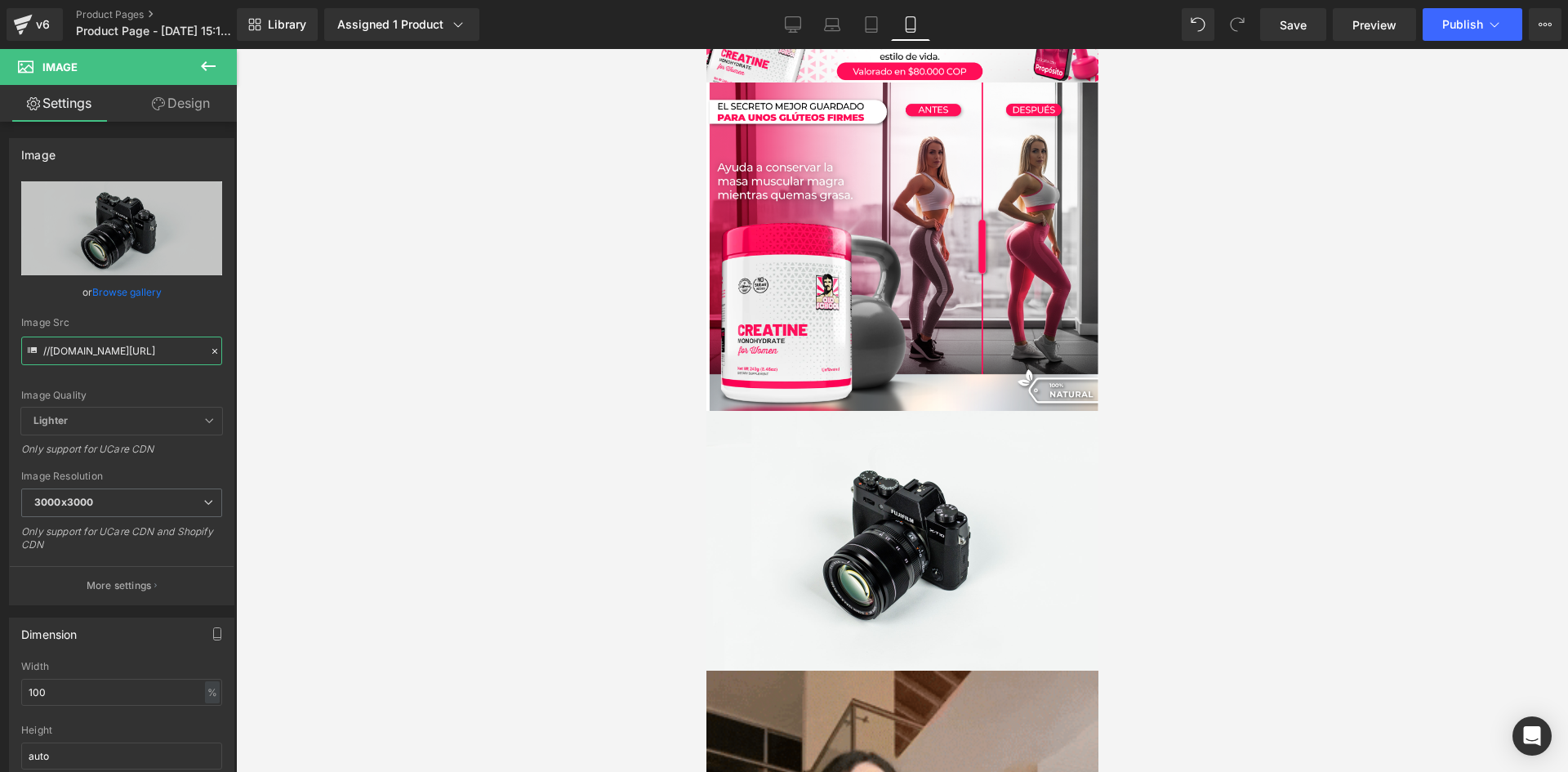
click at [244, 355] on div "Image You are previewing how the will restyle your page. You can not edit Eleme…" at bounding box center [784, 399] width 1568 height 800
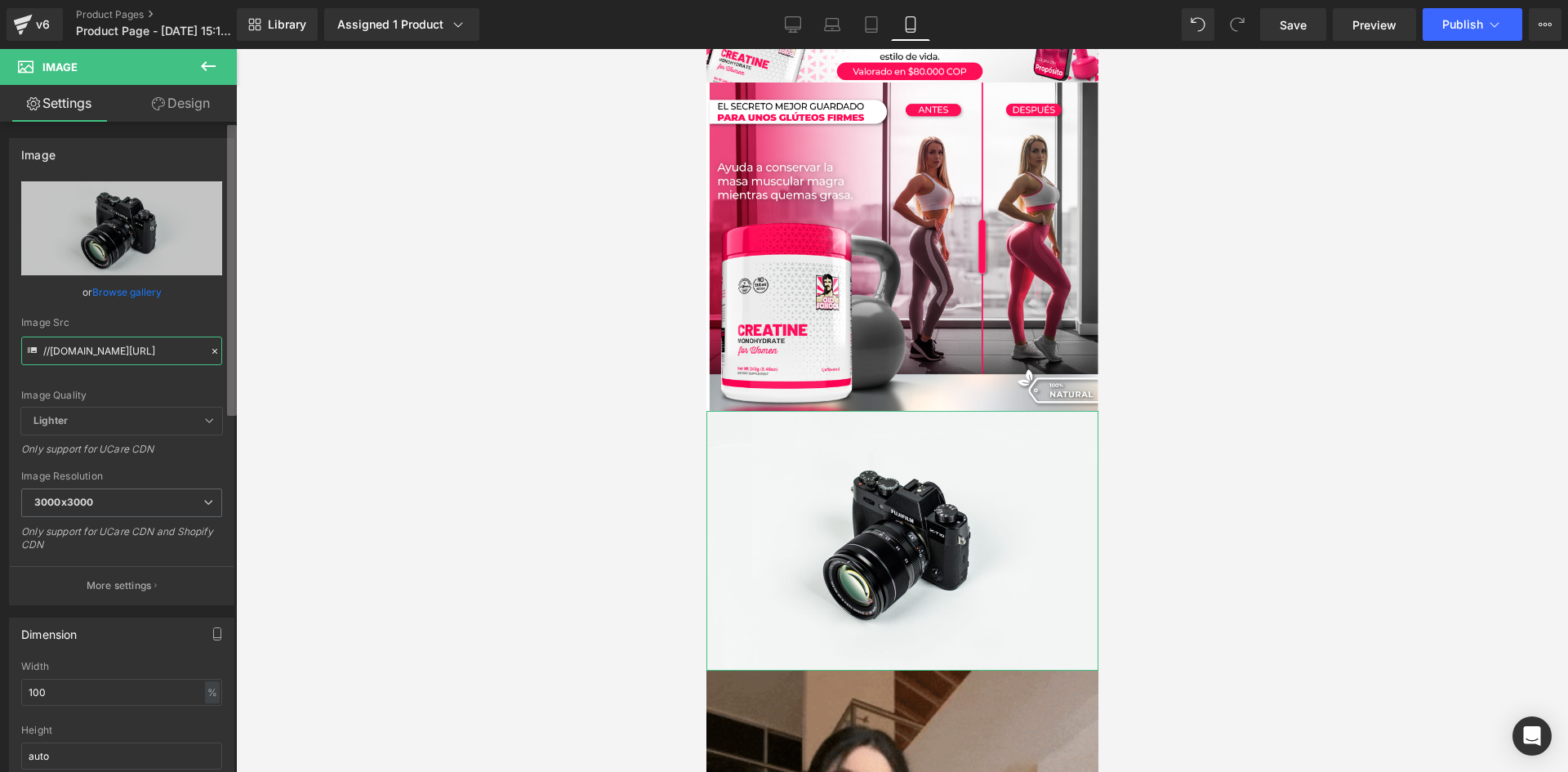
paste input "https://i.ibb.co/0jWD1CBR/Pieza-5-3x.pn"
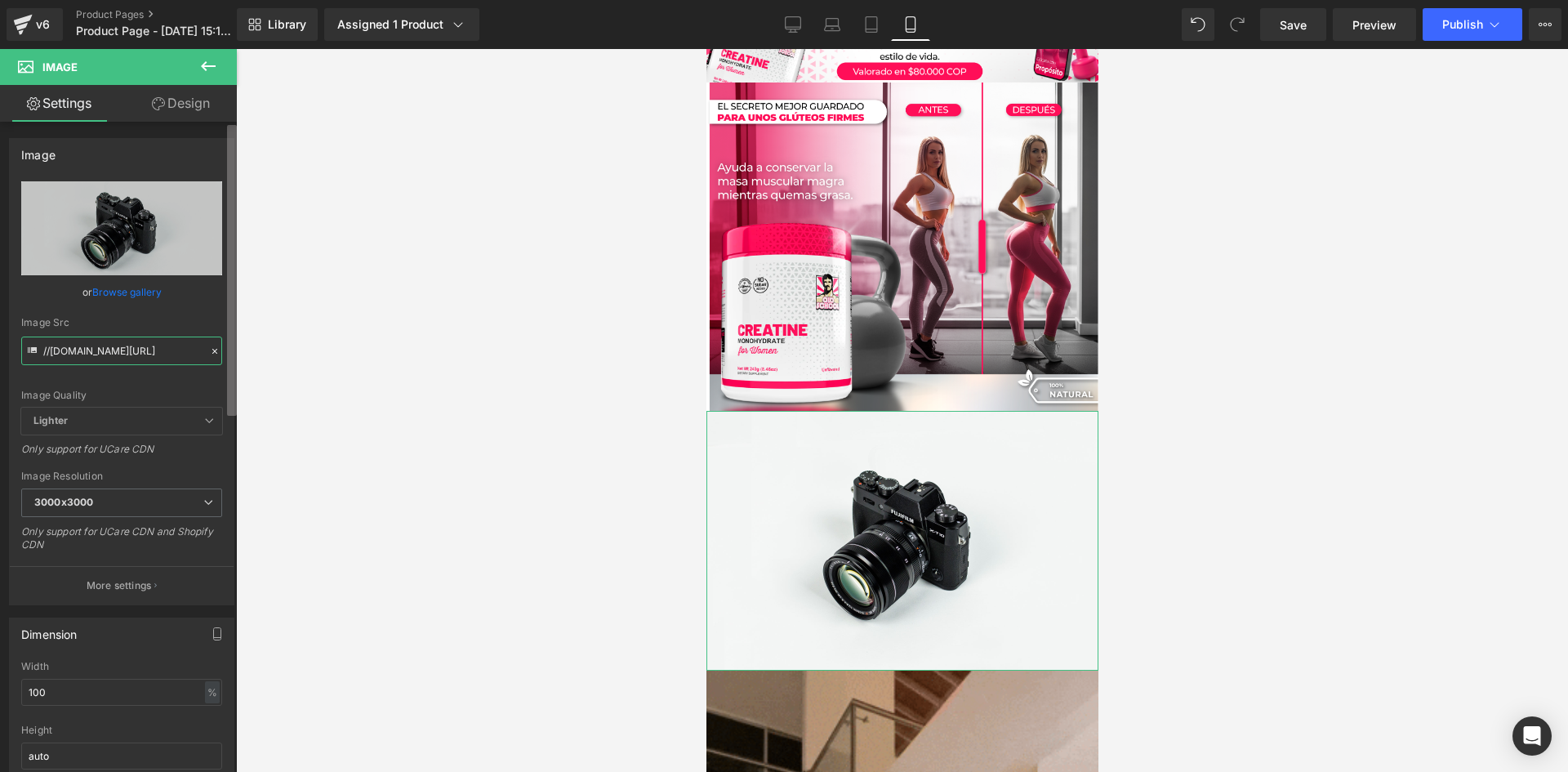
type input "https://i.ibb.co/0jWD1CBR/Pieza-5-3x.png"
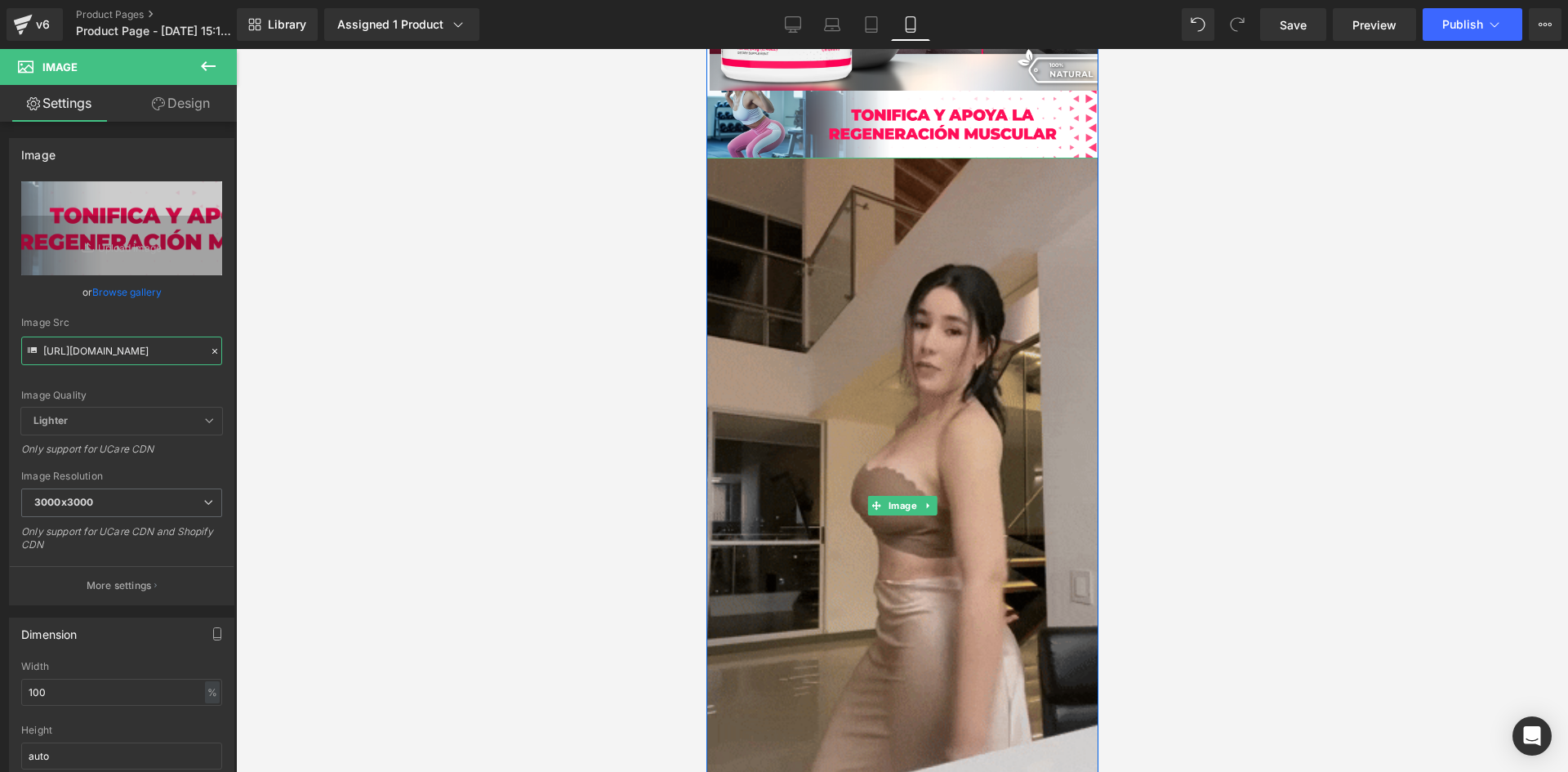
scroll to position [1874, 0]
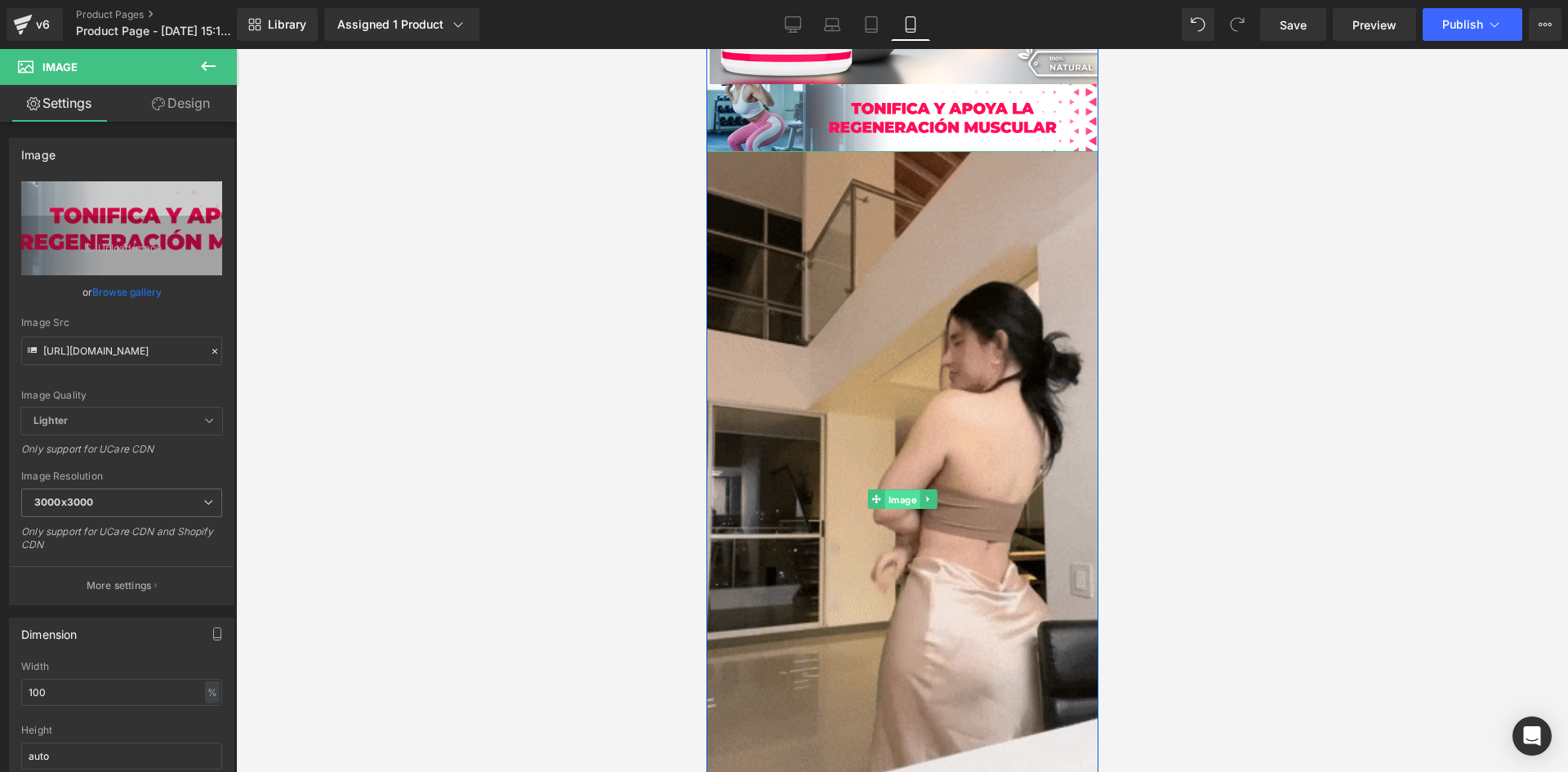
click at [899, 504] on span "Image" at bounding box center [902, 499] width 35 height 20
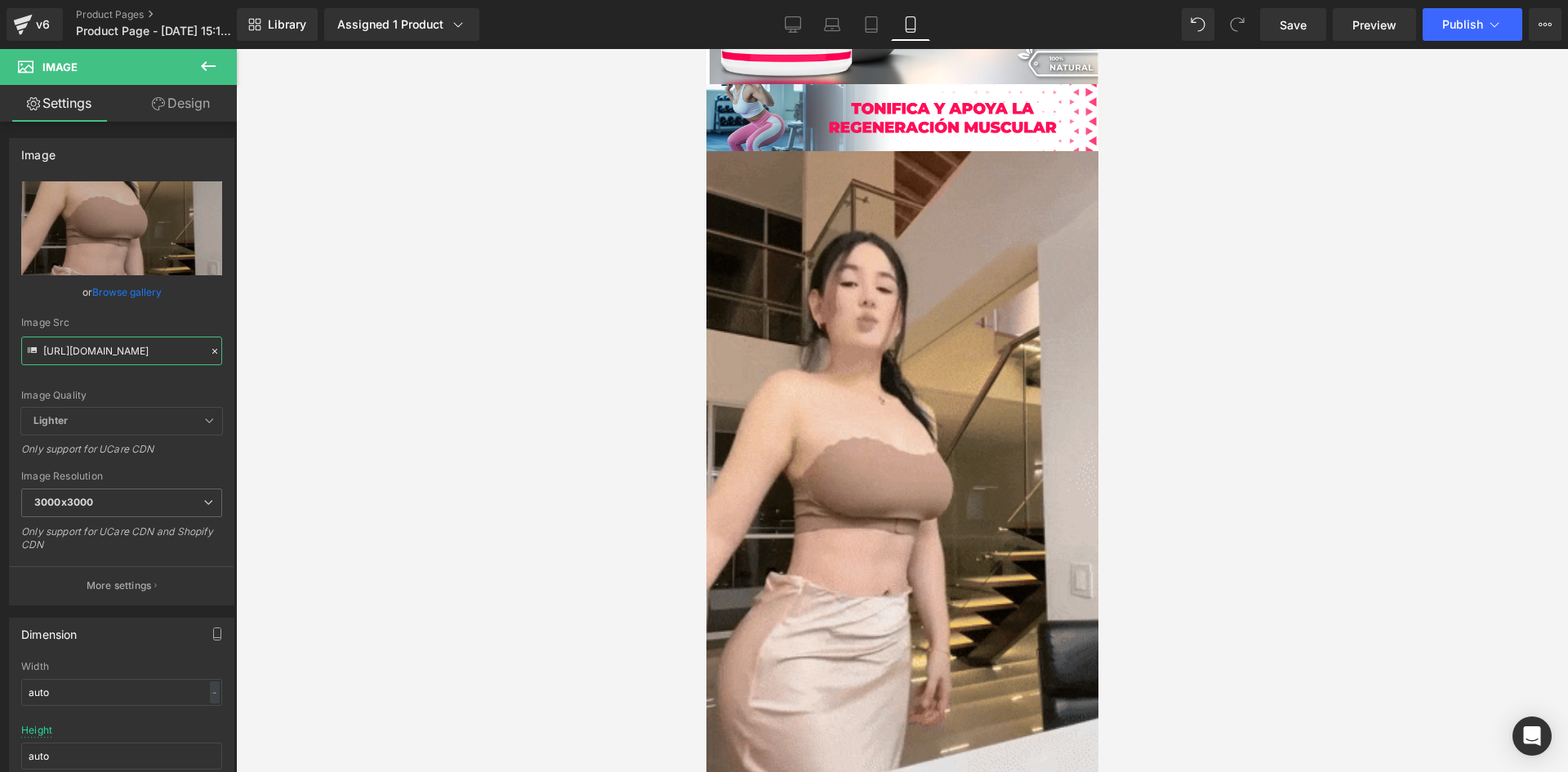
scroll to position [0, 832]
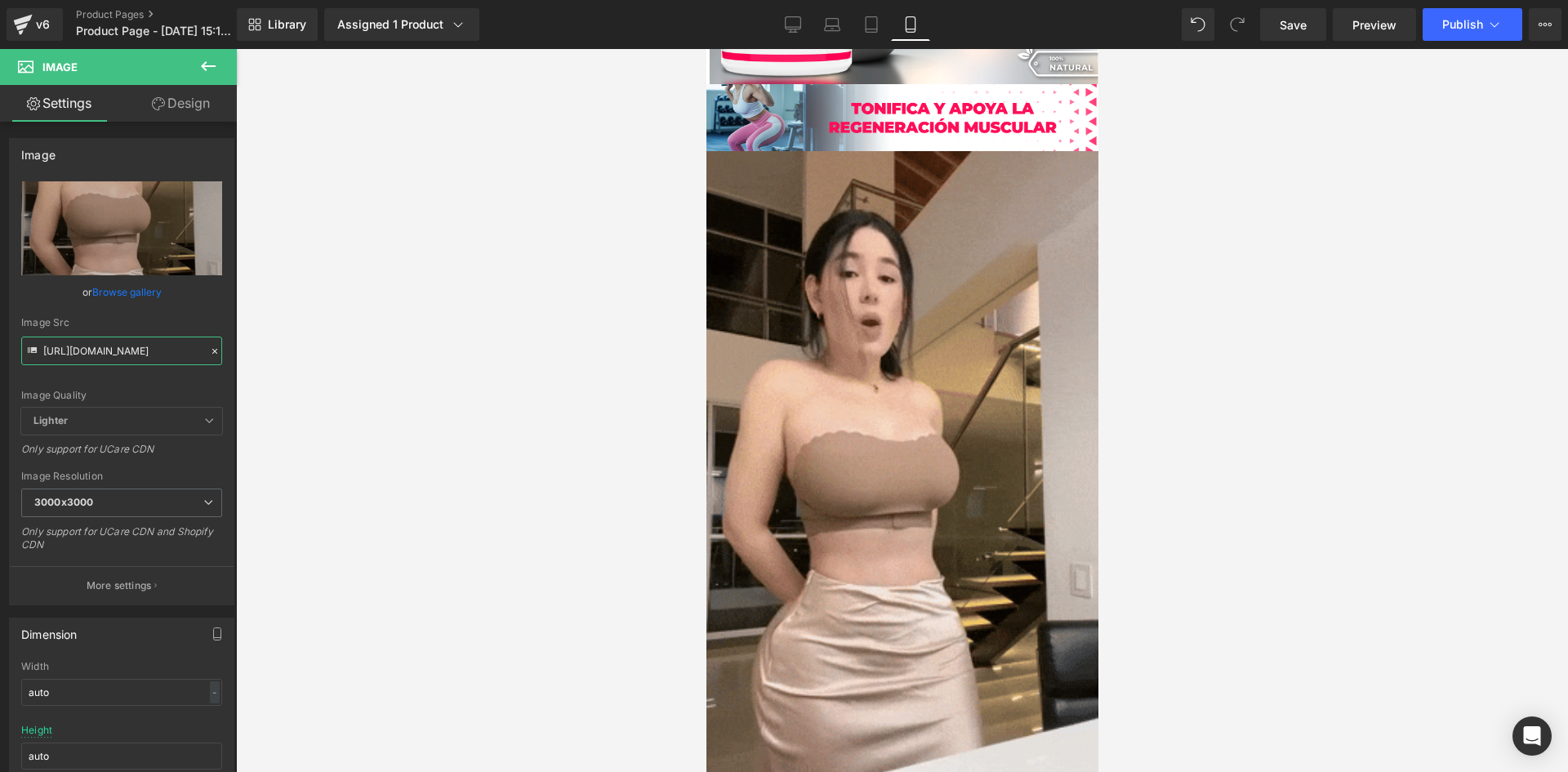
drag, startPoint x: 44, startPoint y: 350, endPoint x: 351, endPoint y: 392, distance: 309.9
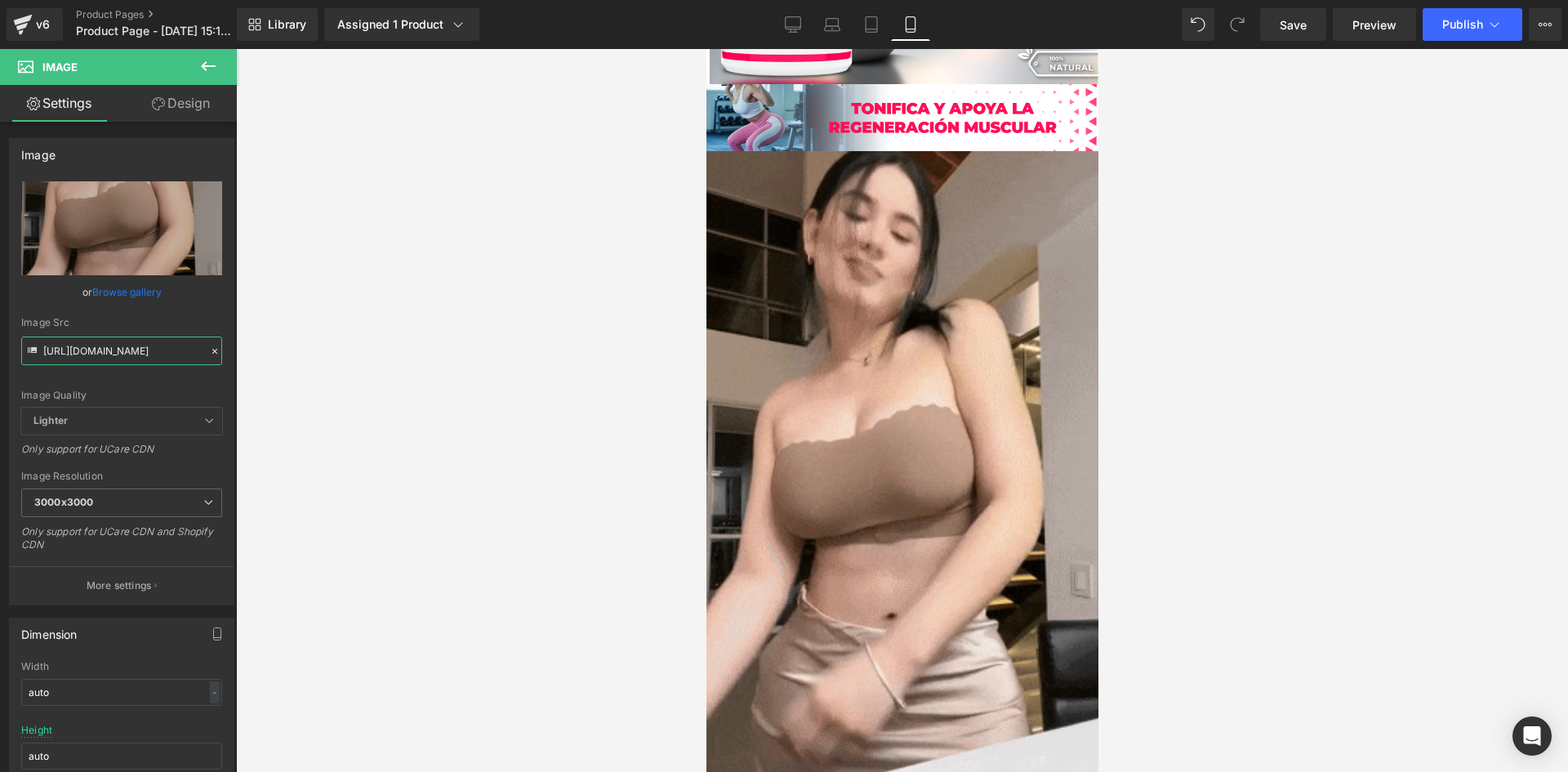
click at [351, 392] on div "Image You are previewing how the will restyle your page. You can not edit Eleme…" at bounding box center [784, 399] width 1568 height 800
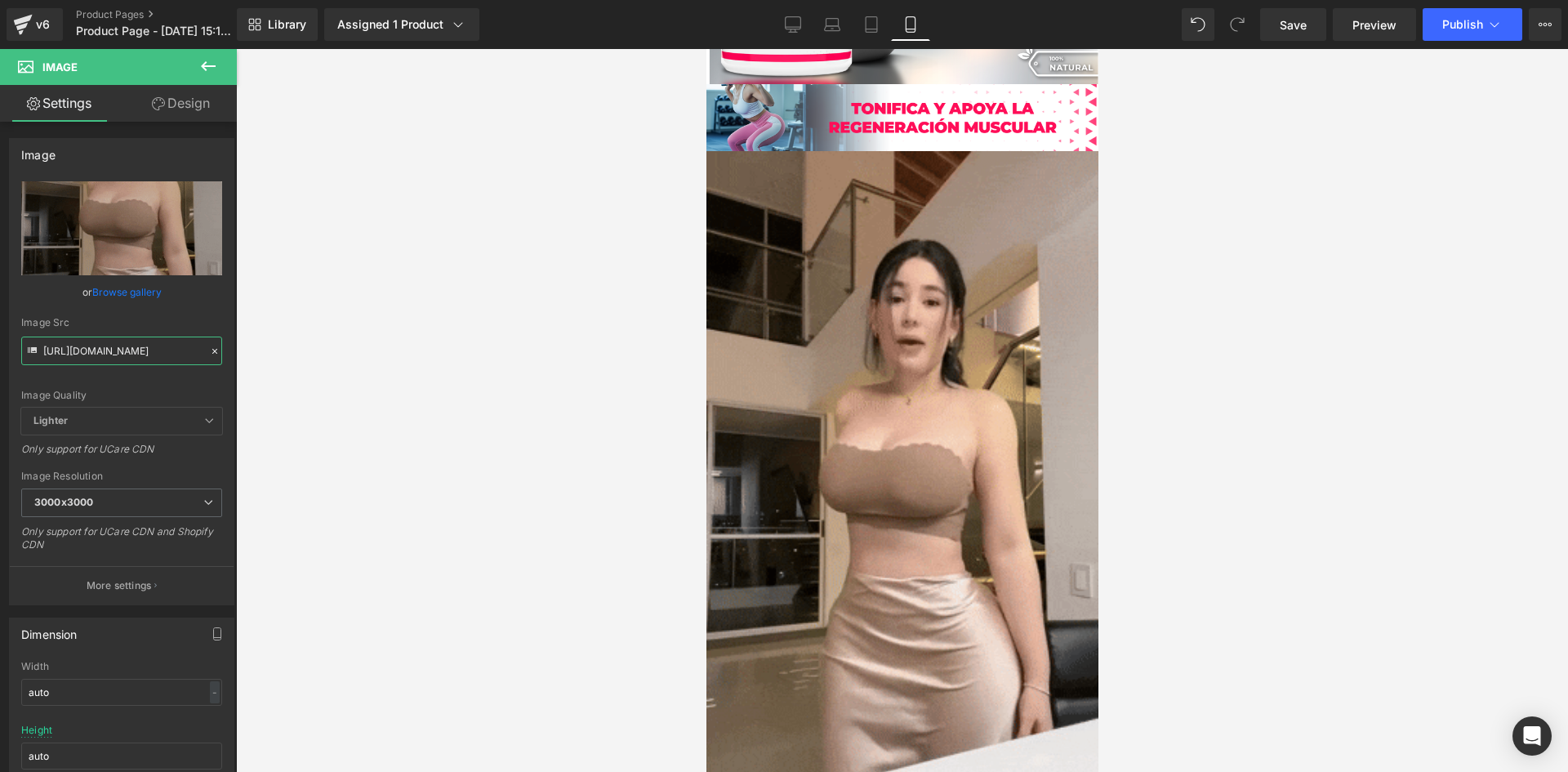
paste input "0.giphy.com/media/v1.Y2lkPTc5MGI3NjExMDhodzZiNHViazFhNWpmdmozZW1tOWQ2MGdpNGlobm…"
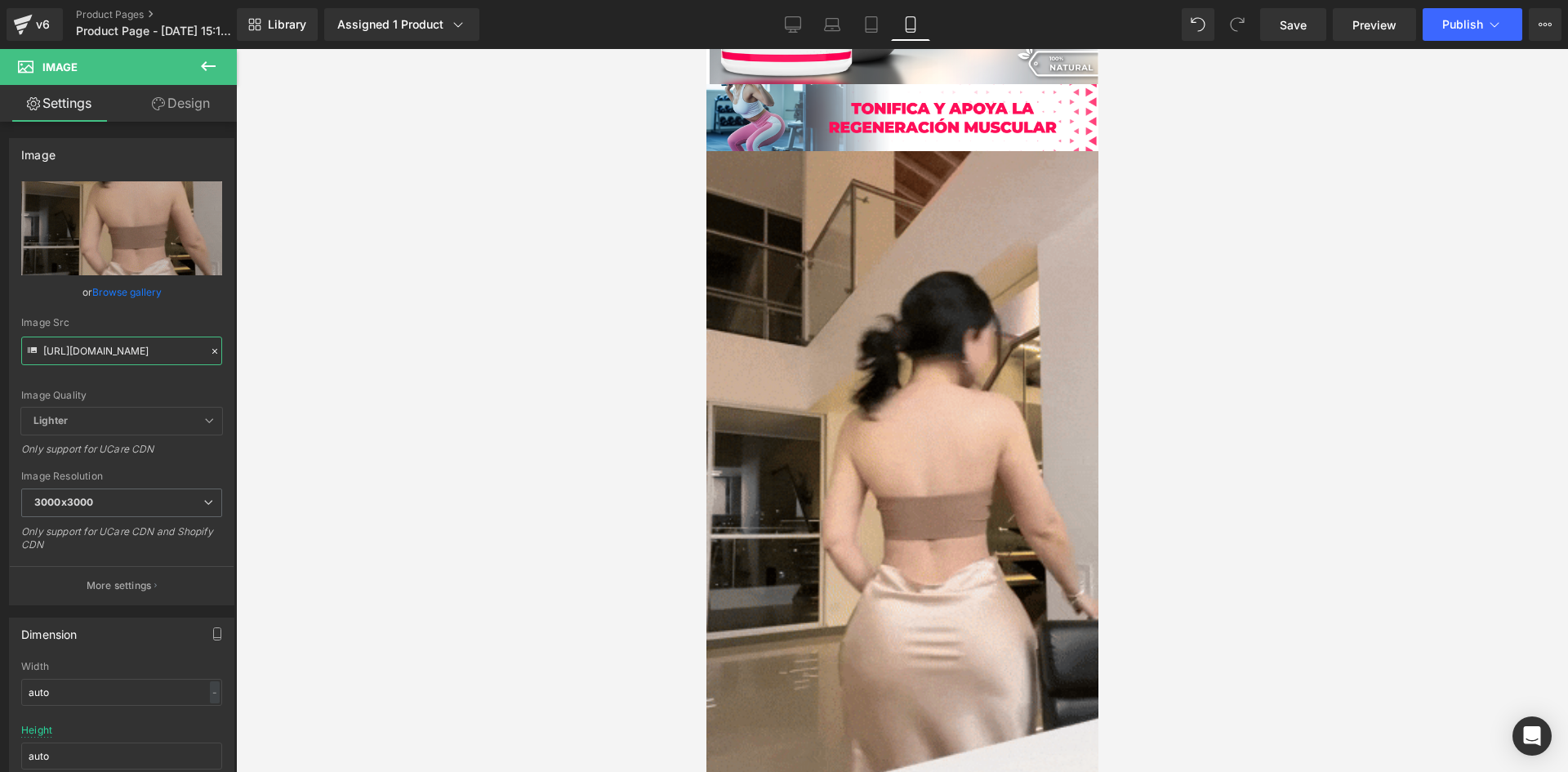
scroll to position [0, 844]
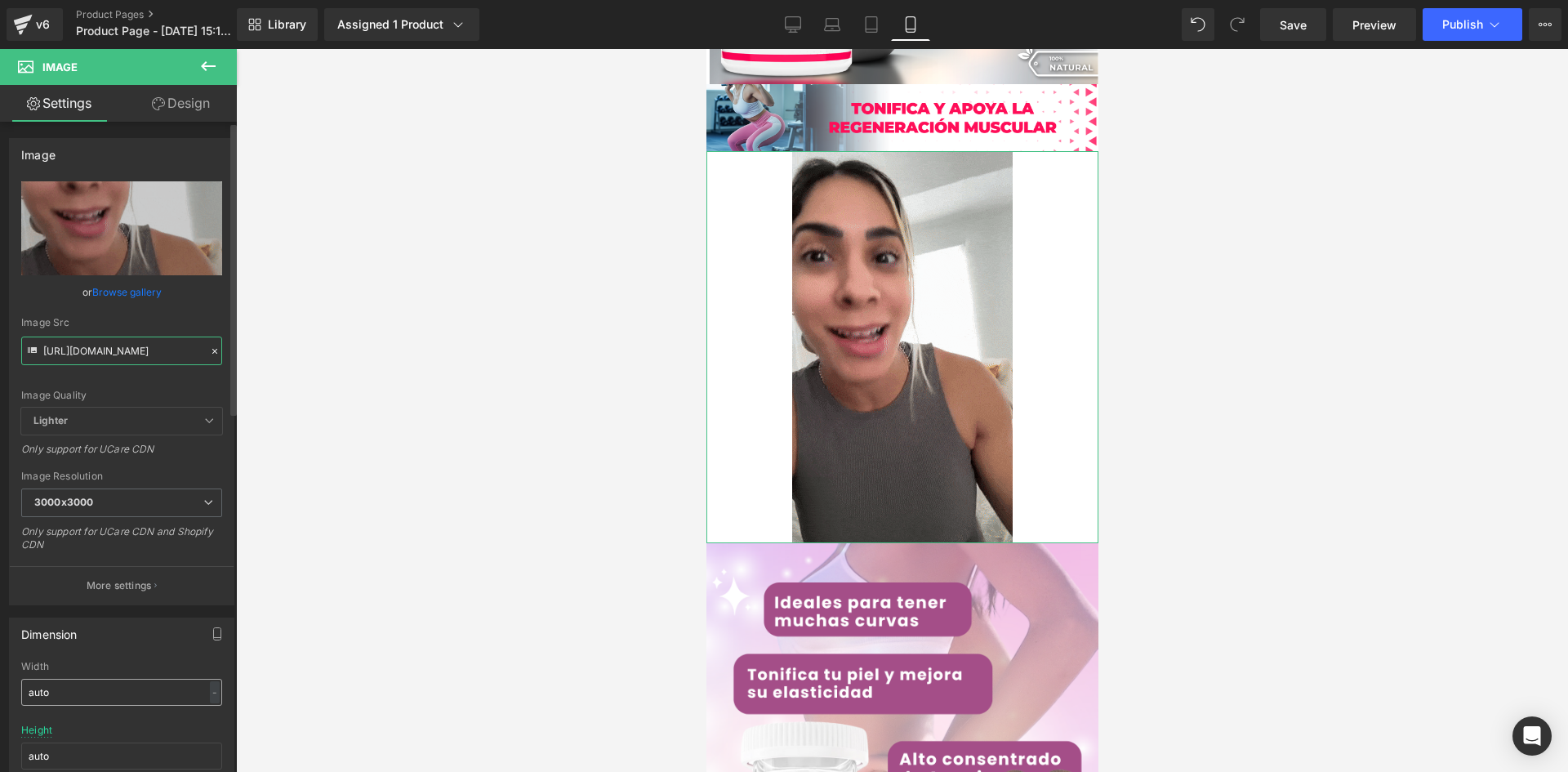
type input "https://media0.giphy.com/media/v1.Y2lkPTc5MGI3NjExMDhodzZiNHViazFhNWpmdmozZW1tO…"
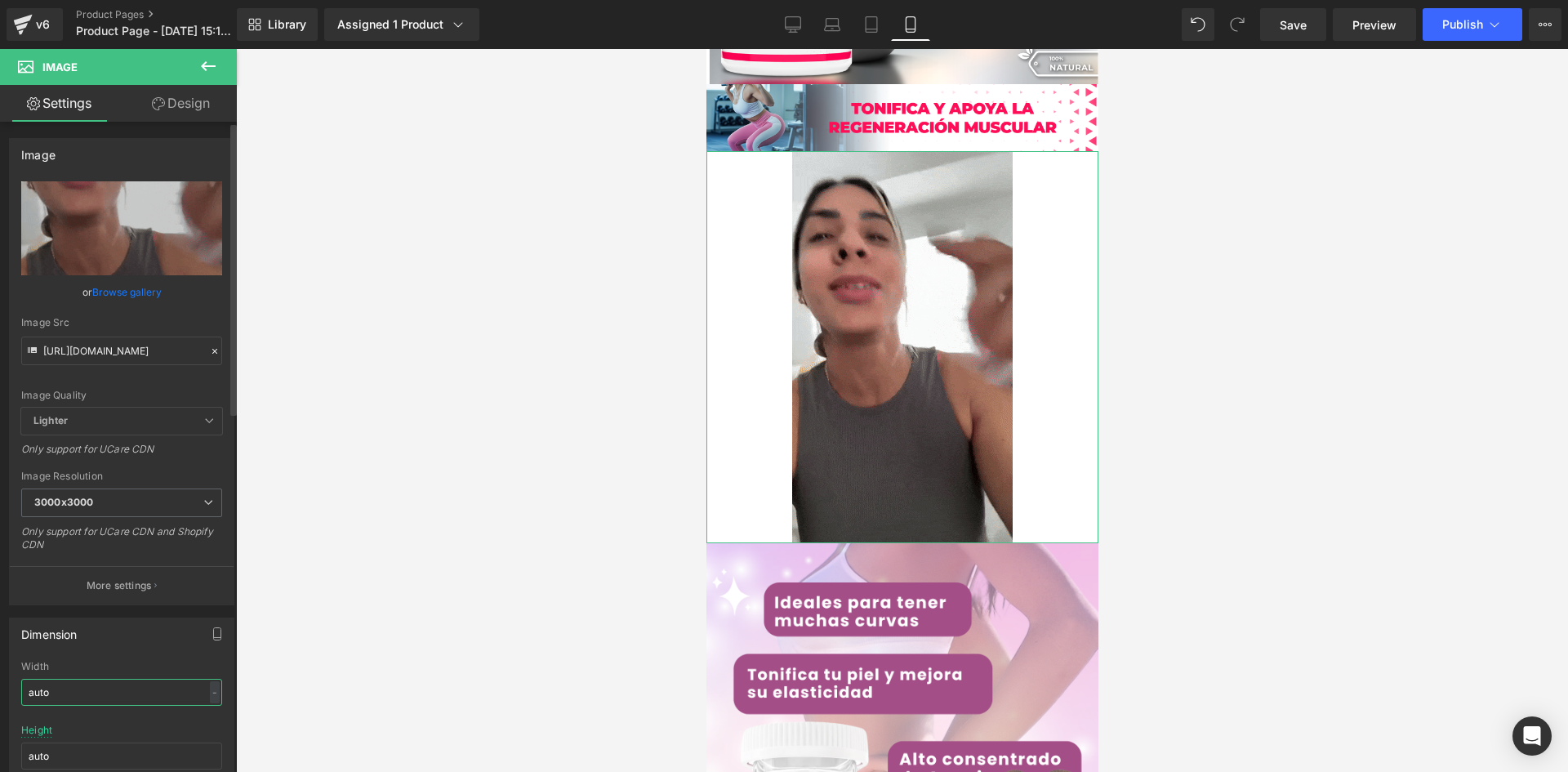
scroll to position [0, 0]
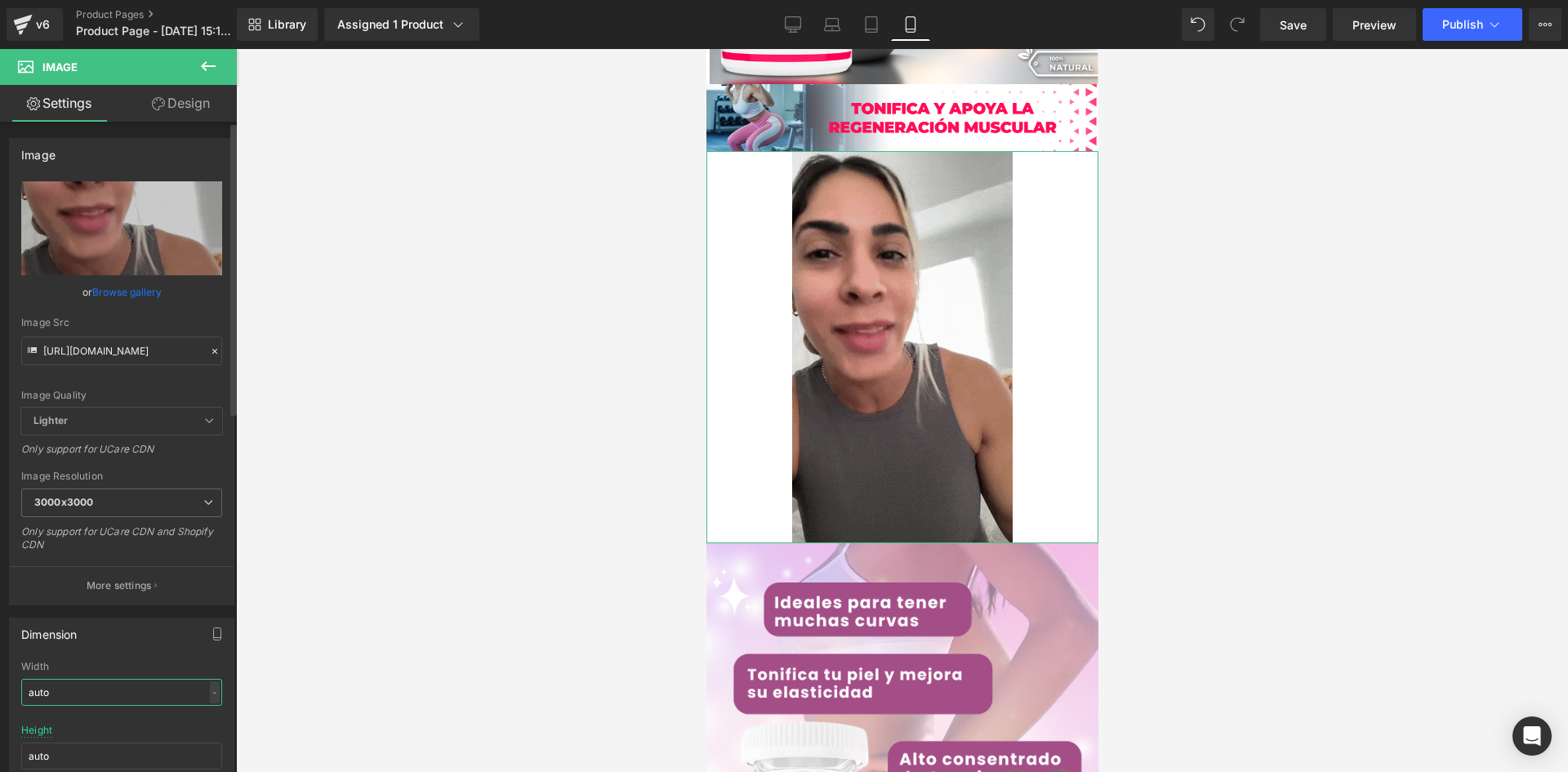
click at [86, 694] on input "auto" at bounding box center [122, 692] width 201 height 27
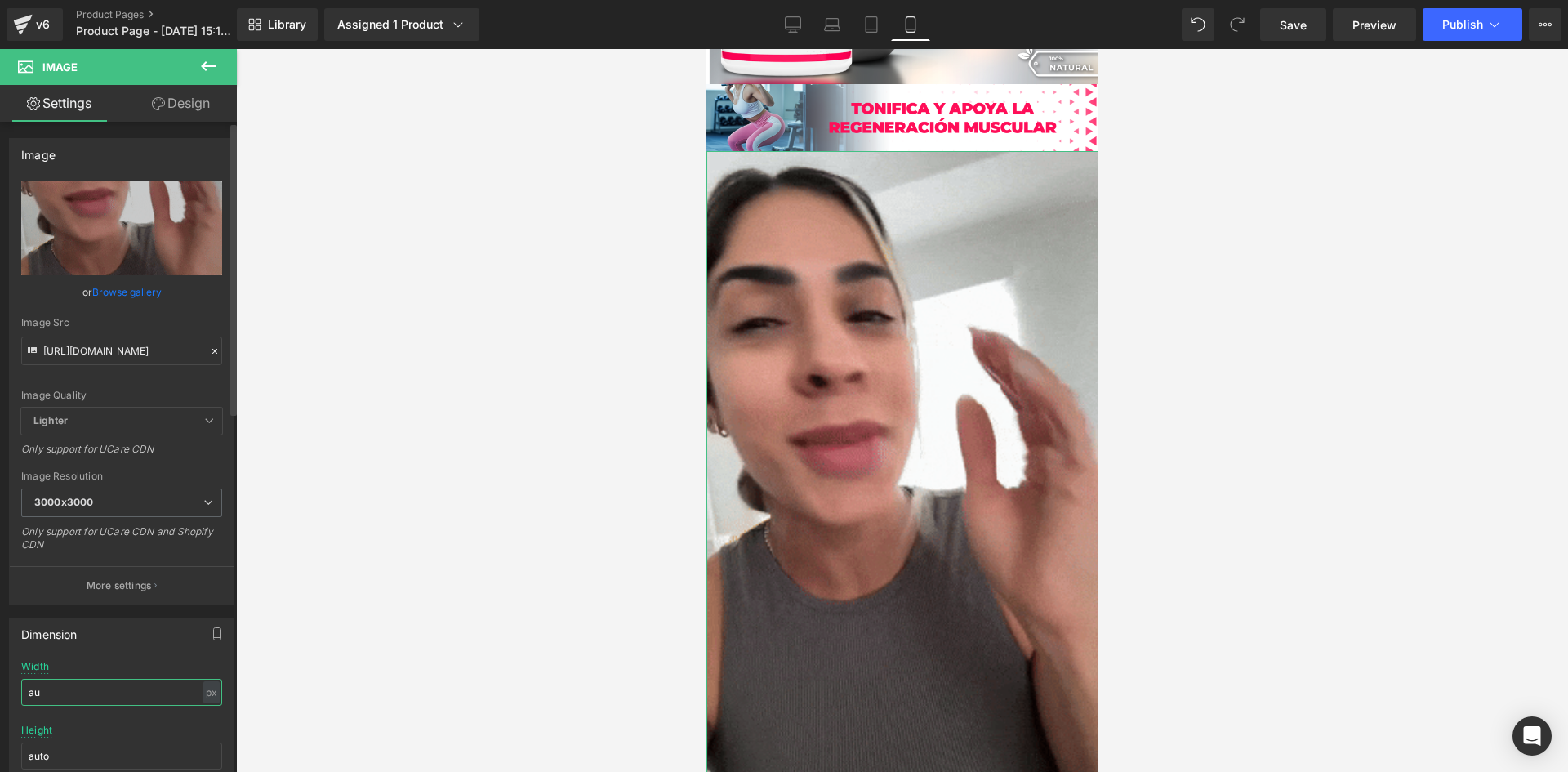
type input "a"
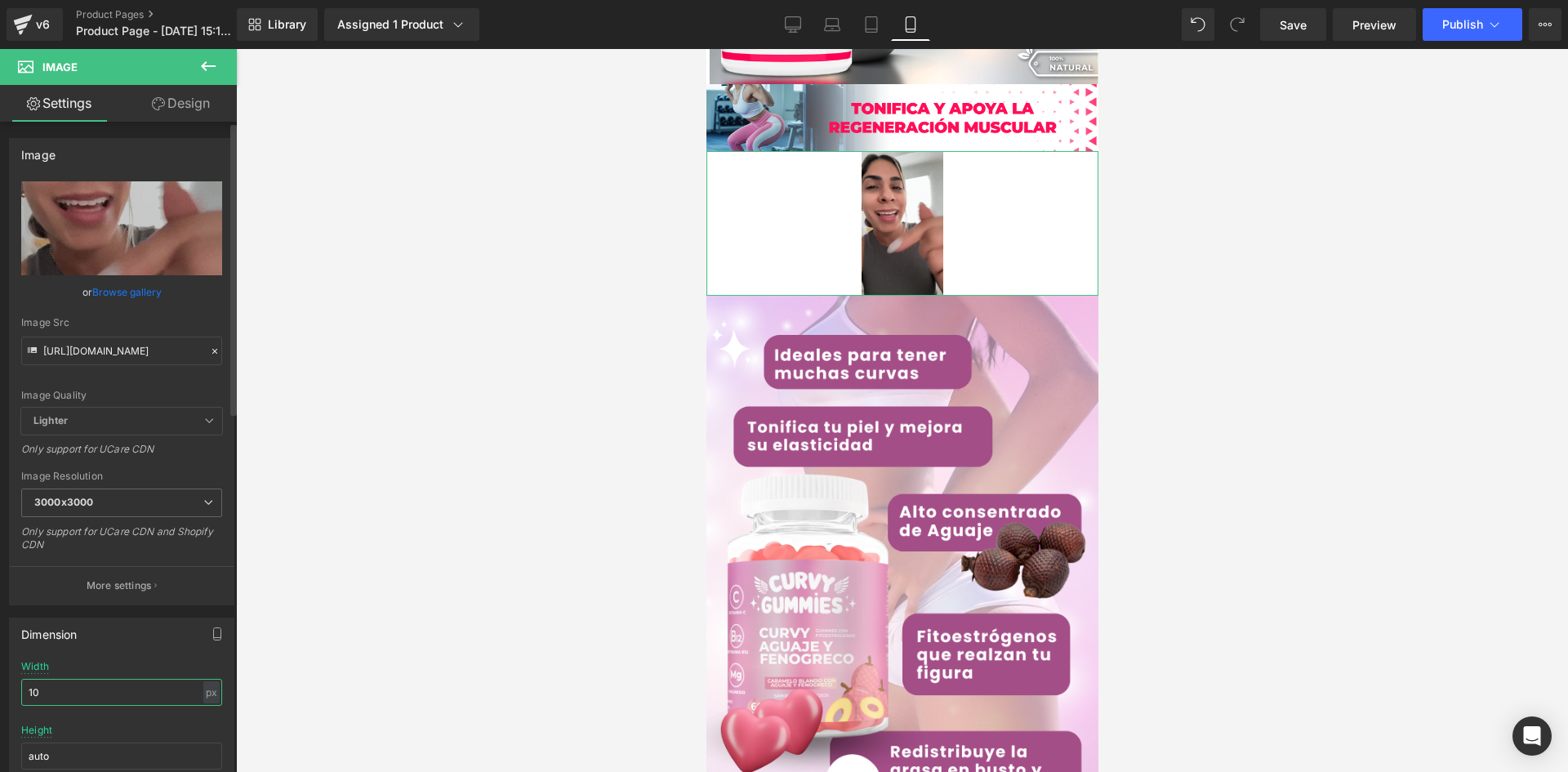
type input "1"
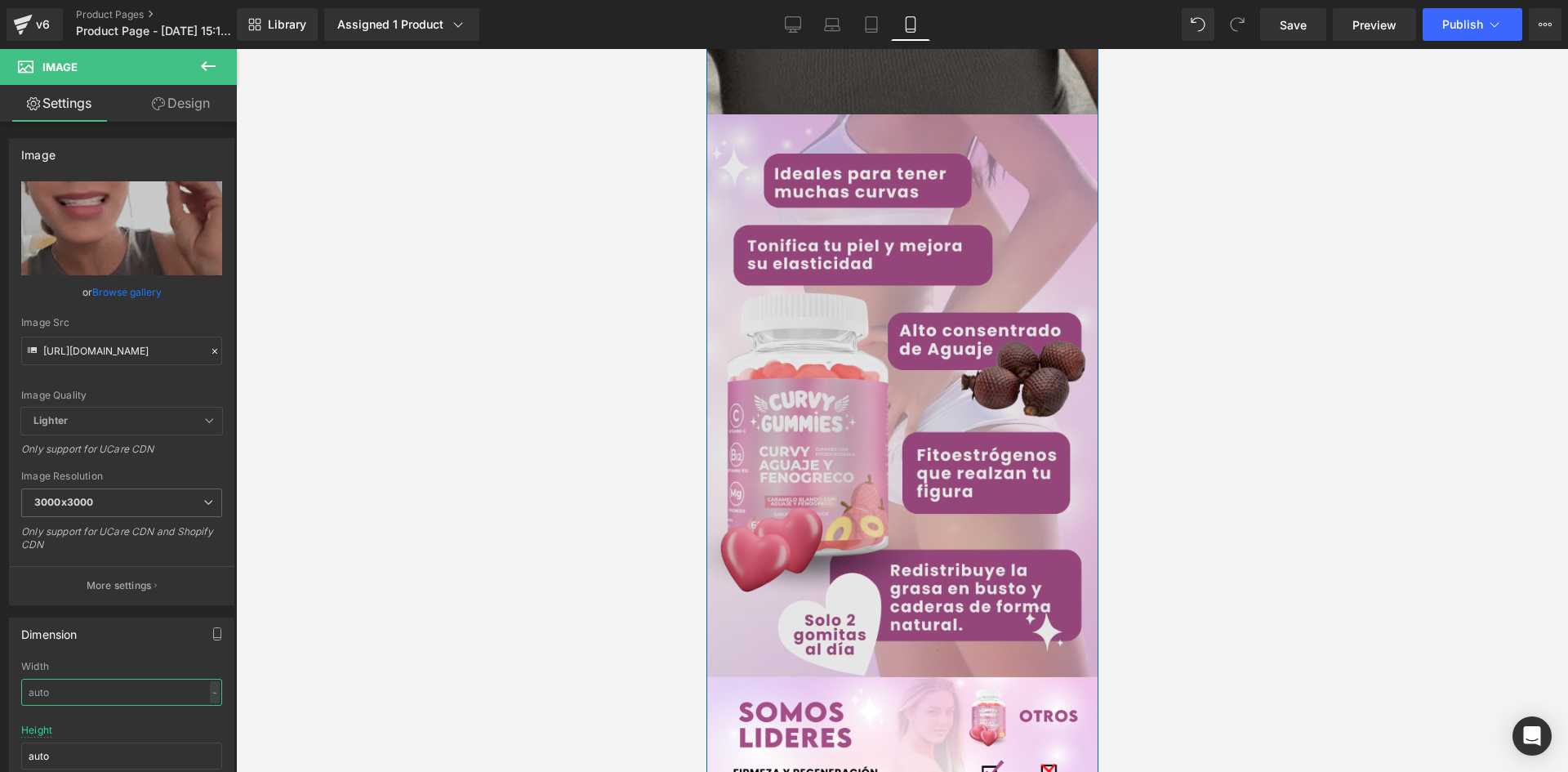
scroll to position [2609, 0]
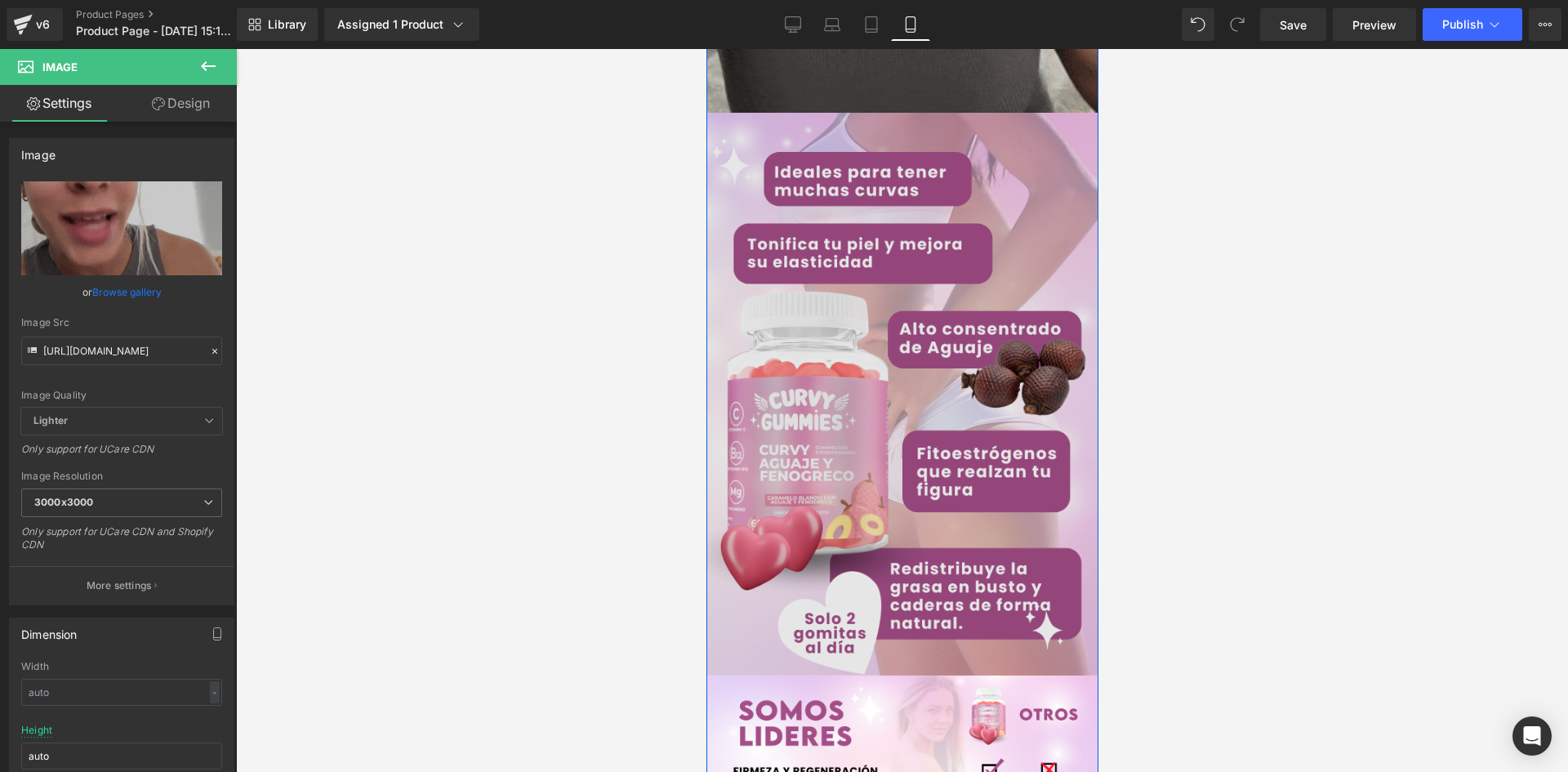
click at [887, 390] on div "Image" at bounding box center [901, 394] width 392 height 562
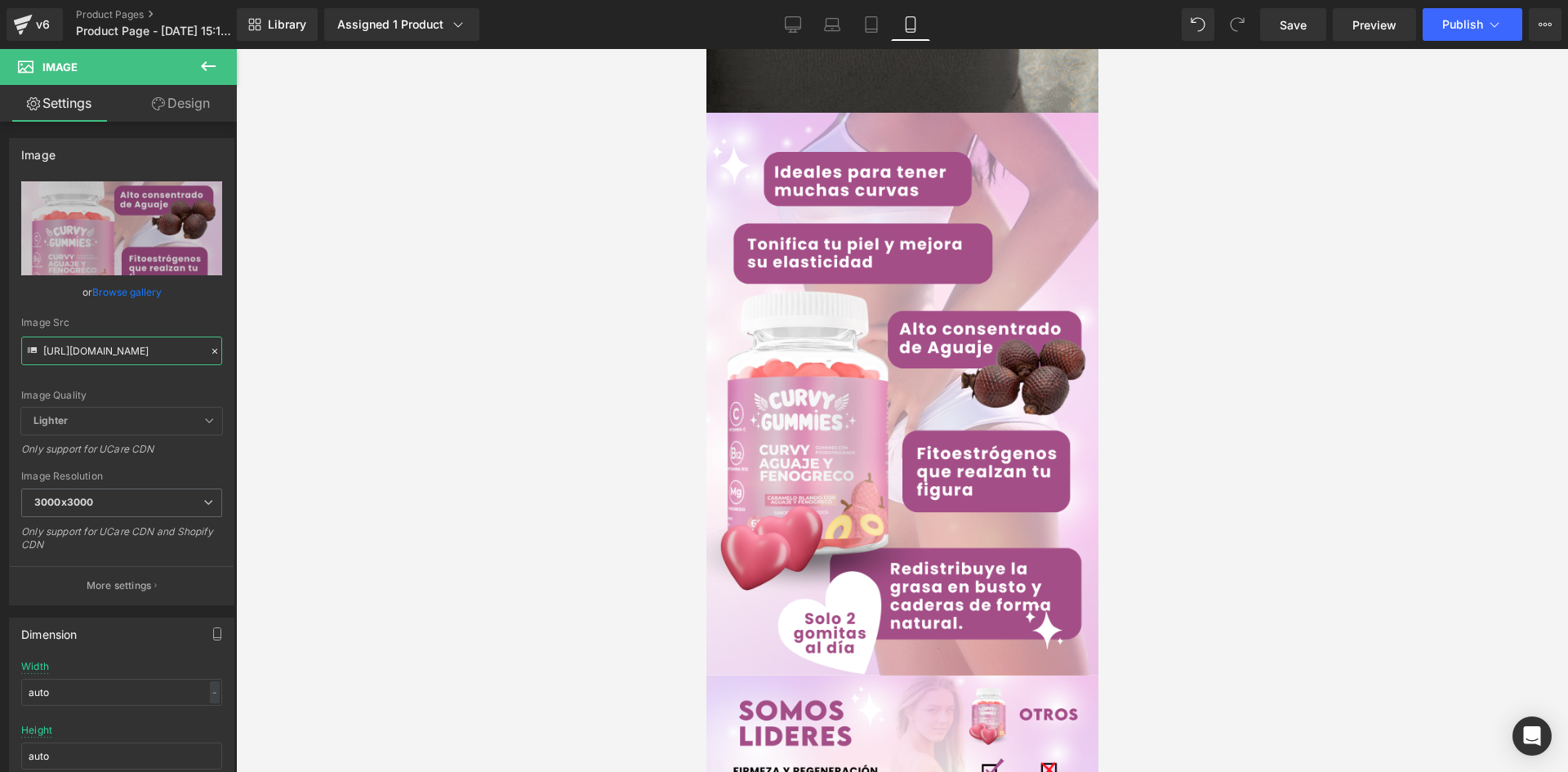
drag, startPoint x: 44, startPoint y: 348, endPoint x: 351, endPoint y: 373, distance: 308.0
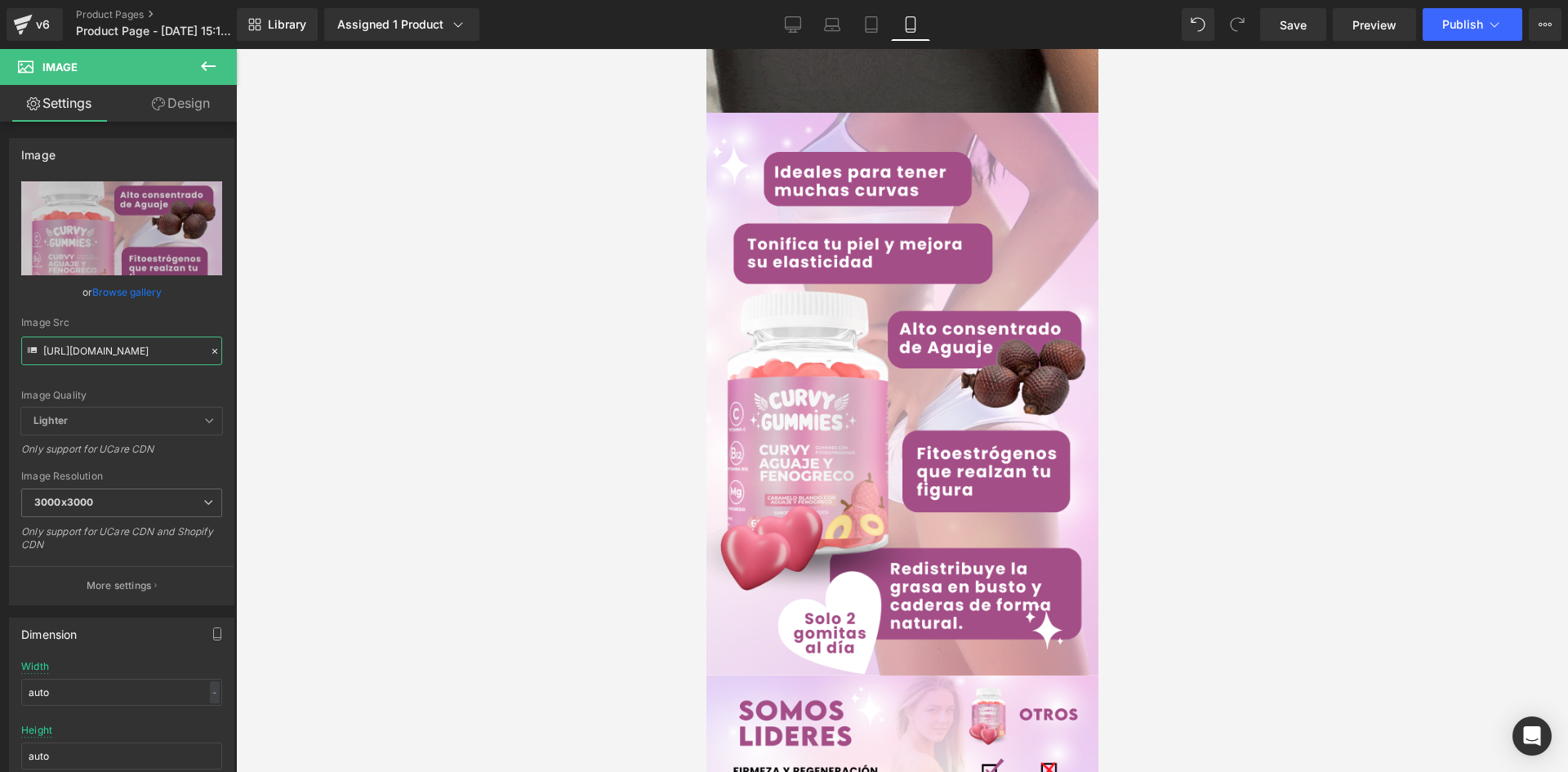
click at [351, 373] on div "Image You are previewing how the will restyle your page. You can not edit Eleme…" at bounding box center [784, 399] width 1568 height 800
paste input "ch814NQL/Pieza-6-3x"
type input "https://i.ibb.co/ch814NQL/Pieza-6-3x.png"
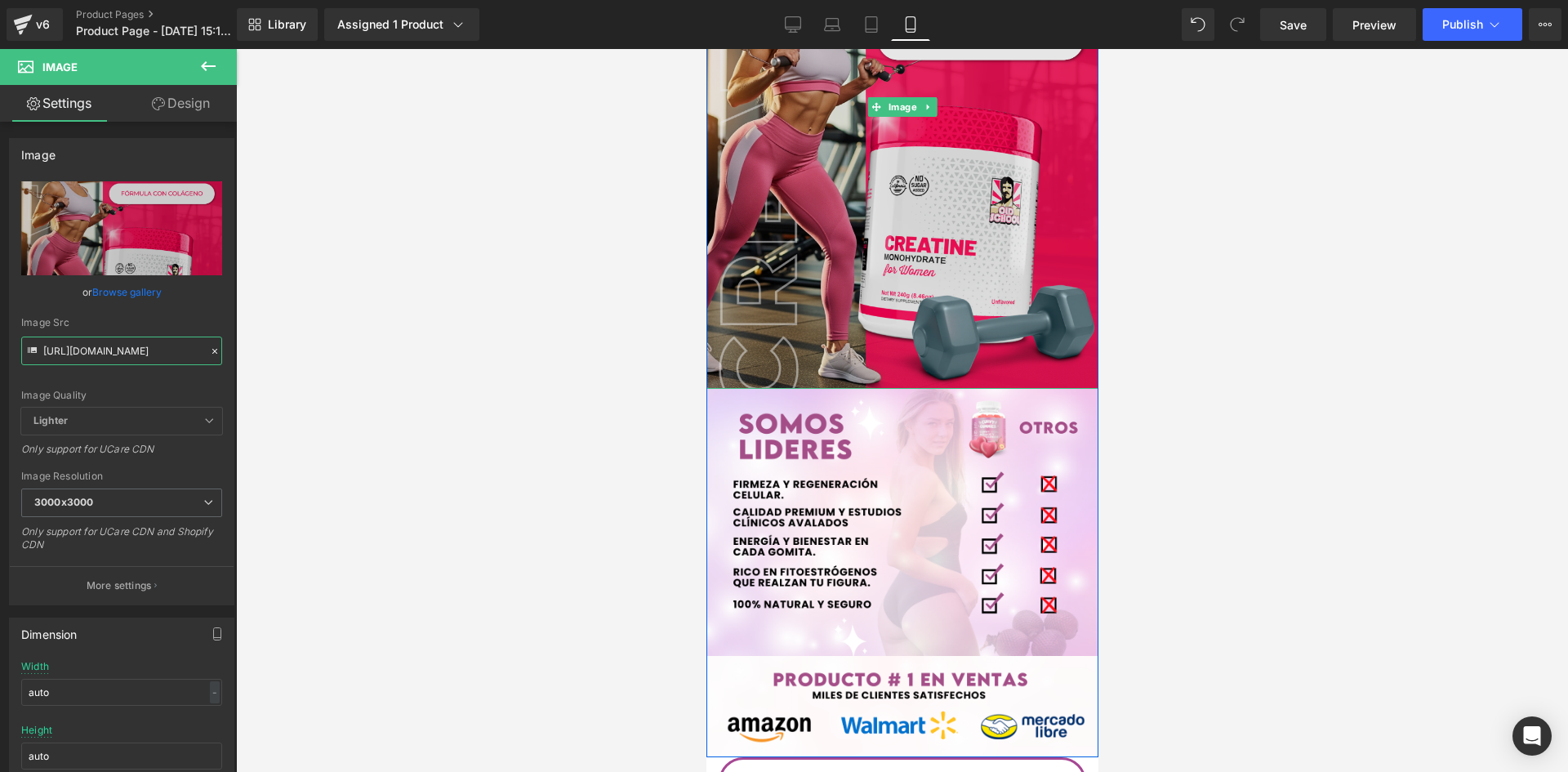
scroll to position [2936, 0]
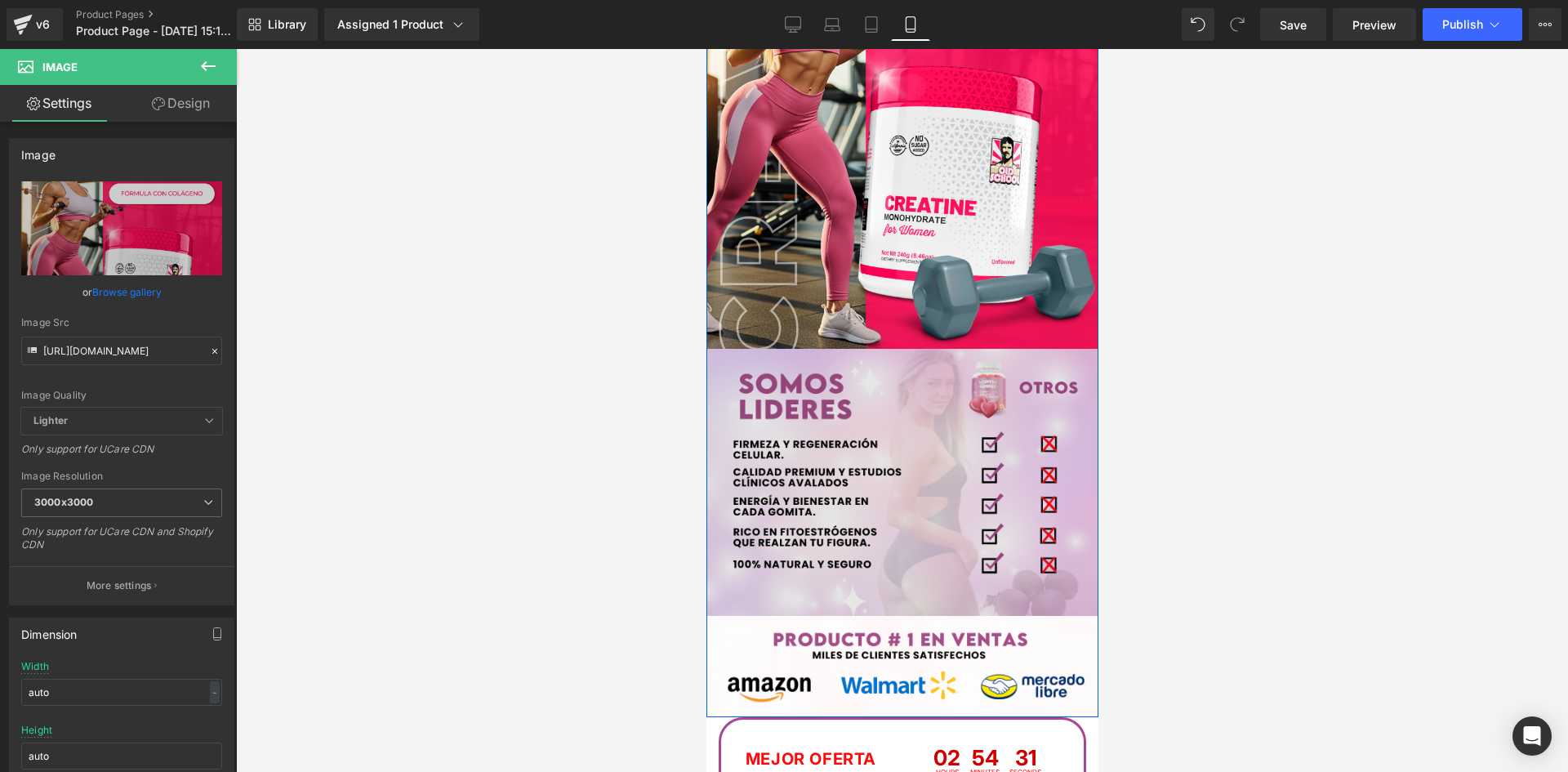
click at [895, 480] on div "Image" at bounding box center [901, 482] width 392 height 267
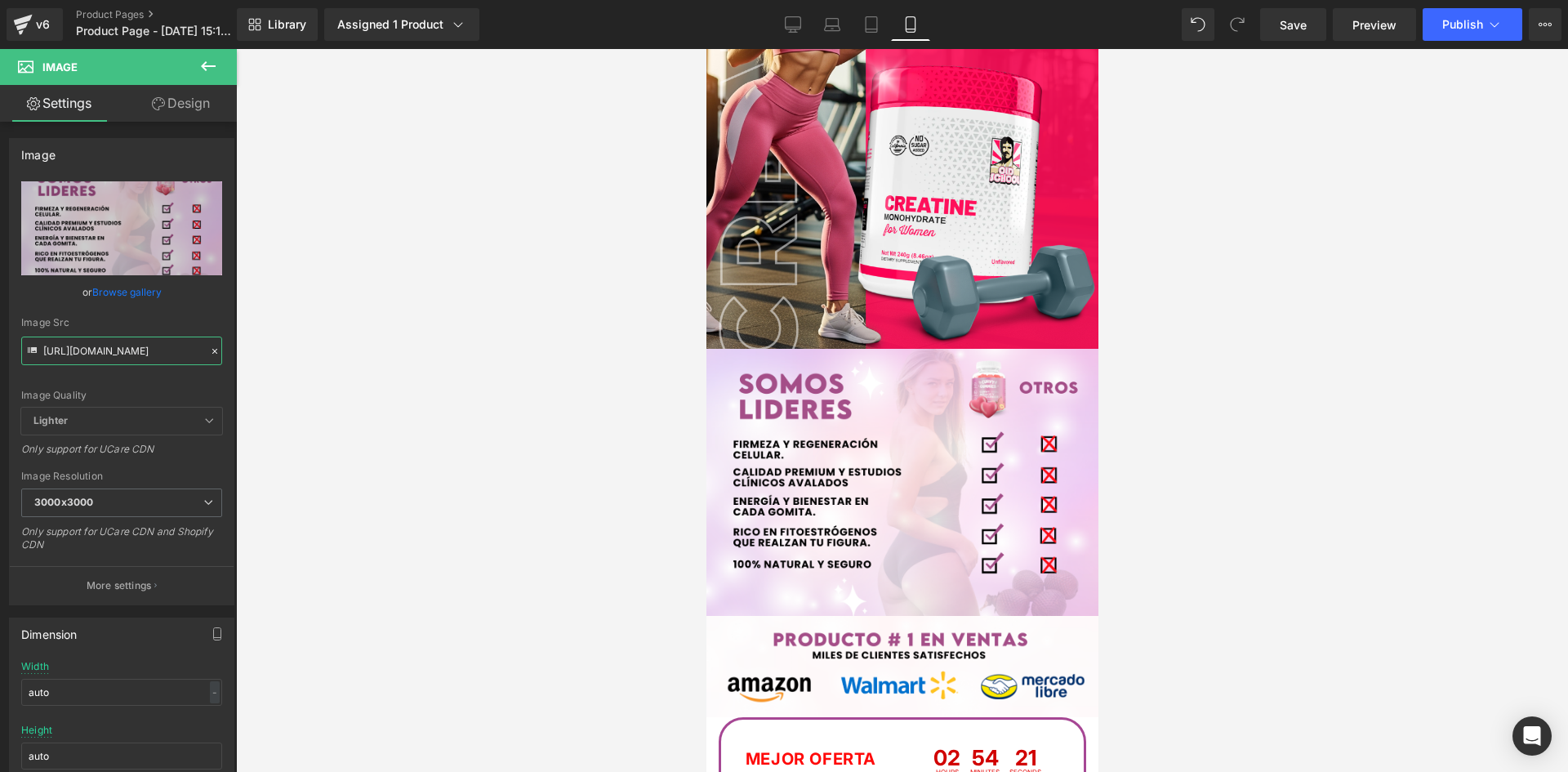
drag, startPoint x: 43, startPoint y: 350, endPoint x: 308, endPoint y: 378, distance: 266.5
click at [308, 378] on div "Image You are previewing how the will restyle your page. You can not edit Eleme…" at bounding box center [784, 399] width 1568 height 800
paste input "Gvv7L8db/Pieza-7-3x"
type input "https://i.ibb.co/Gvv7L8db/Pieza-7-3x.png"
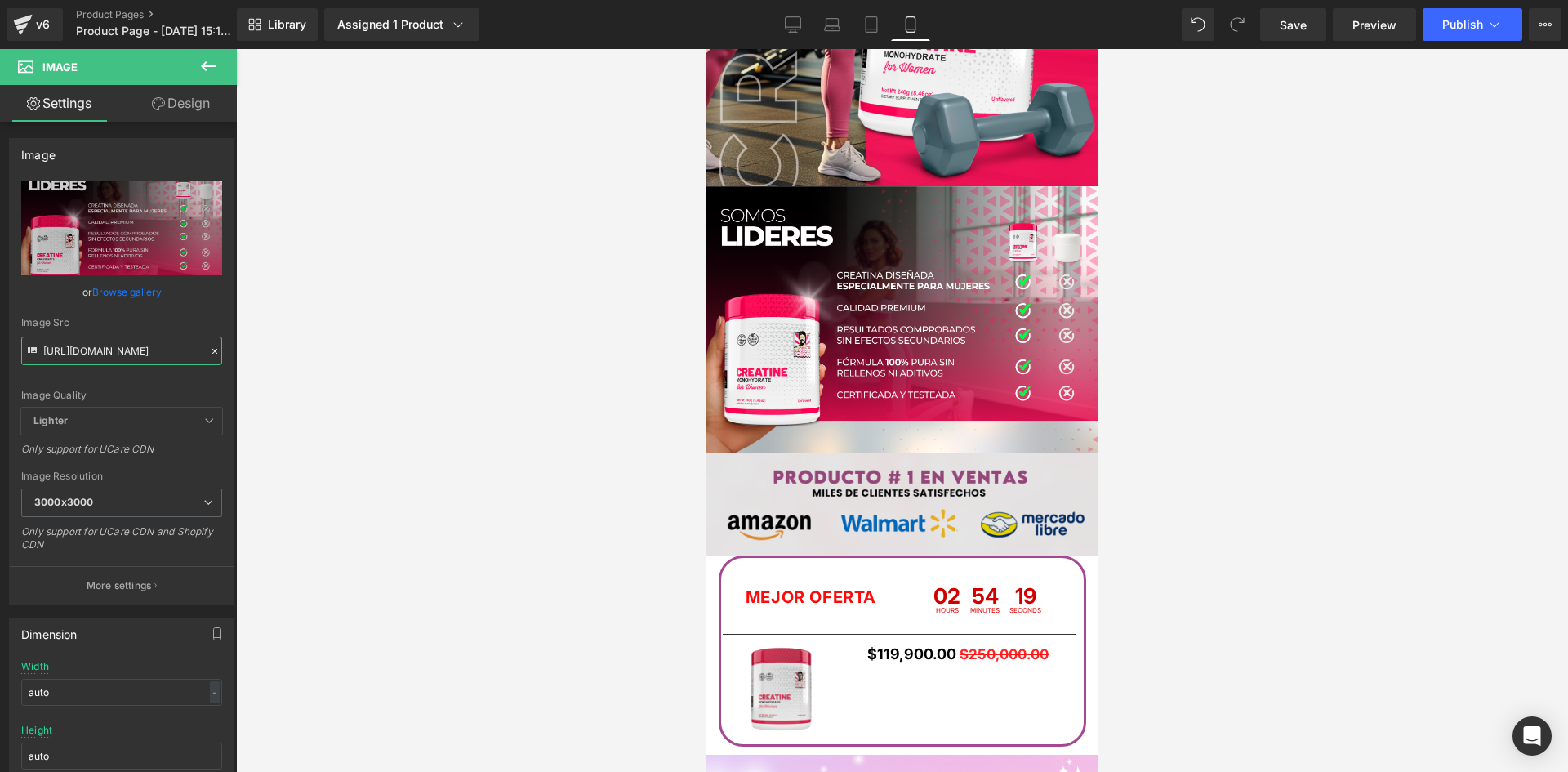
scroll to position [3099, 0]
click at [901, 497] on div "Image" at bounding box center [901, 503] width 392 height 101
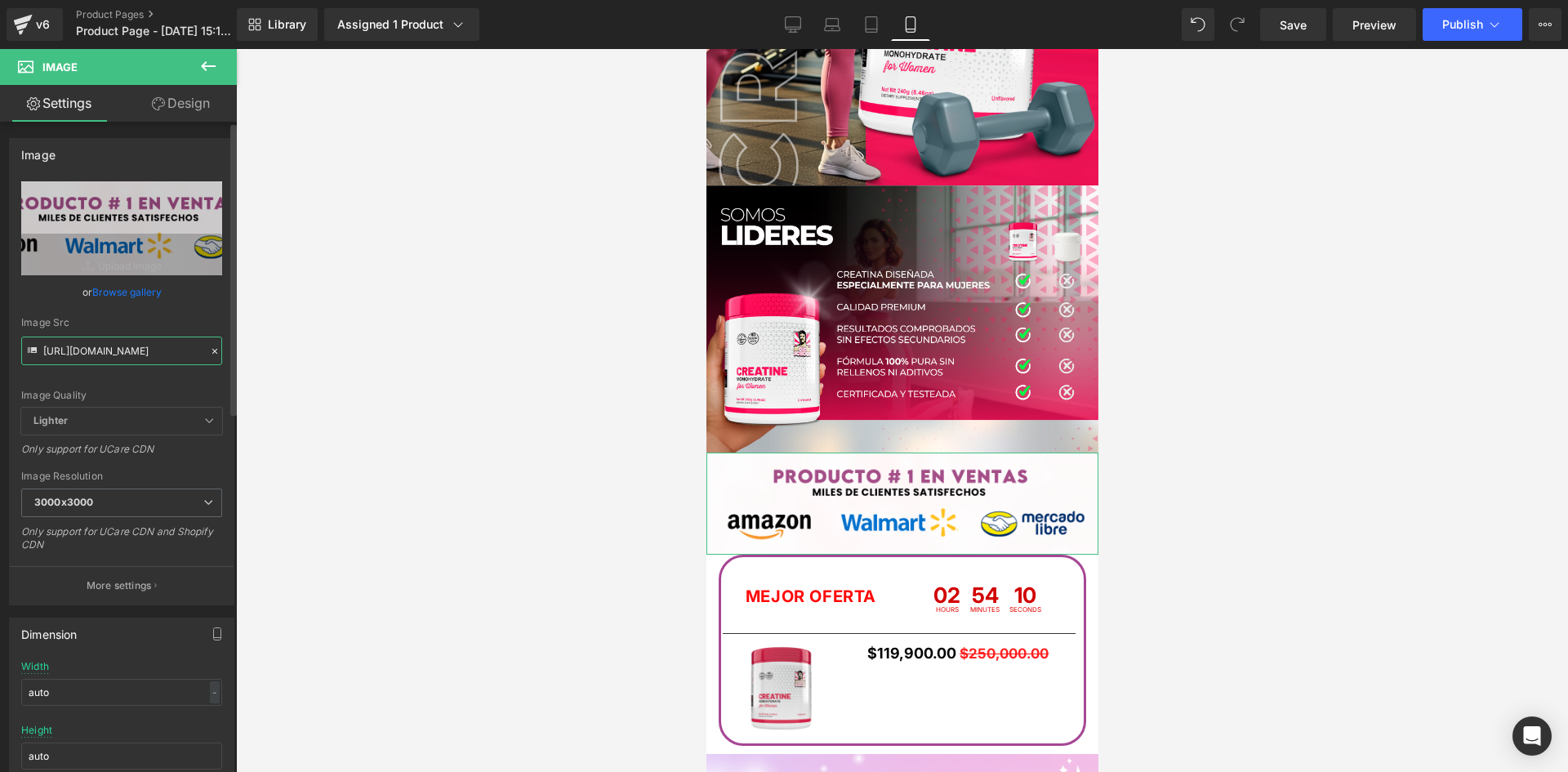
scroll to position [0, 65]
drag, startPoint x: 42, startPoint y: 353, endPoint x: 219, endPoint y: 375, distance: 178.4
click at [219, 375] on div "https://i.ibb.co/KzVS4QsN/raw-amazon-5.png Replace Image Upload image or Browse…" at bounding box center [121, 392] width 223 height 424
paste input "6cRTTjy2/raw-amazon-10"
type input "https://i.ibb.co/6cRTTjy2/raw-amazon-10.png"
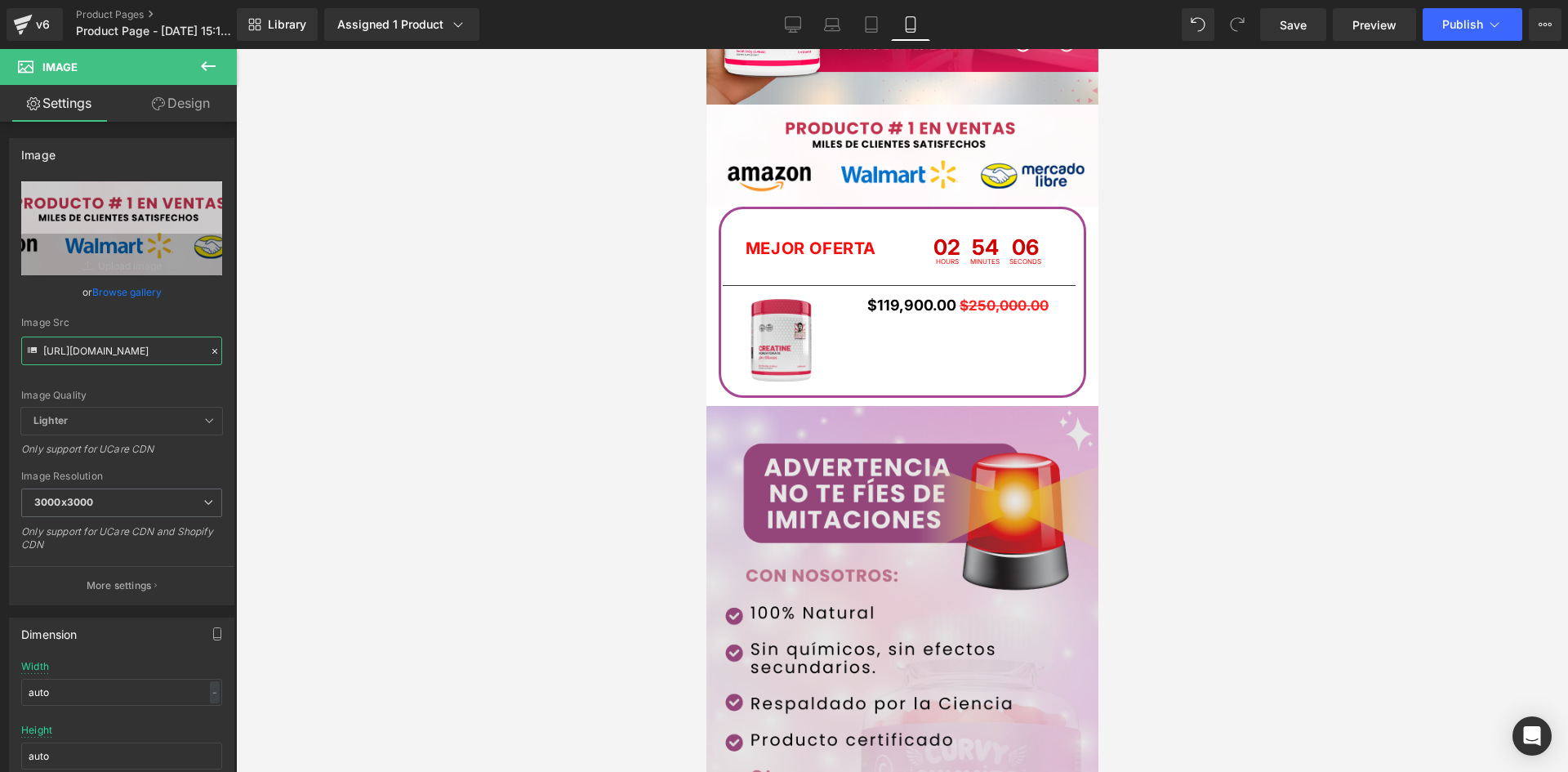
scroll to position [3671, 0]
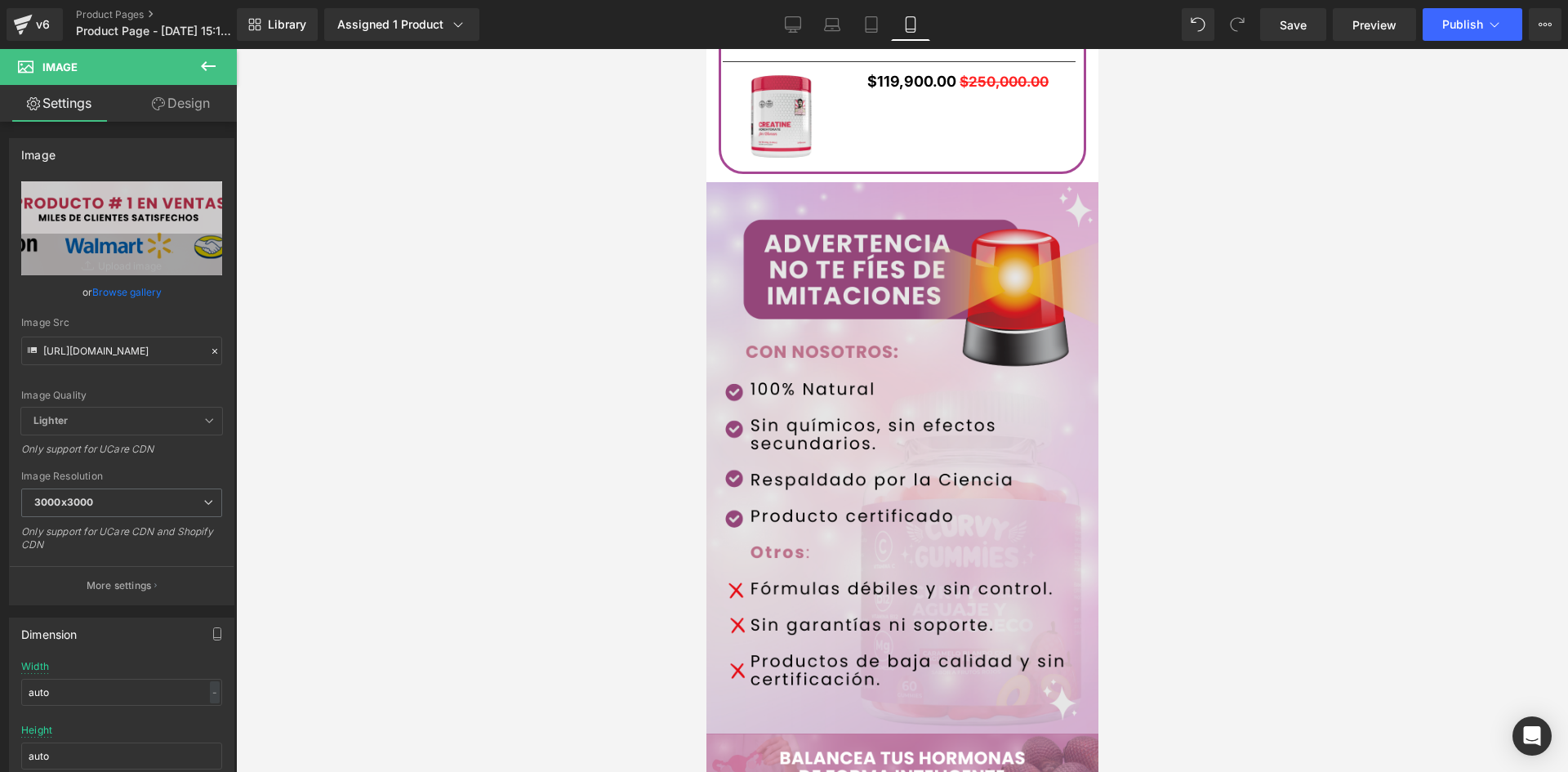
click at [892, 440] on img at bounding box center [901, 458] width 392 height 552
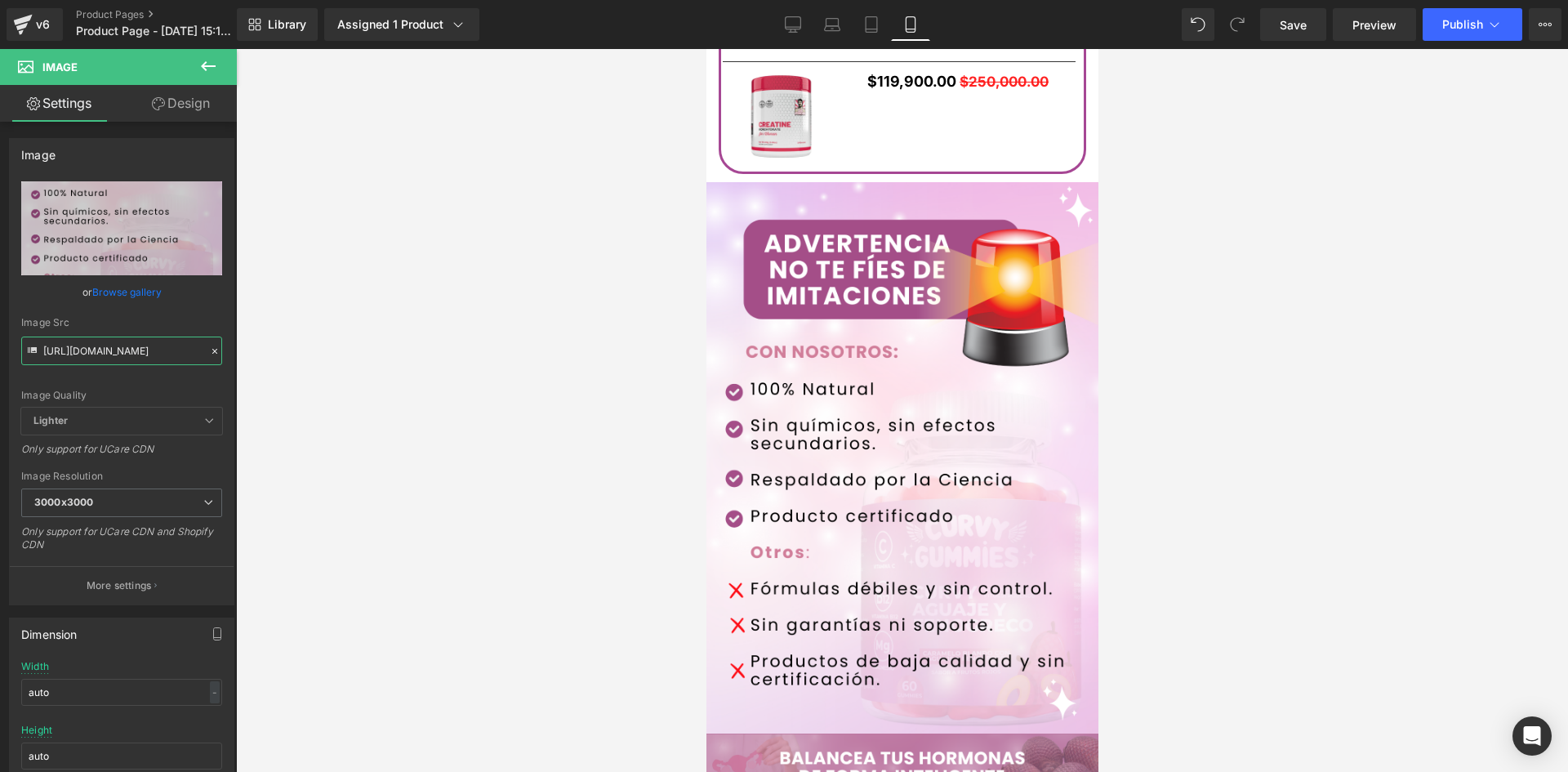
drag, startPoint x: 41, startPoint y: 355, endPoint x: 316, endPoint y: 395, distance: 277.9
click at [316, 395] on div "Image You are previewing how the will restyle your page. You can not edit Eleme…" at bounding box center [784, 399] width 1568 height 800
paste input "d0Tb12rj/kikipi"
type input "https://i.ibb.co/d0Tb12rj/kikipi.png"
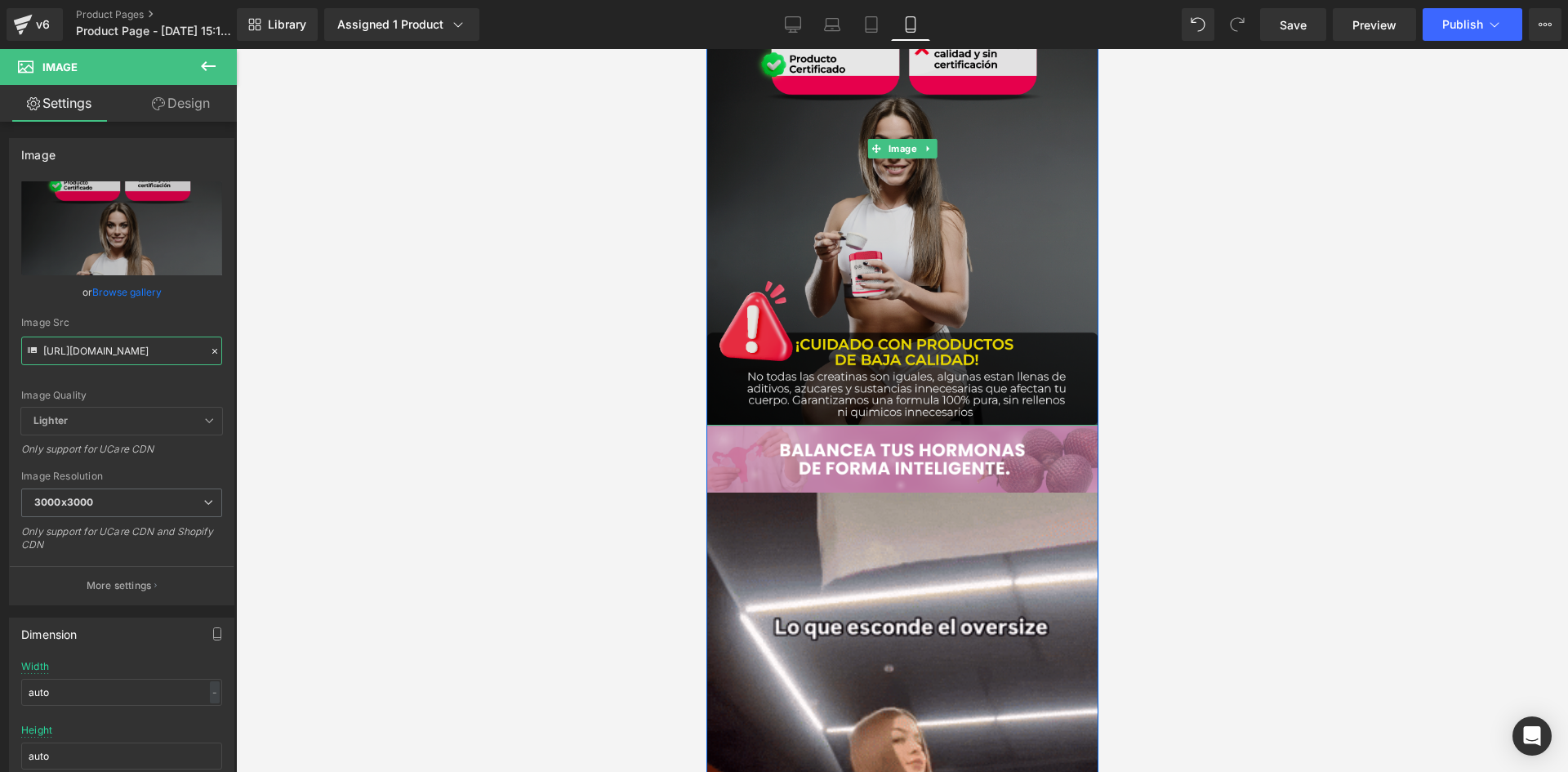
scroll to position [3998, 0]
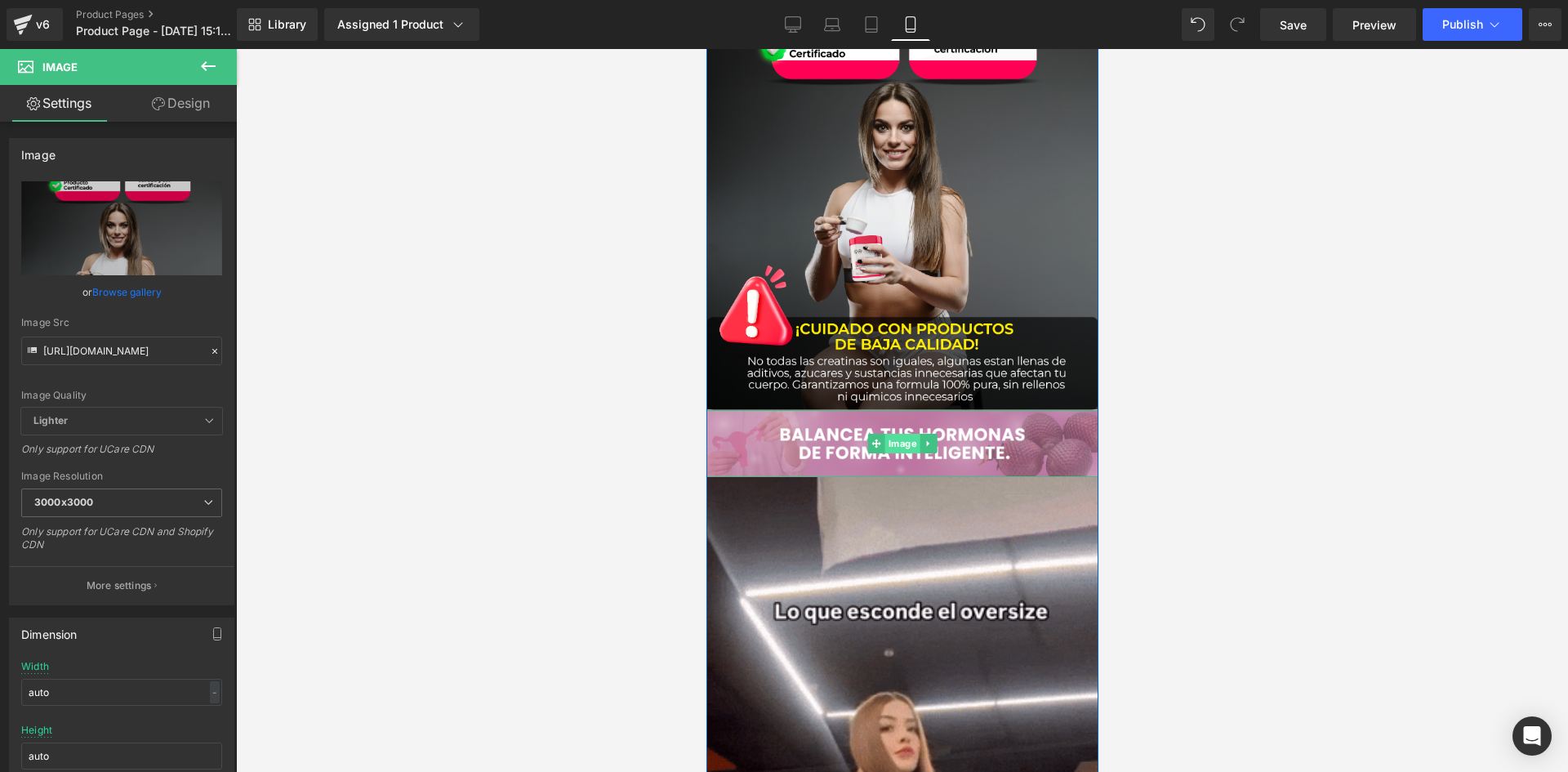
click at [891, 439] on span "Image" at bounding box center [902, 443] width 35 height 20
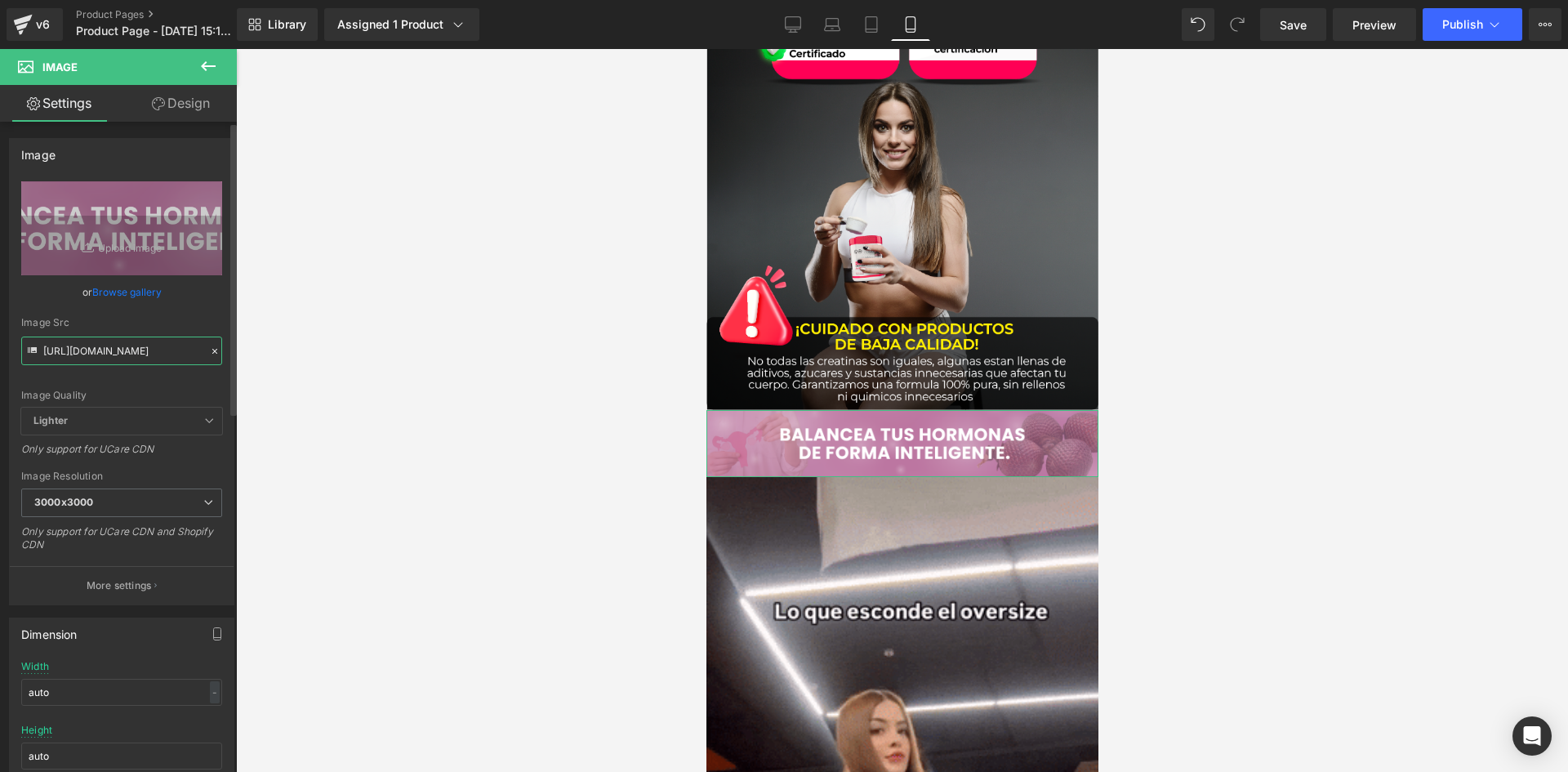
scroll to position [0, 22]
drag, startPoint x: 41, startPoint y: 351, endPoint x: 204, endPoint y: 362, distance: 163.4
click at [204, 362] on input "https://i.ibb.co/R1kkd5q/raw-9-4.png" at bounding box center [122, 350] width 201 height 28
paste input "Md2X37y/raw-5-5"
type input "https://i.ibb.co/Md2X37y/raw-5-5.png"
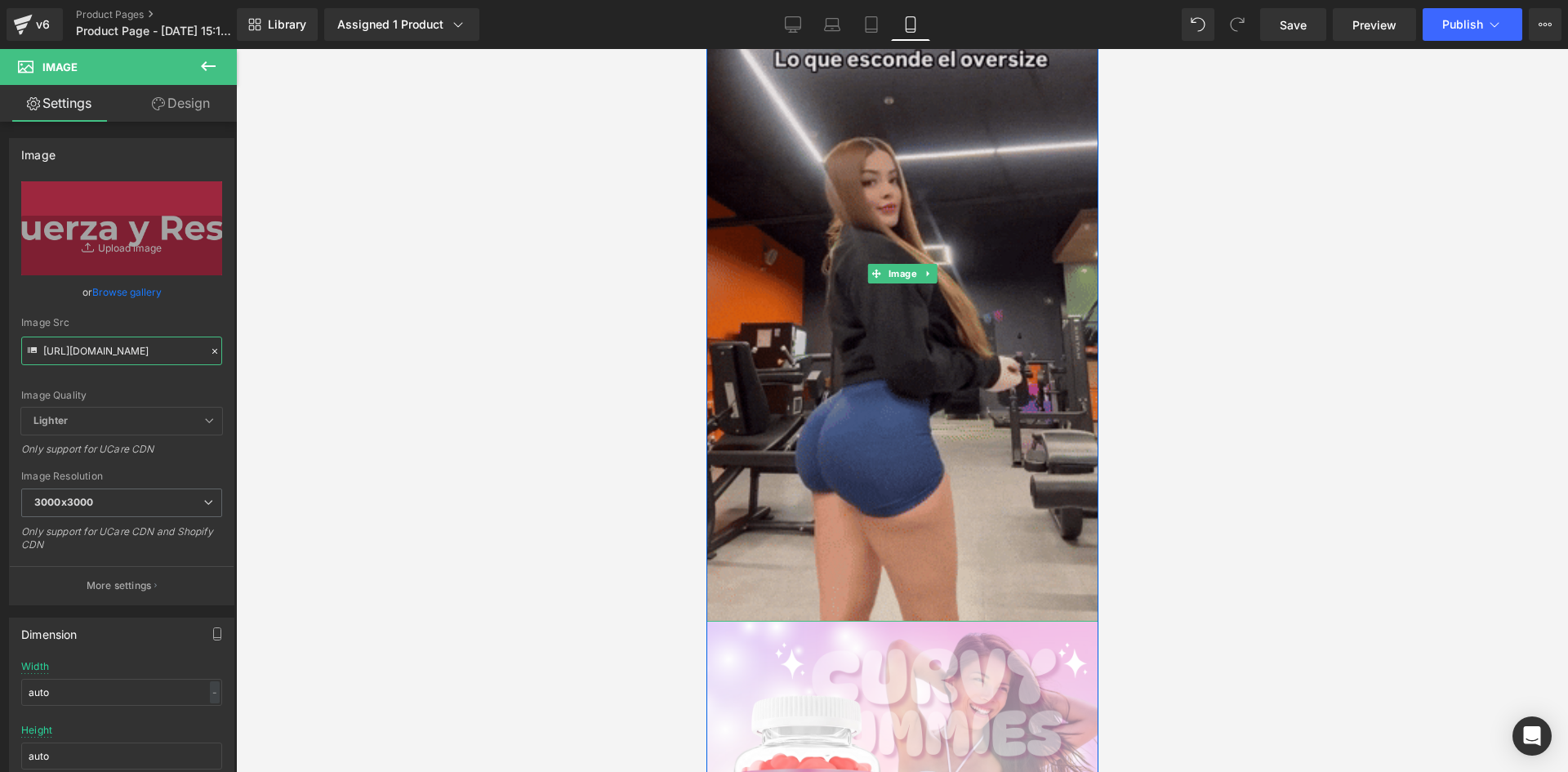
scroll to position [4570, 0]
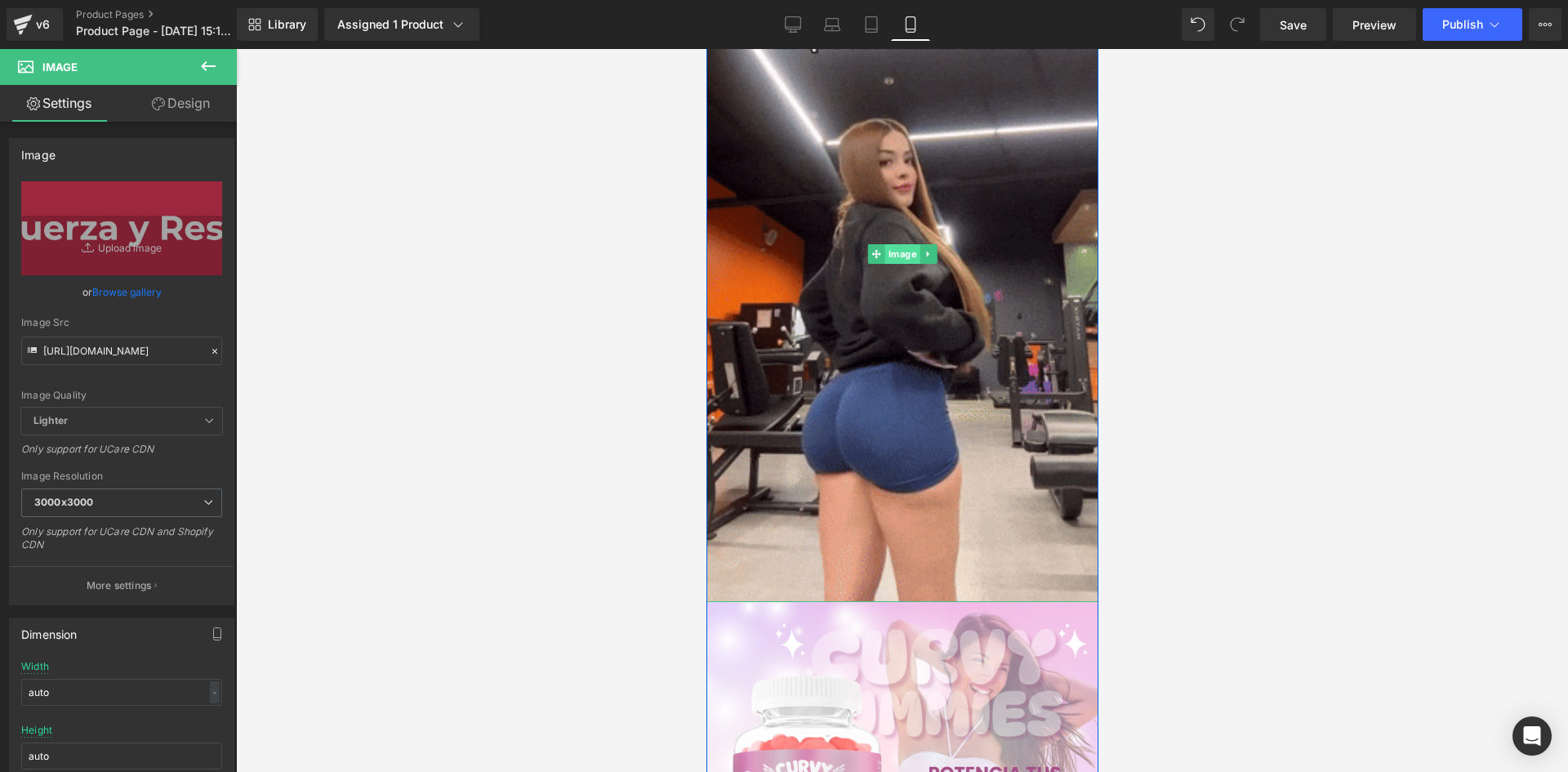
click at [897, 244] on span "Image" at bounding box center [902, 254] width 35 height 20
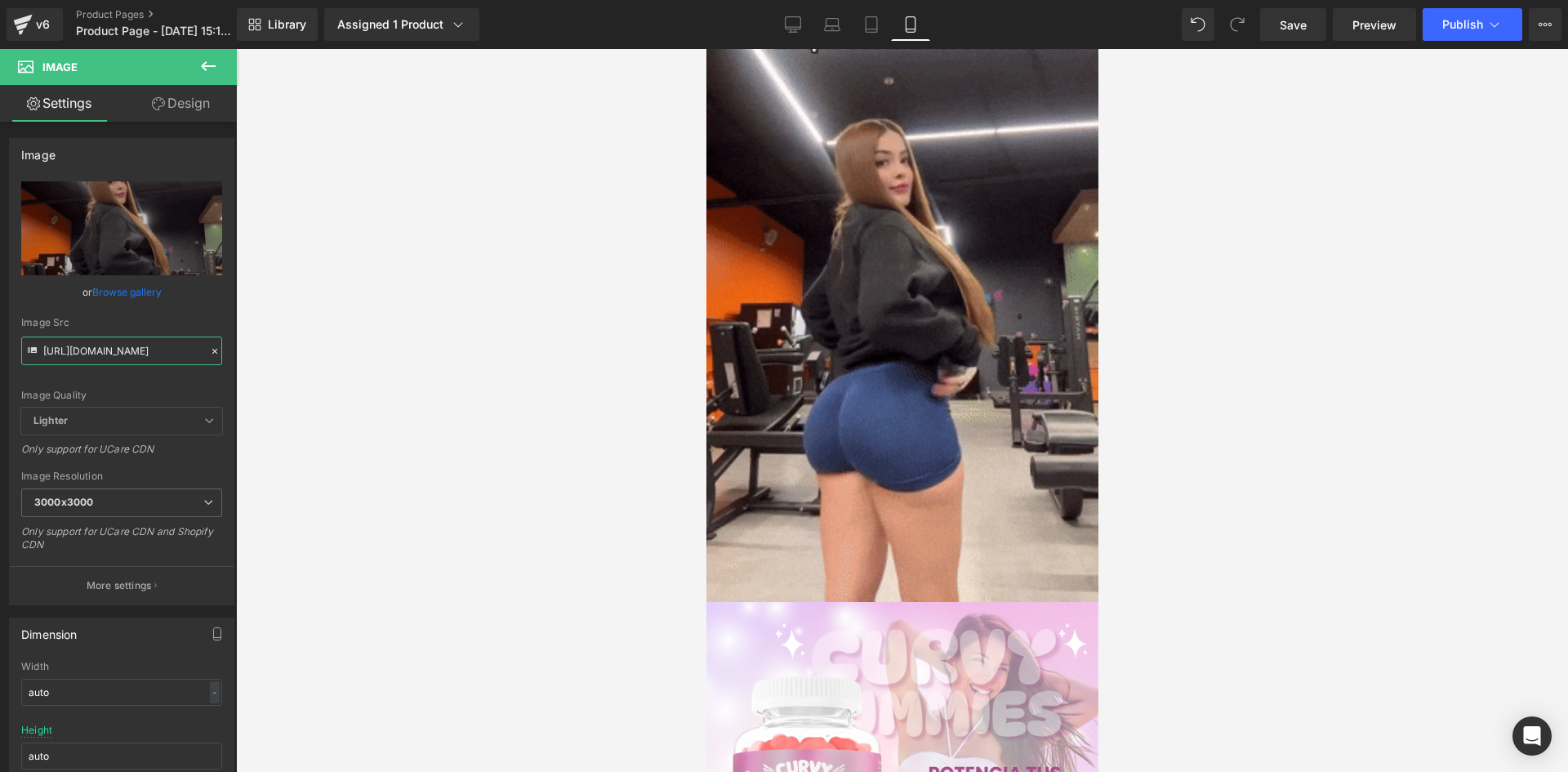
drag, startPoint x: 43, startPoint y: 346, endPoint x: 402, endPoint y: 360, distance: 359.3
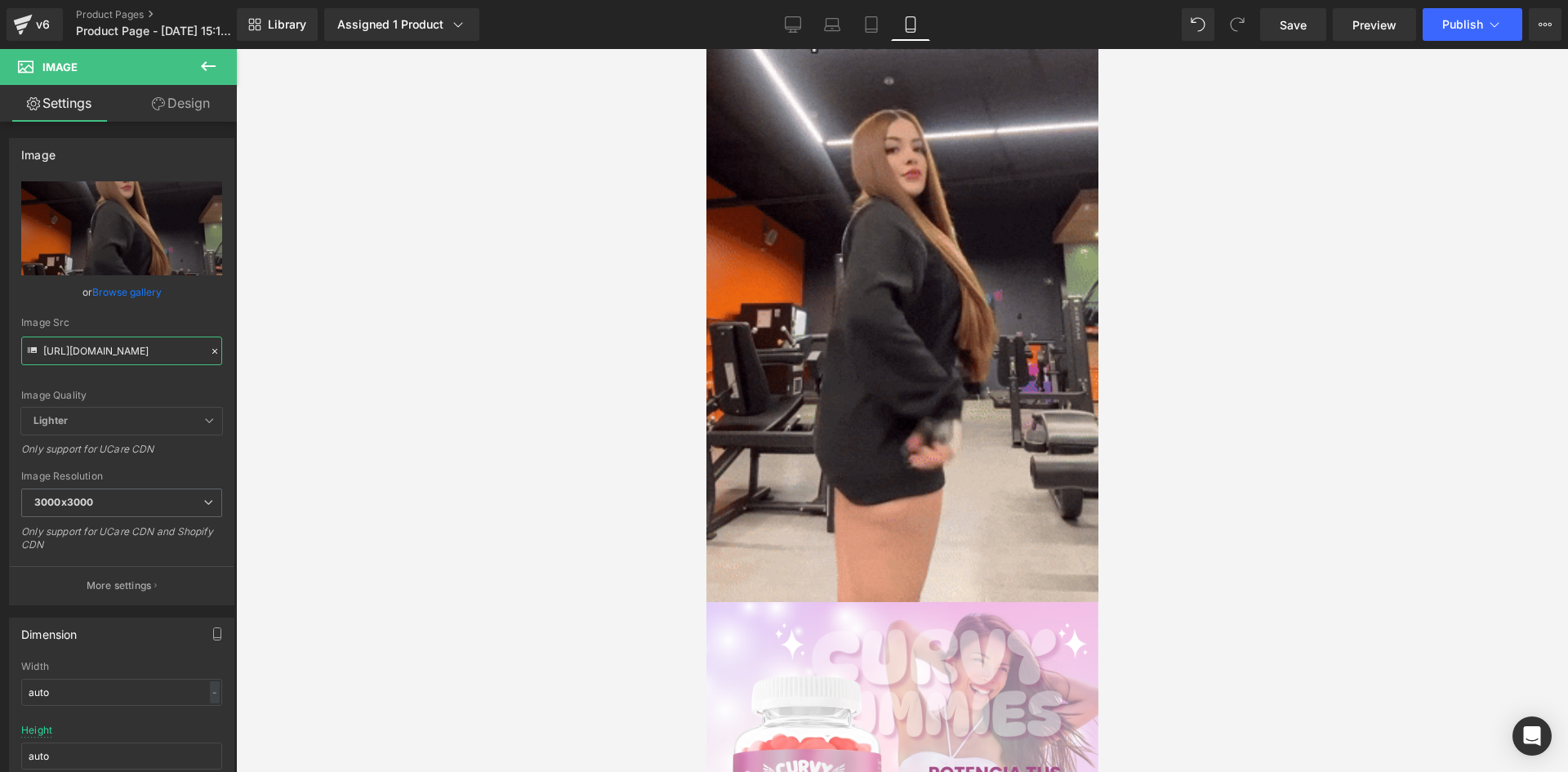
click at [402, 360] on div "Image You are previewing how the will restyle your page. You can not edit Eleme…" at bounding box center [784, 399] width 1568 height 800
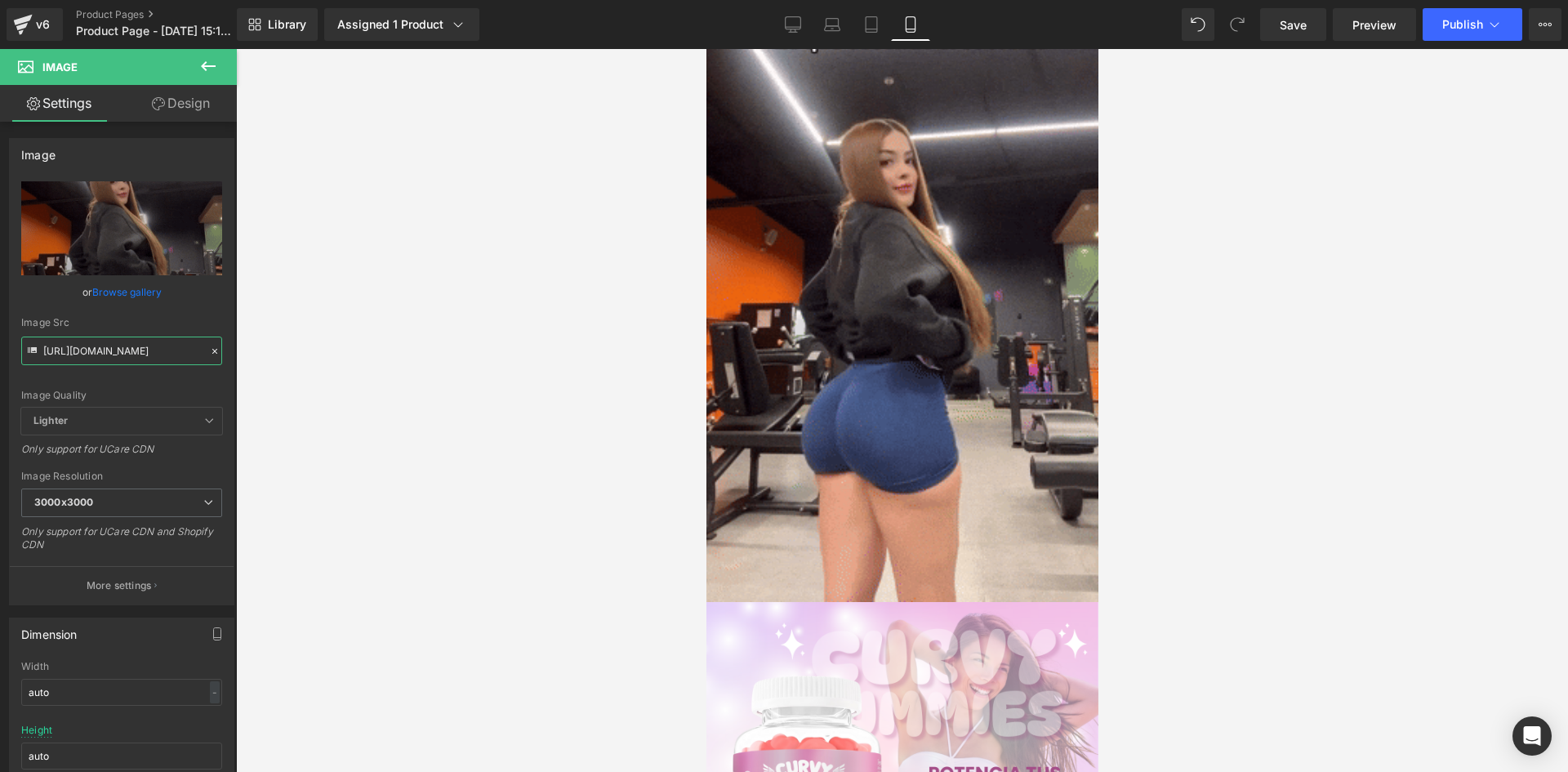
paste input "2.giphy.com/media/v1.Y2lkPTc5MGI3NjExZDJ1cjZyMWpvODB3b3NnZmtlNHlmcXB5NTJmOG1uY2…"
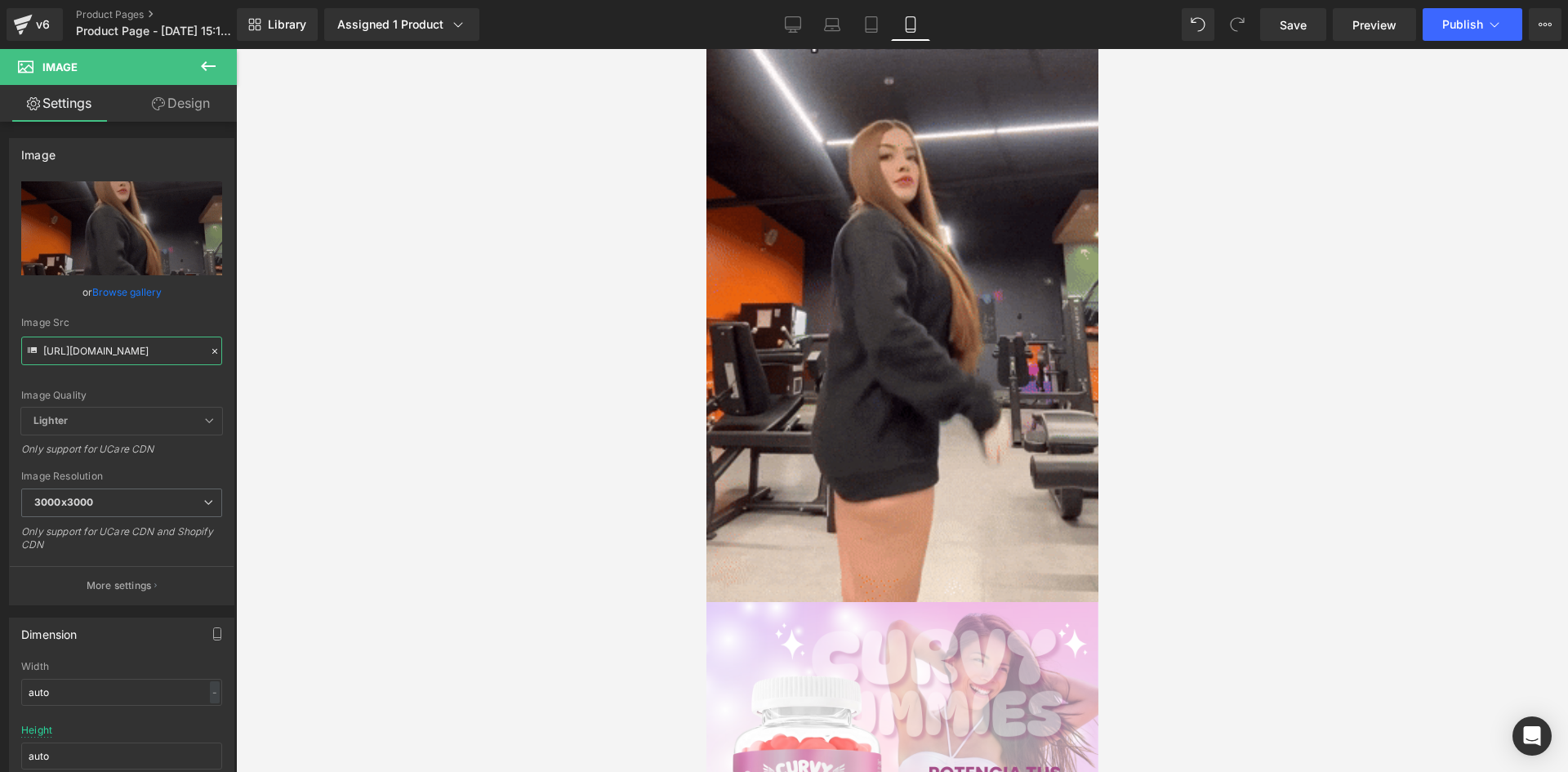
scroll to position [0, 840]
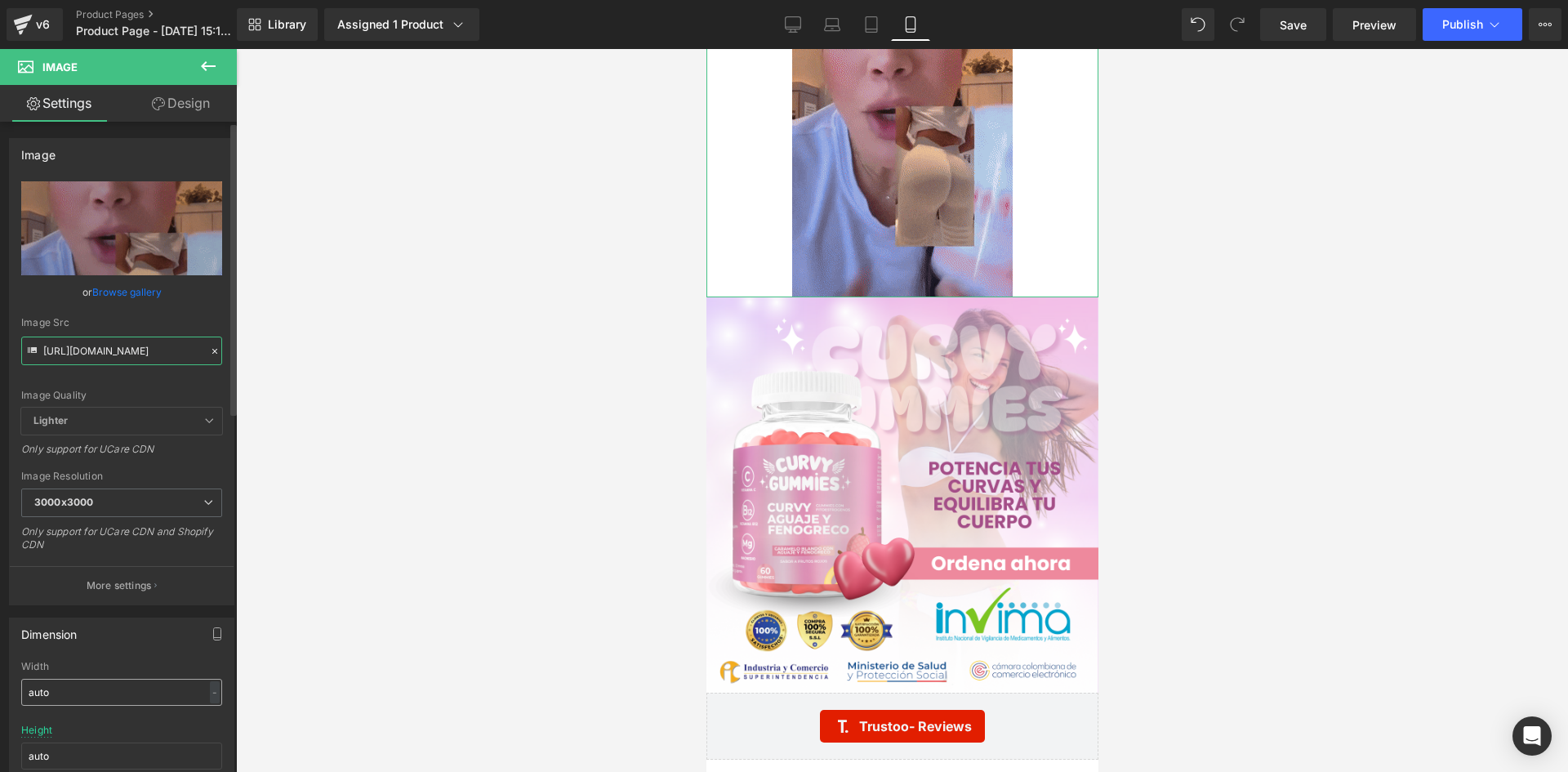
type input "https://media2.giphy.com/media/v1.Y2lkPTc5MGI3NjExZDJ1cjZyMWpvODB3b3NnZmtlNHlmc…"
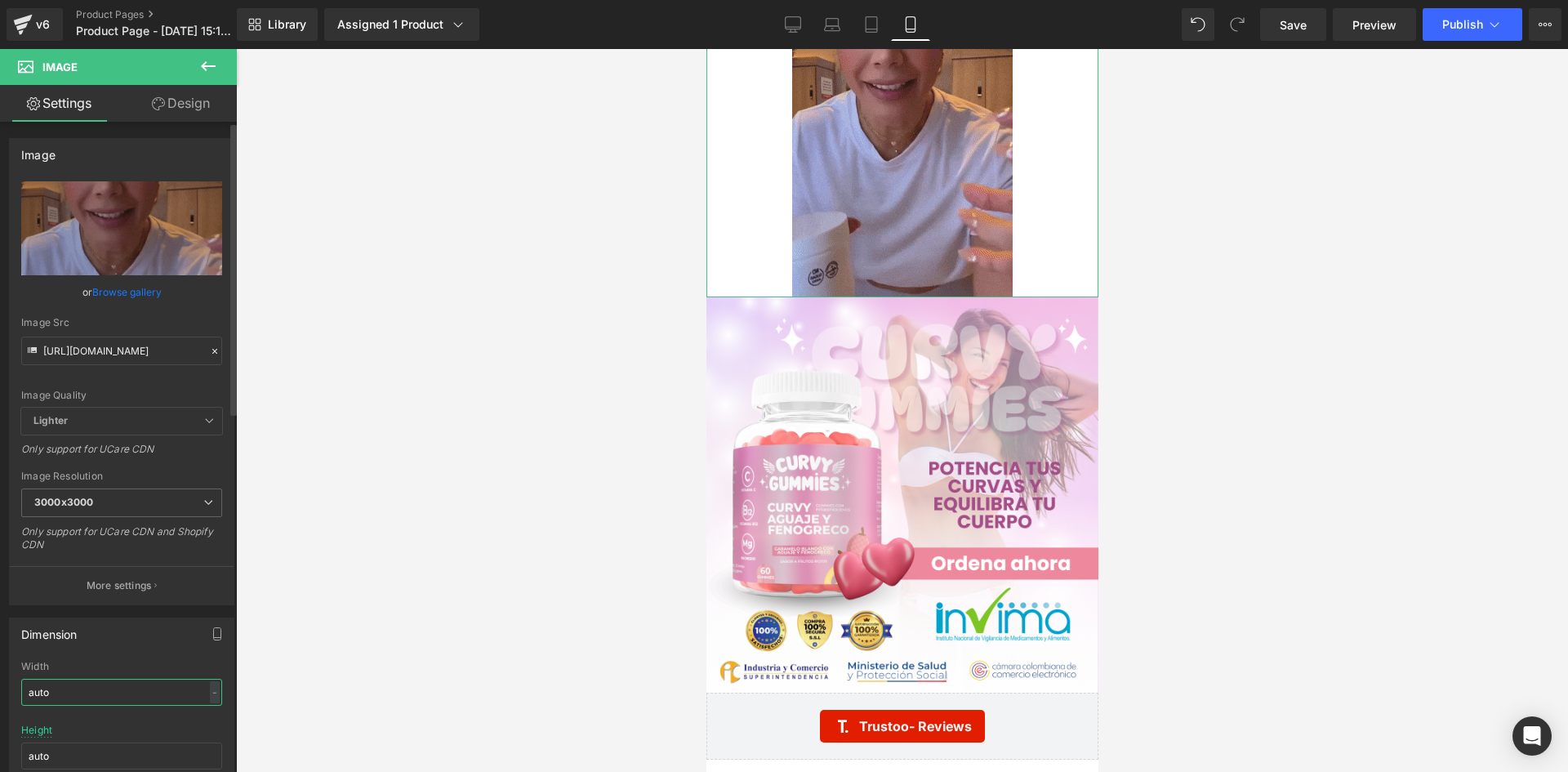
scroll to position [0, 0]
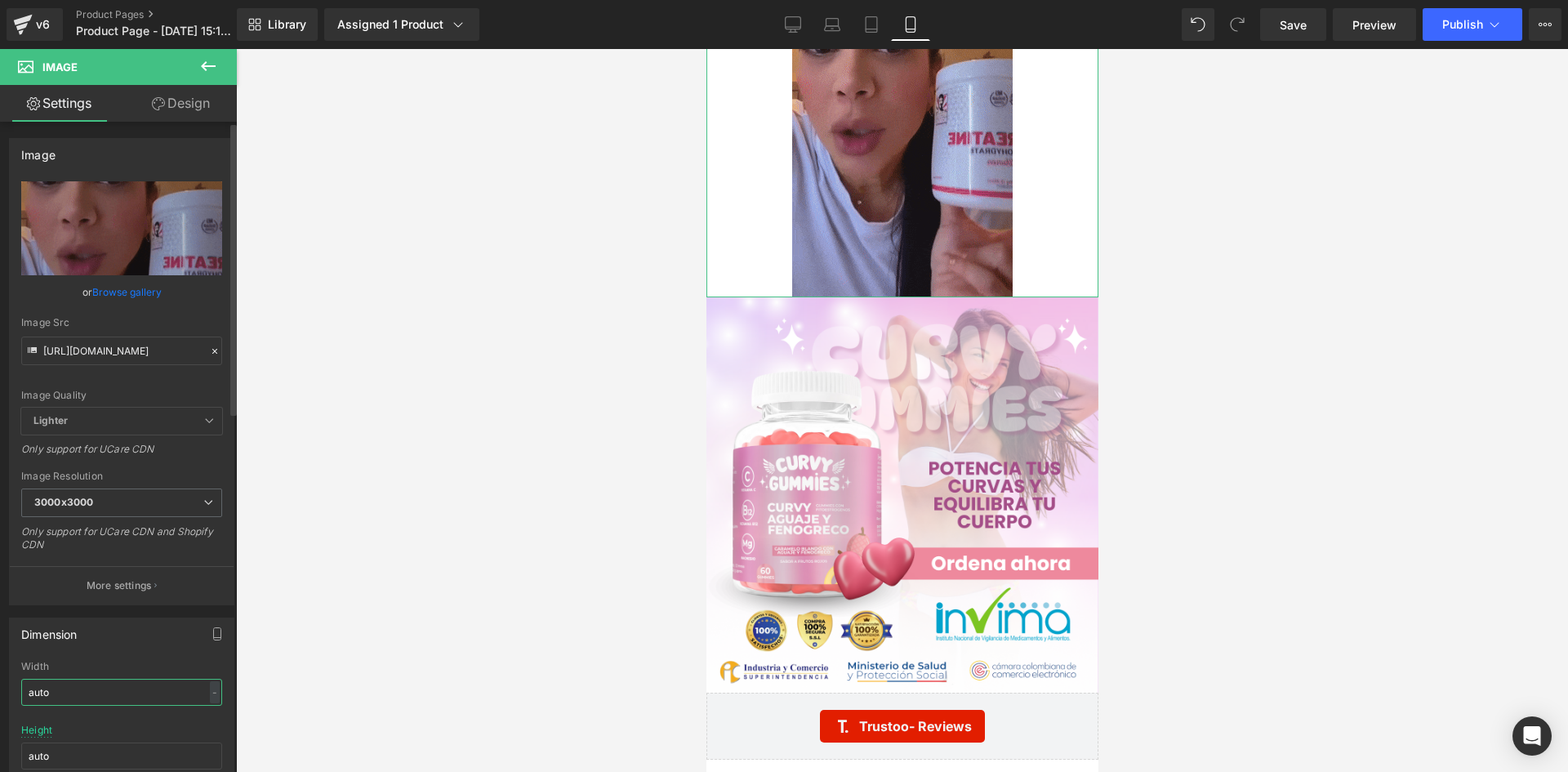
click at [82, 681] on input "auto" at bounding box center [122, 692] width 201 height 27
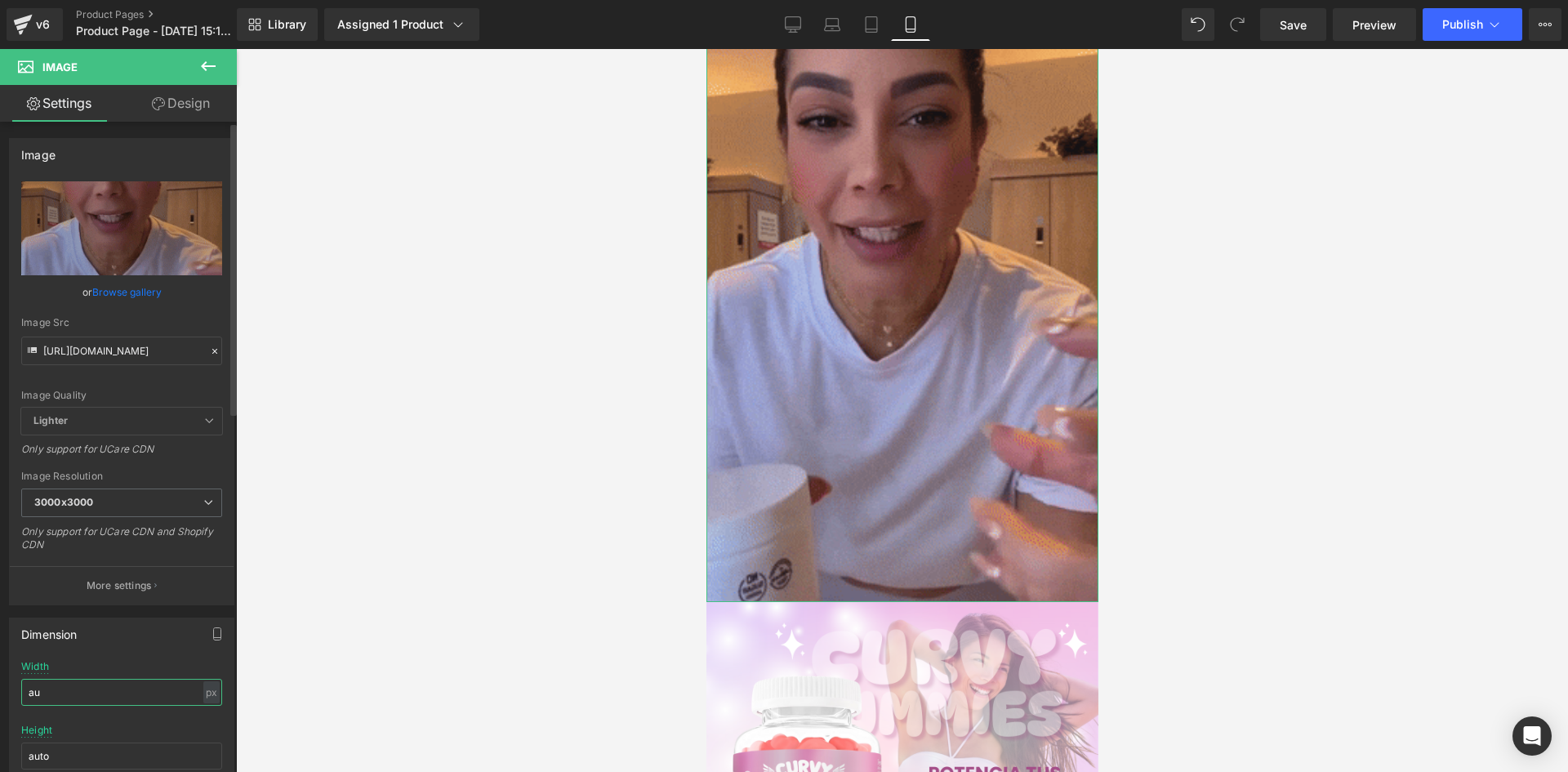
type input "a"
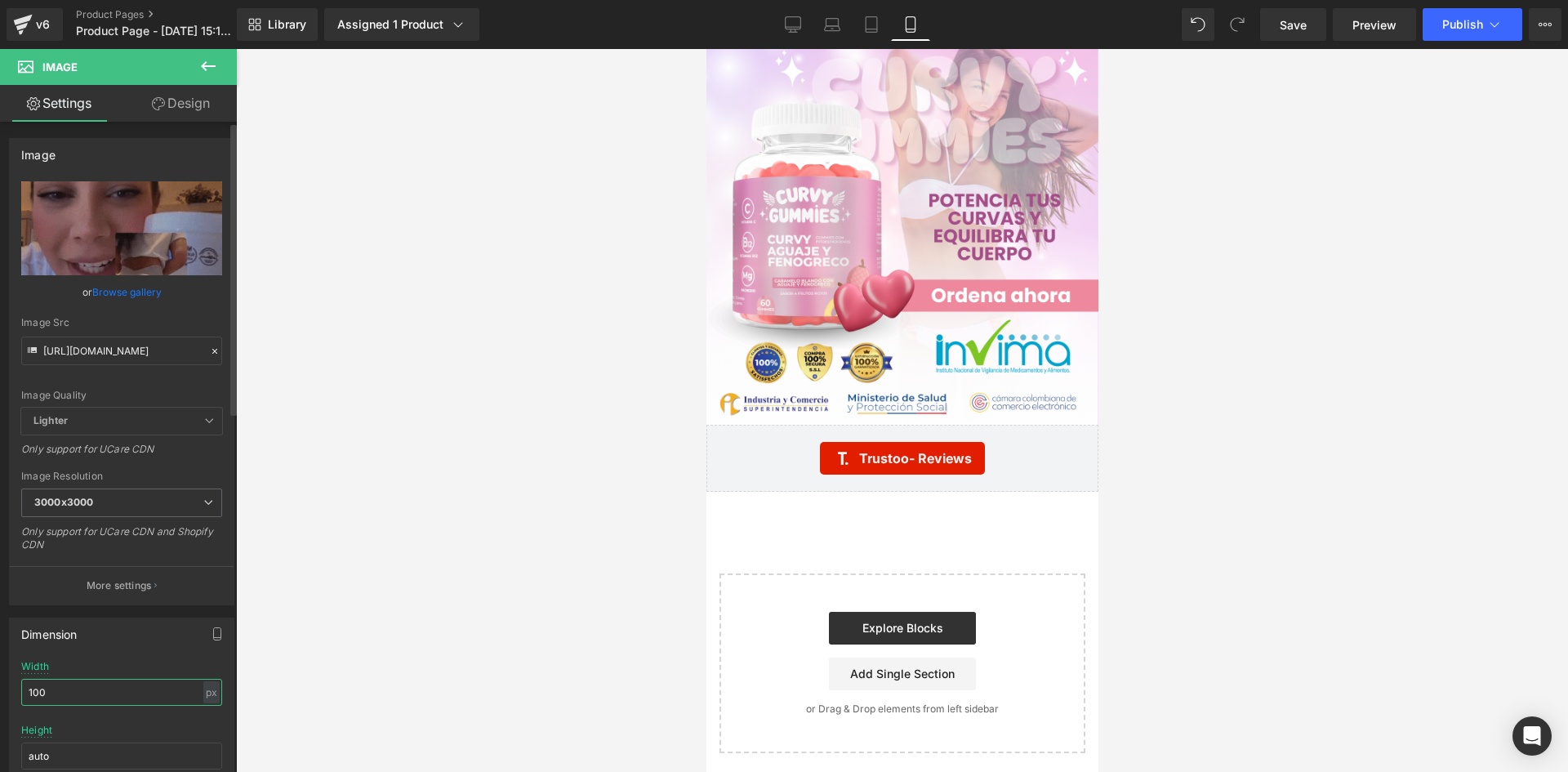
scroll to position [4592, 0]
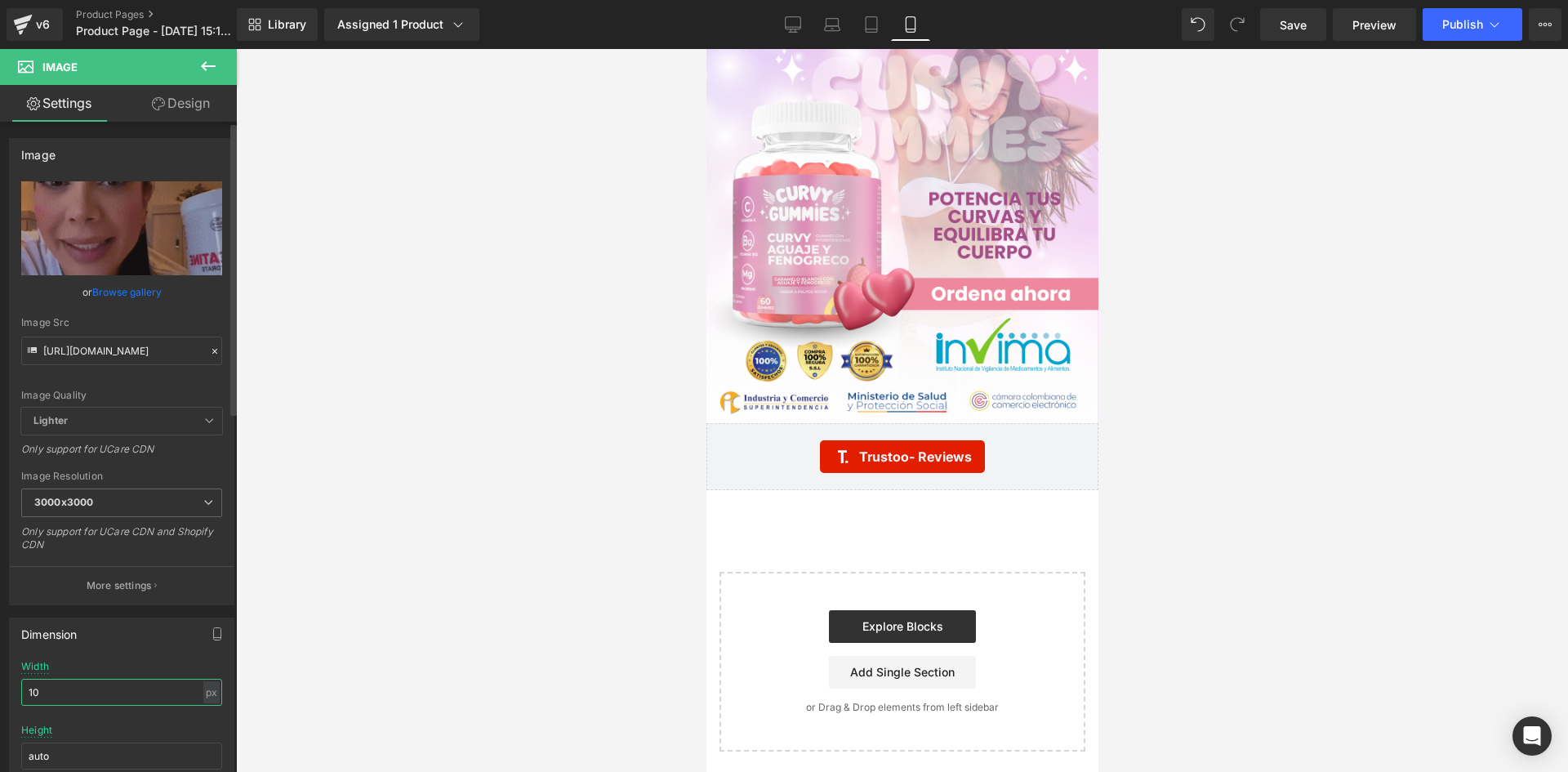
type input "1"
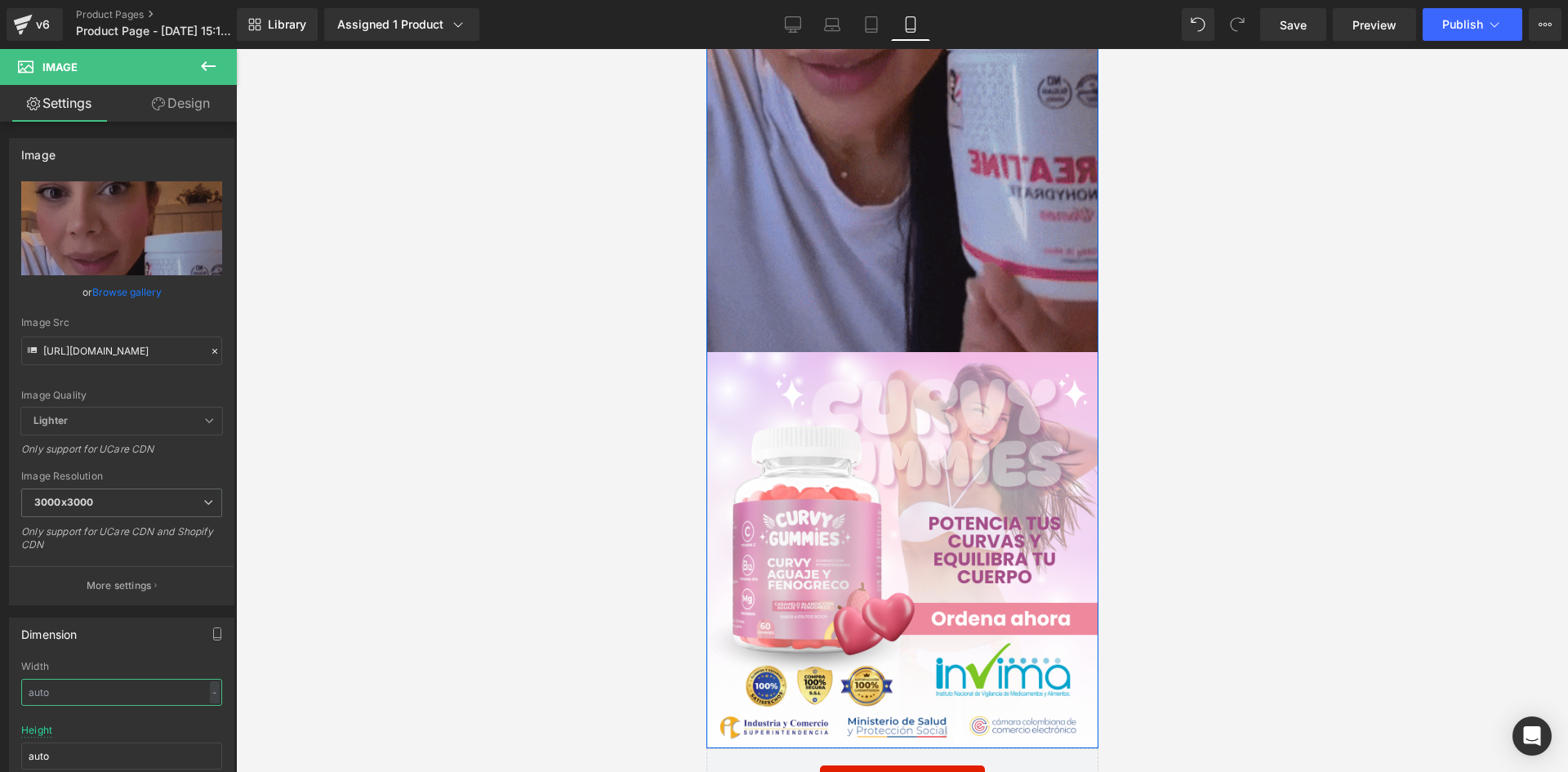
scroll to position [4899, 0]
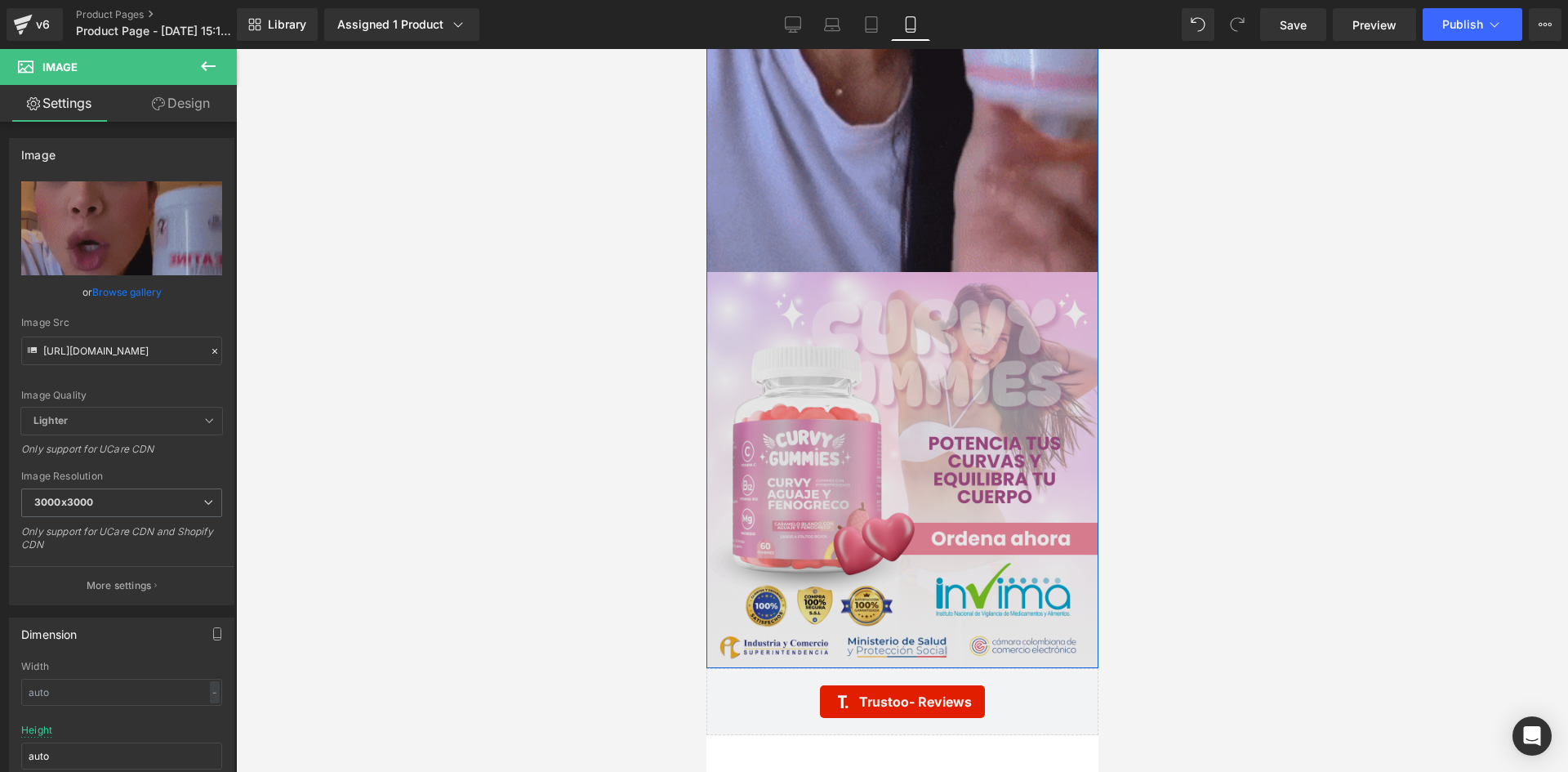
click at [907, 471] on div "Image" at bounding box center [901, 469] width 392 height 395
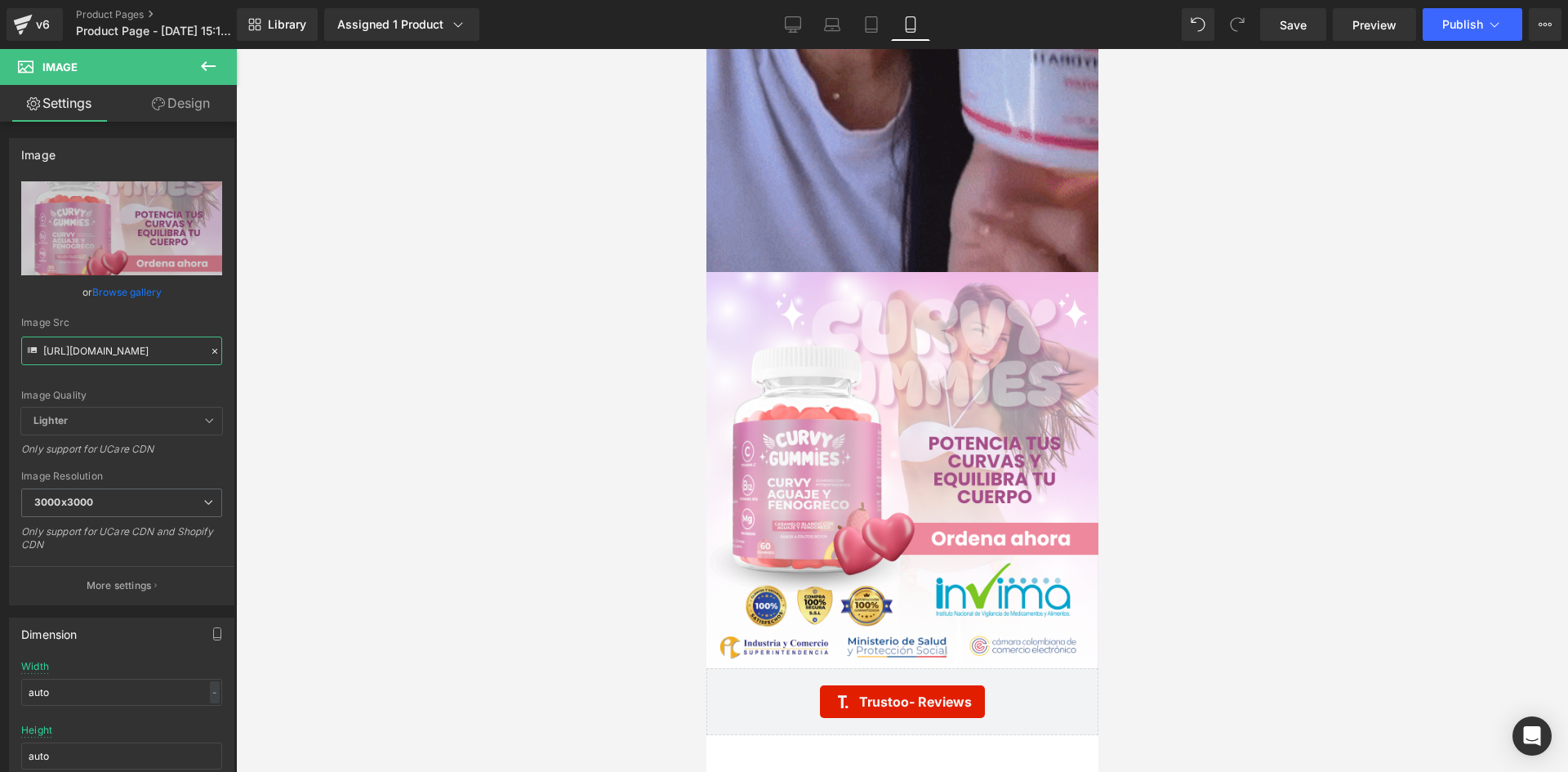
drag, startPoint x: 44, startPoint y: 347, endPoint x: 292, endPoint y: 367, distance: 248.8
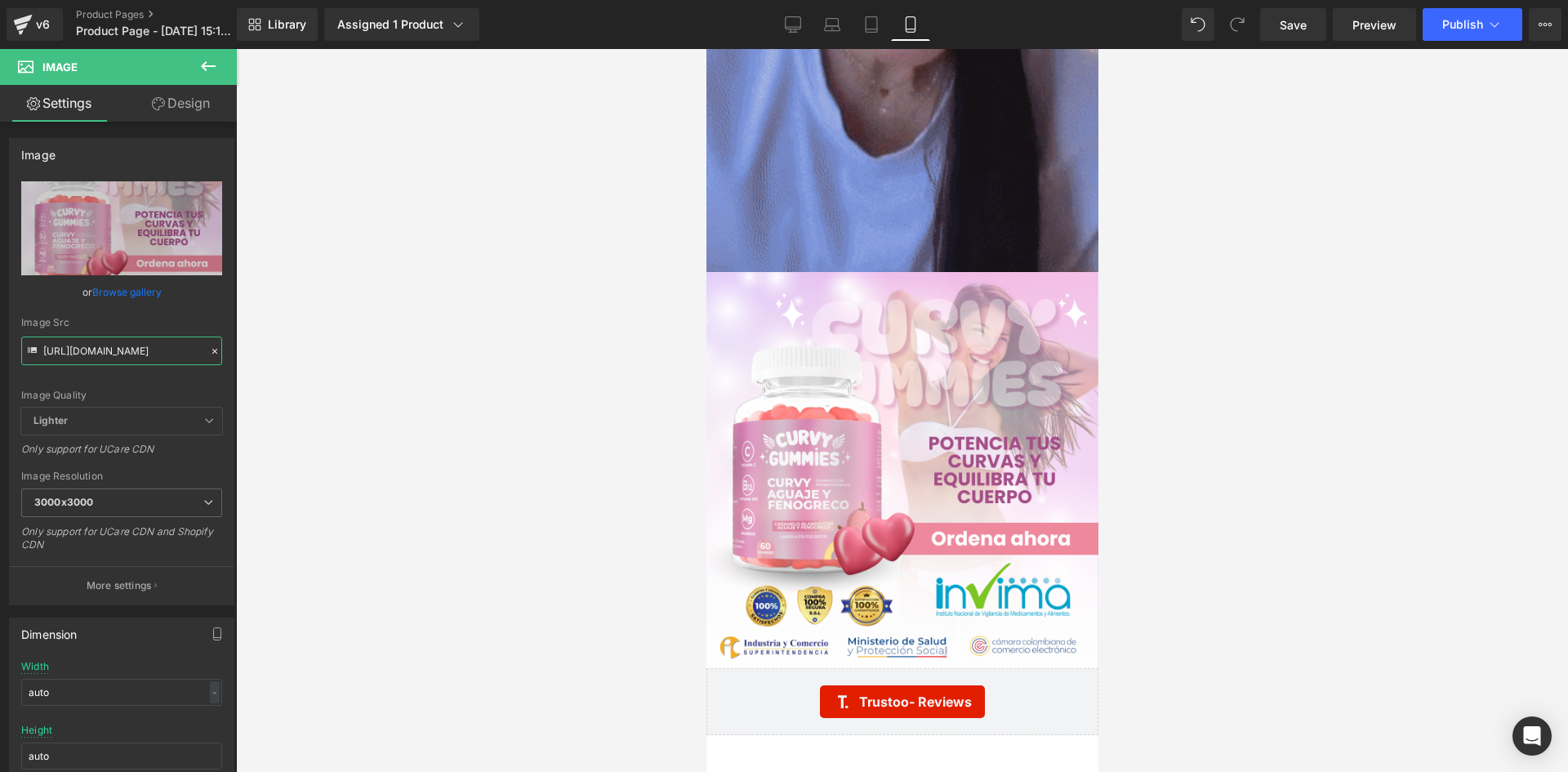
click at [292, 367] on div "Image You are previewing how the will restyle your page. You can not edit Eleme…" at bounding box center [784, 399] width 1568 height 800
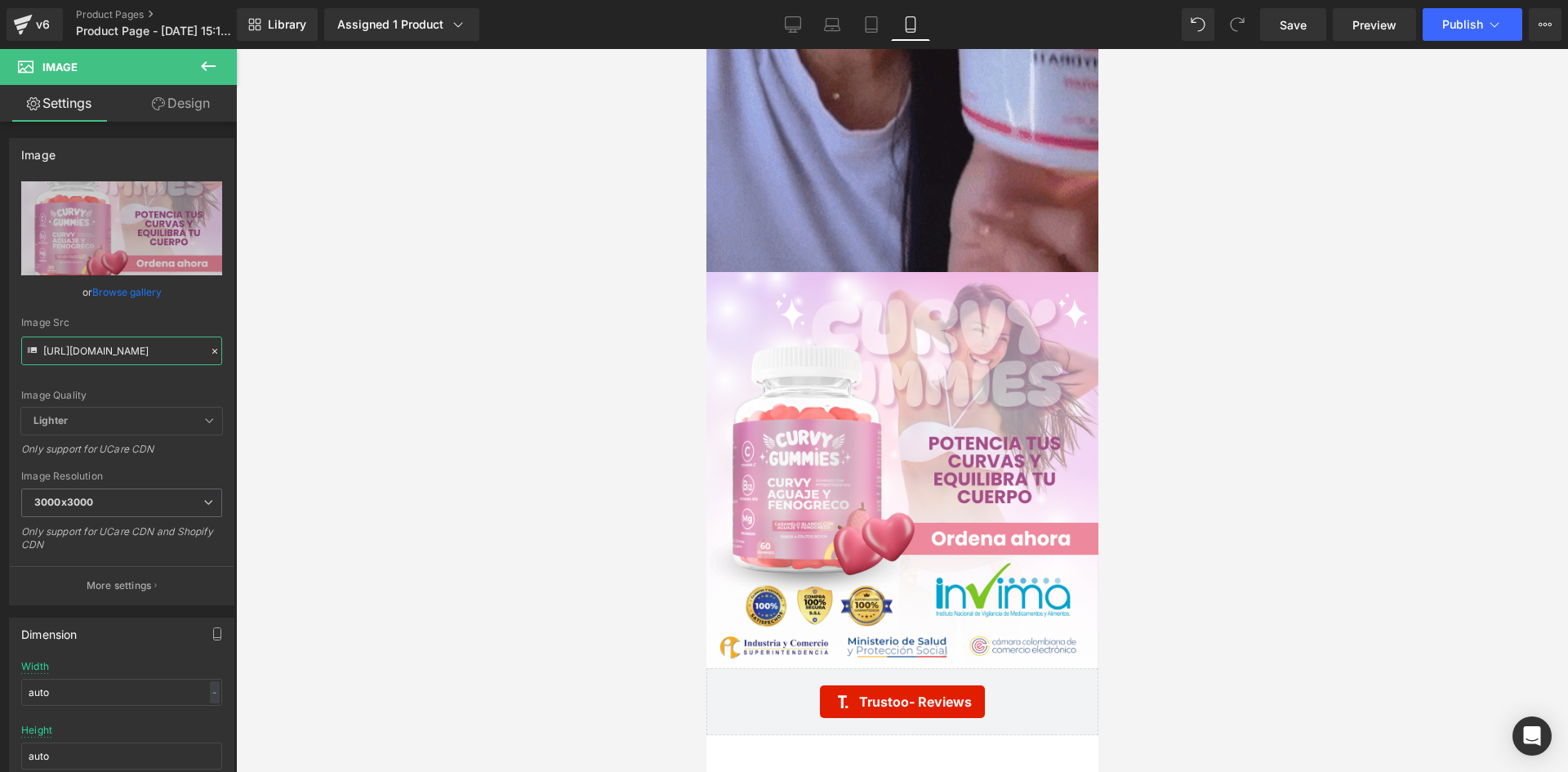
paste input "jvp7bdJP/raw-10-creatine-3"
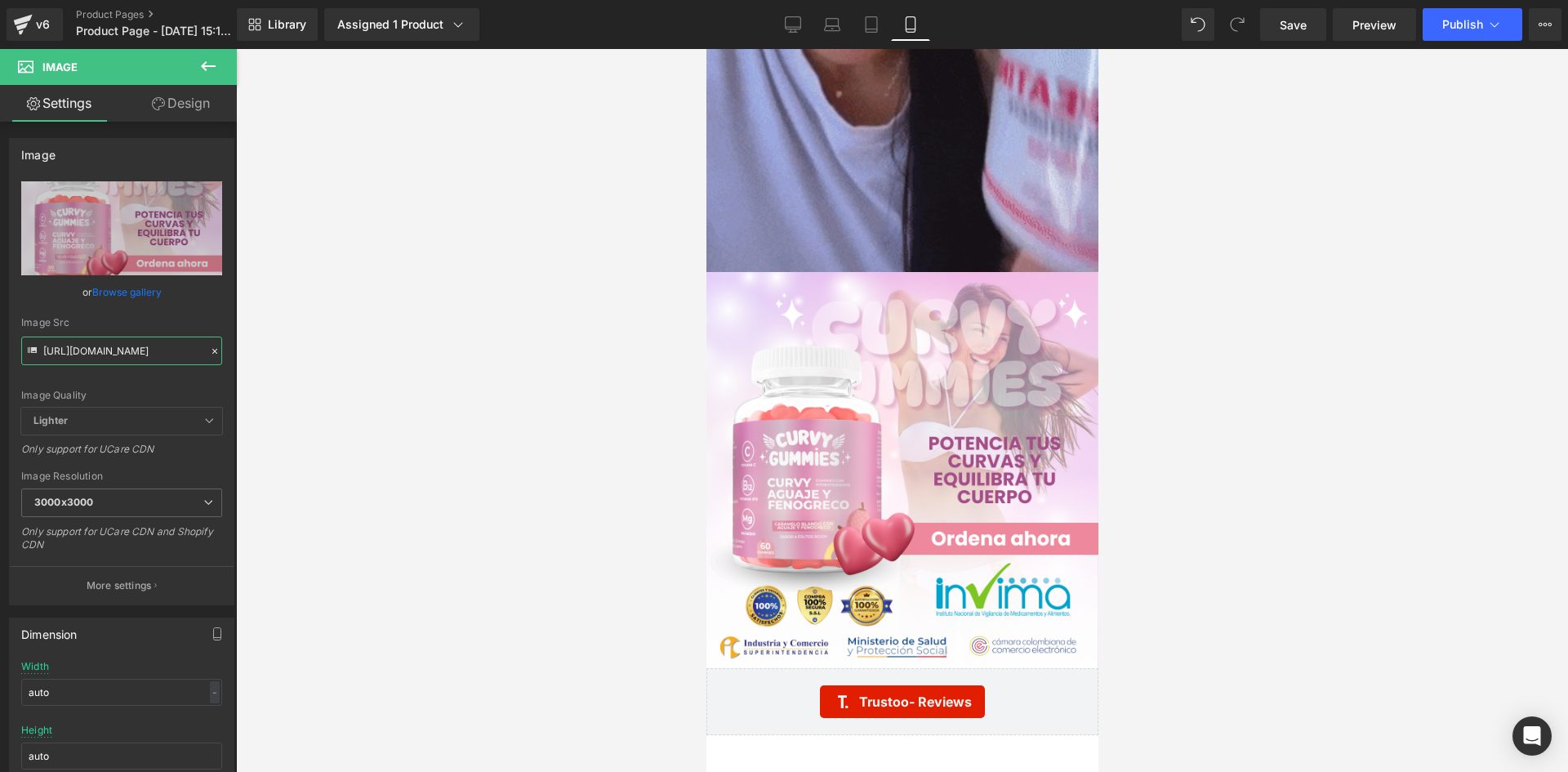
scroll to position [0, 72]
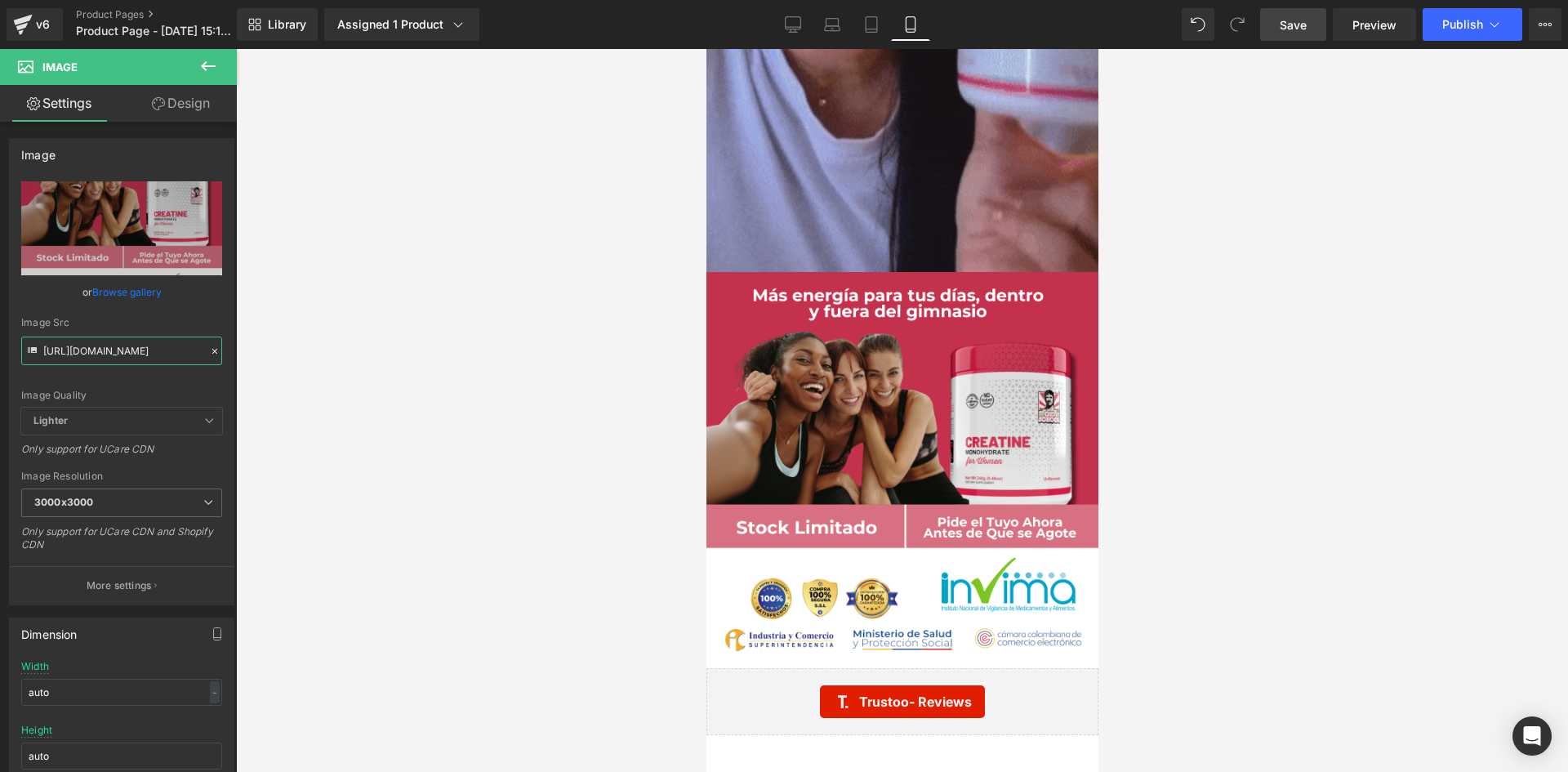
type input "https://i.ibb.co/jvp7bdJP/raw-10-creatine-3.png"
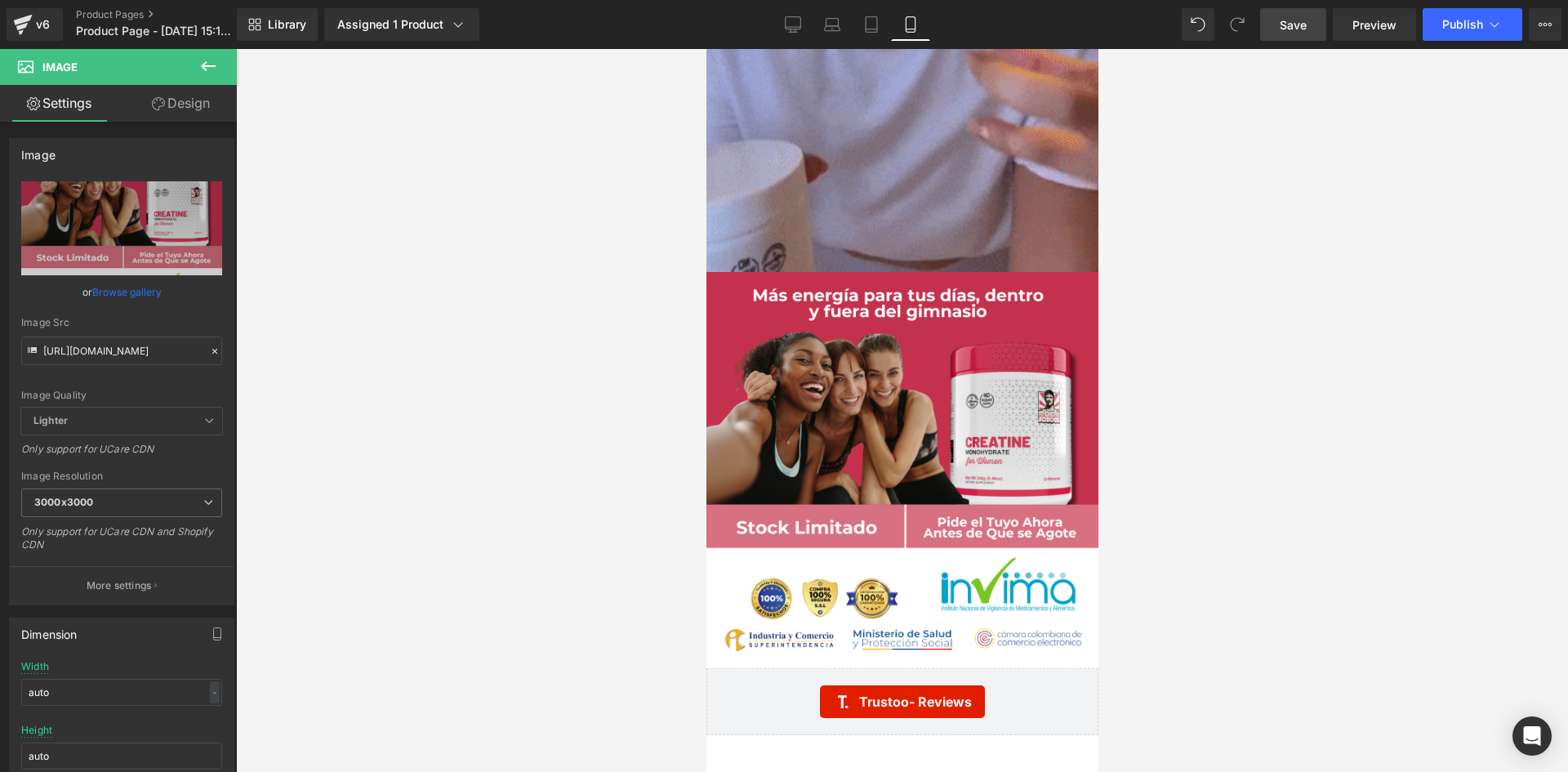
scroll to position [0, 0]
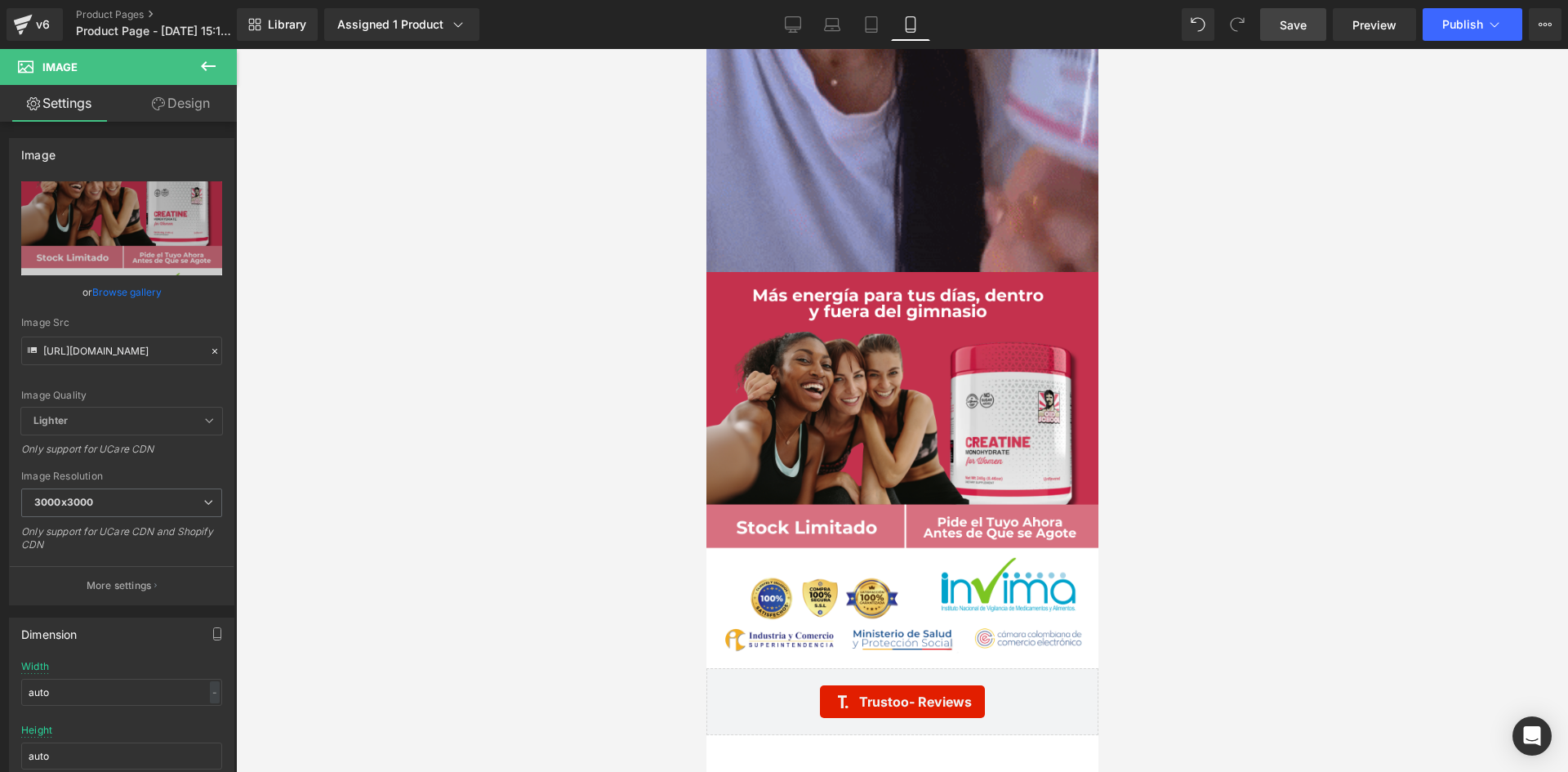
click at [1312, 22] on link "Save" at bounding box center [1293, 24] width 66 height 33
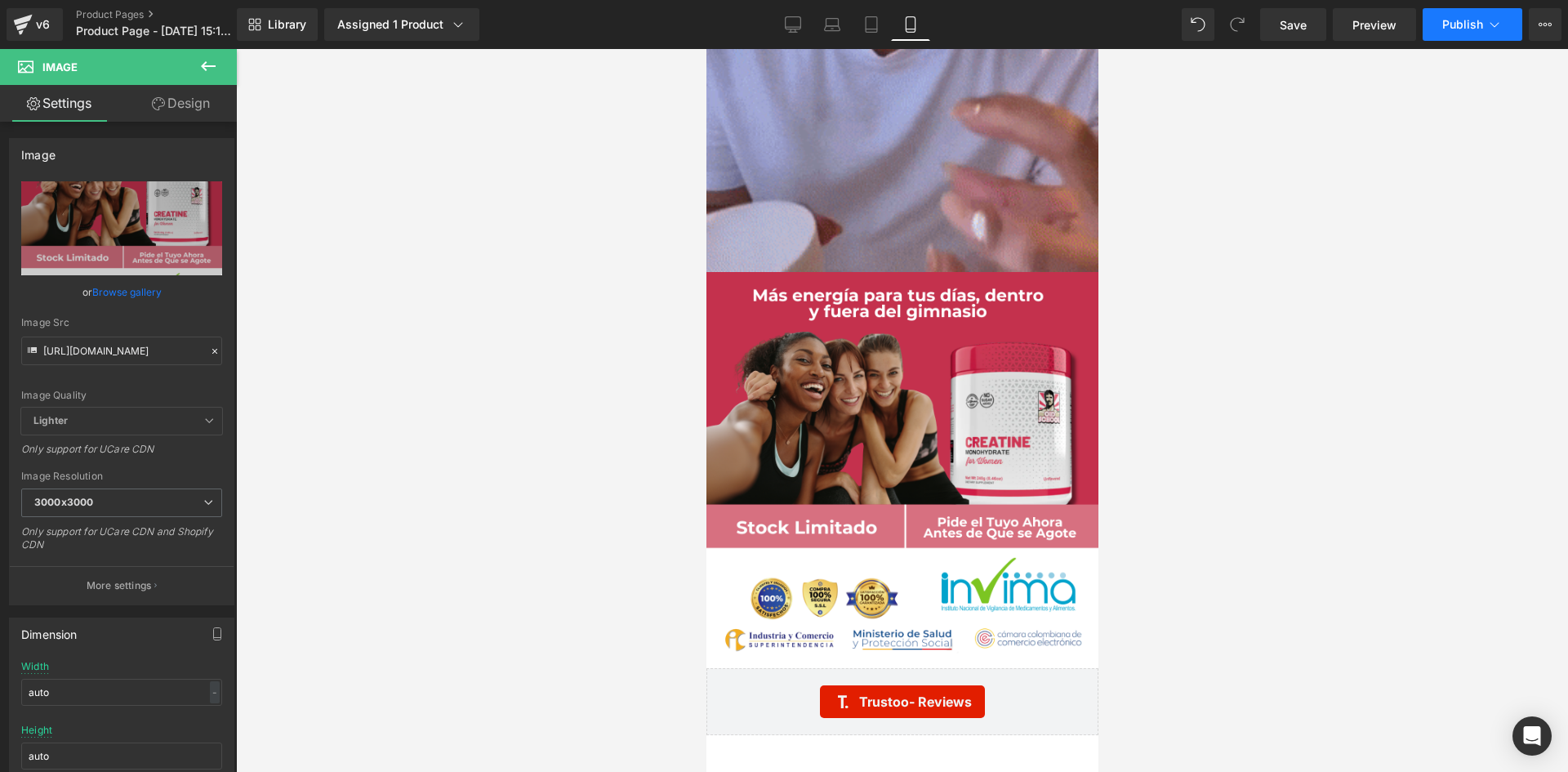
click at [1457, 26] on span "Publish" at bounding box center [1462, 24] width 41 height 13
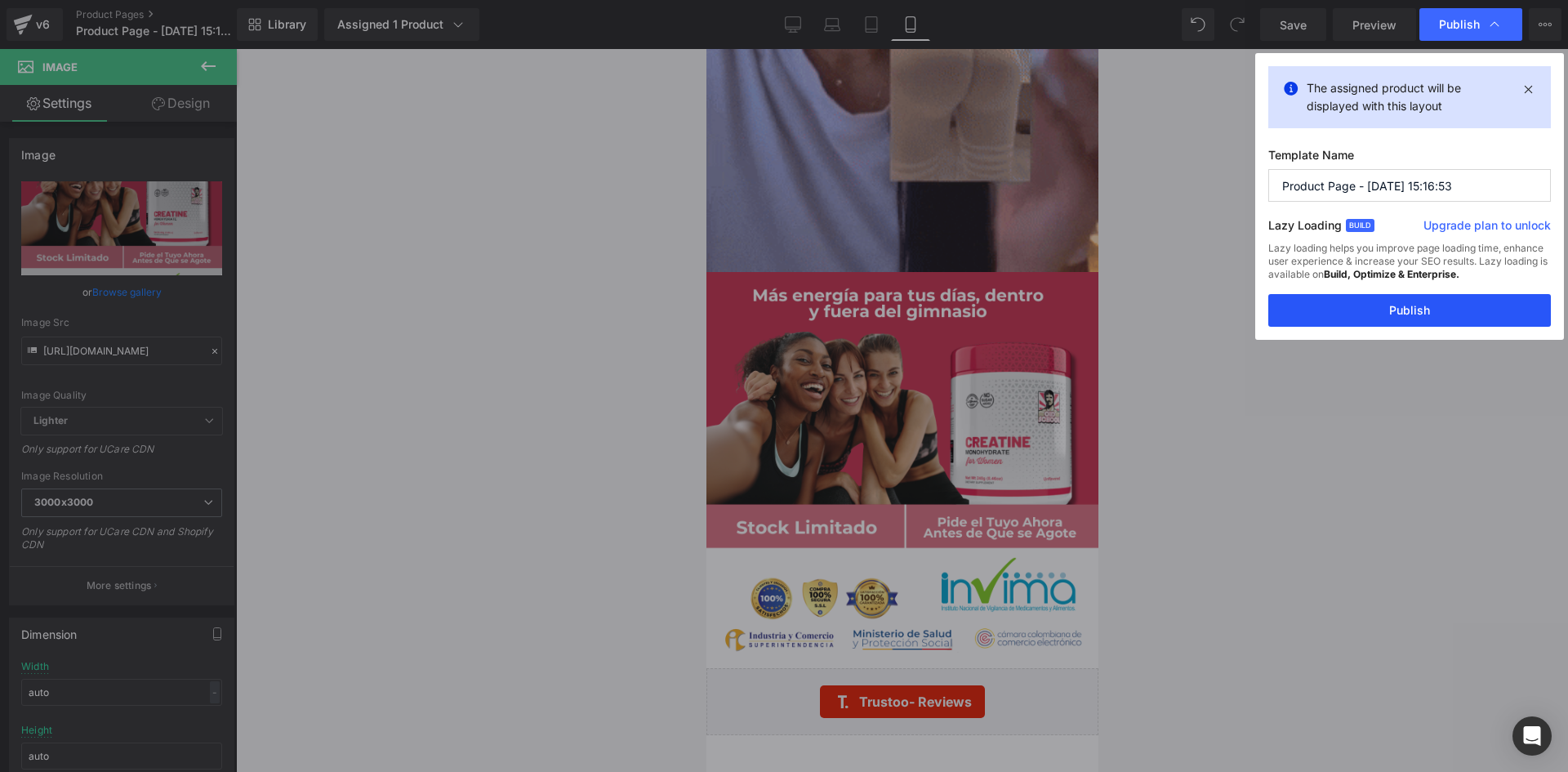
click at [1406, 309] on button "Publish" at bounding box center [1410, 311] width 283 height 33
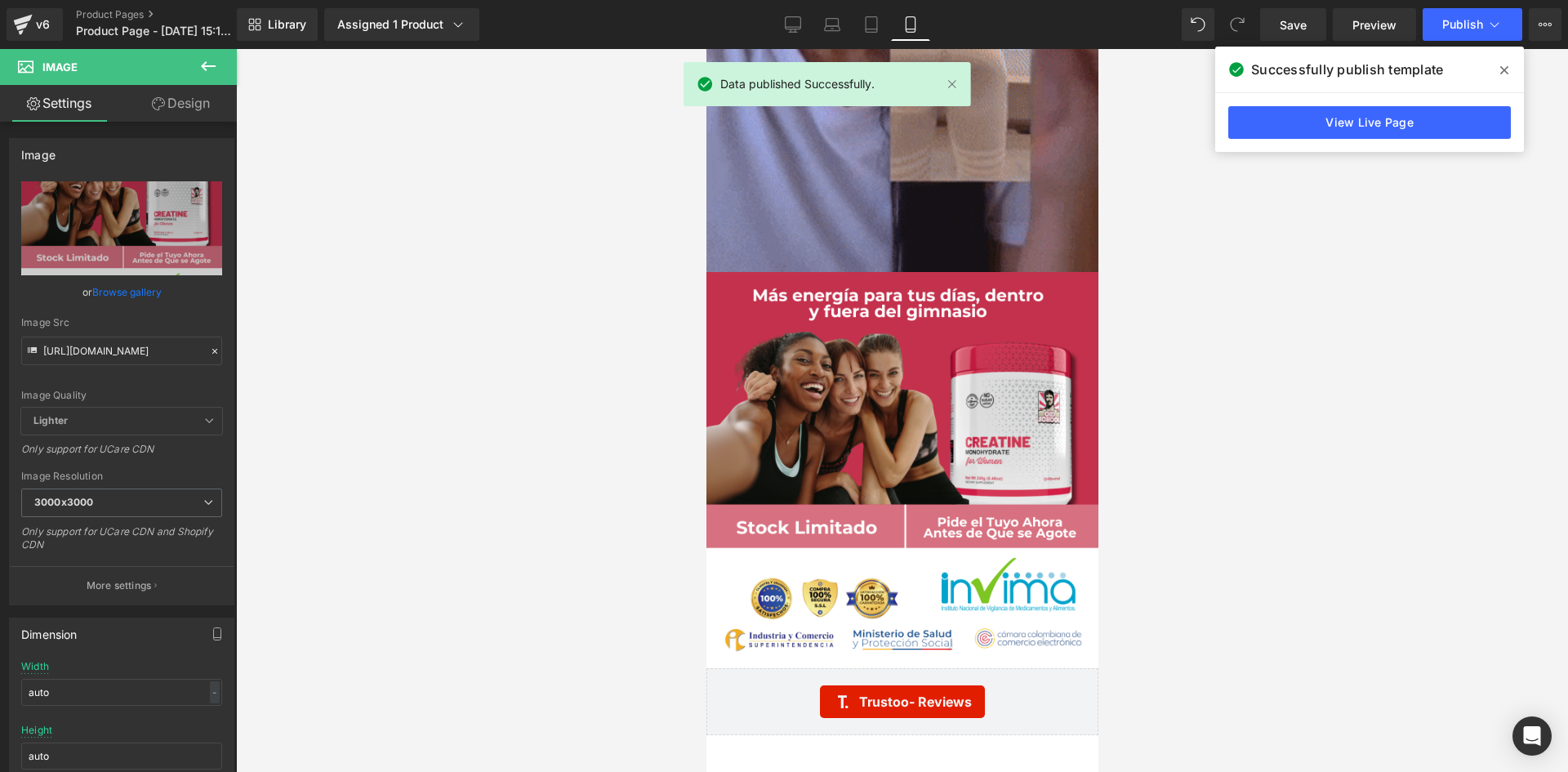
click at [1503, 74] on icon at bounding box center [1504, 70] width 8 height 13
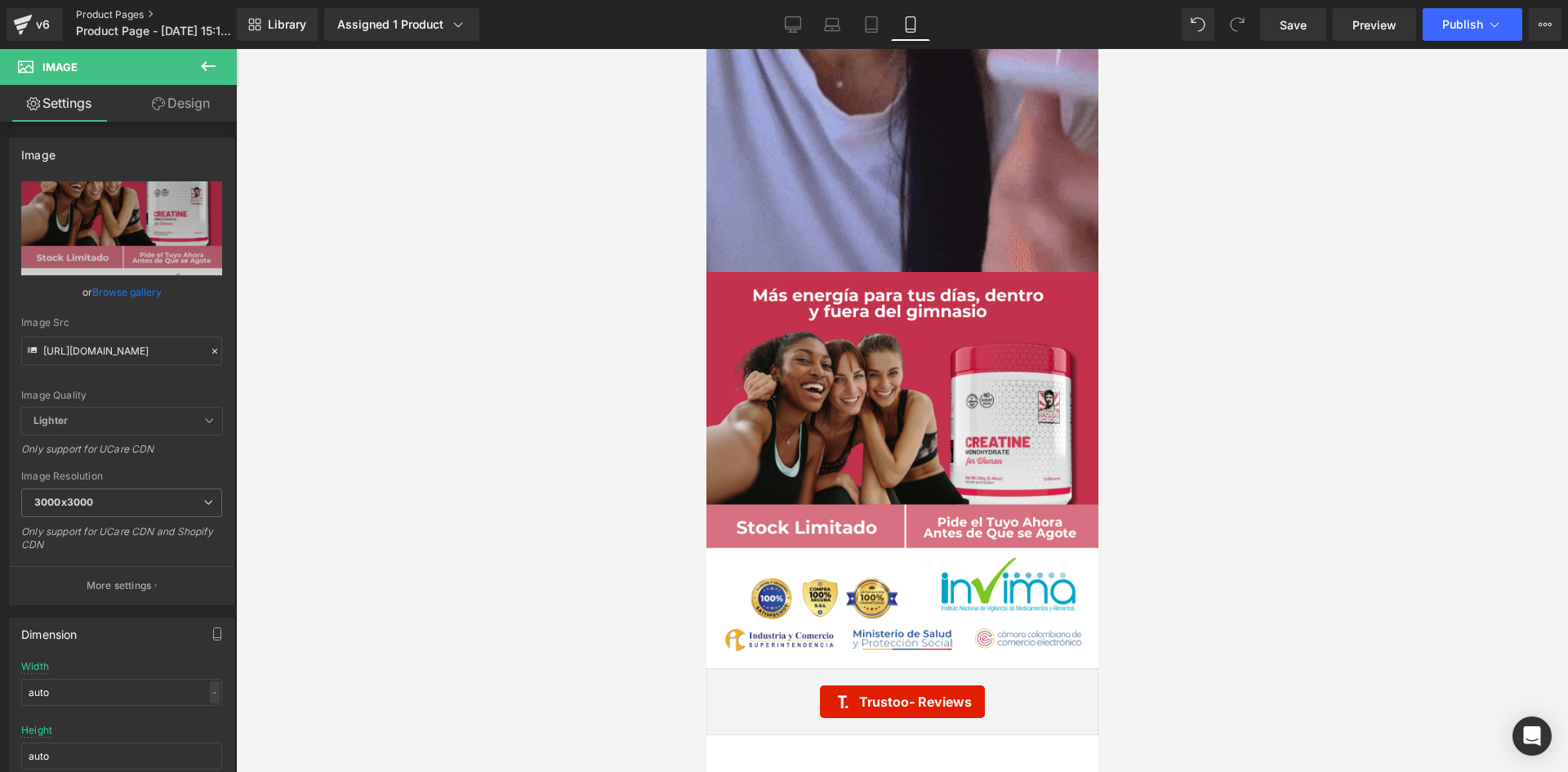
click at [97, 16] on link "Product Pages" at bounding box center [170, 14] width 188 height 13
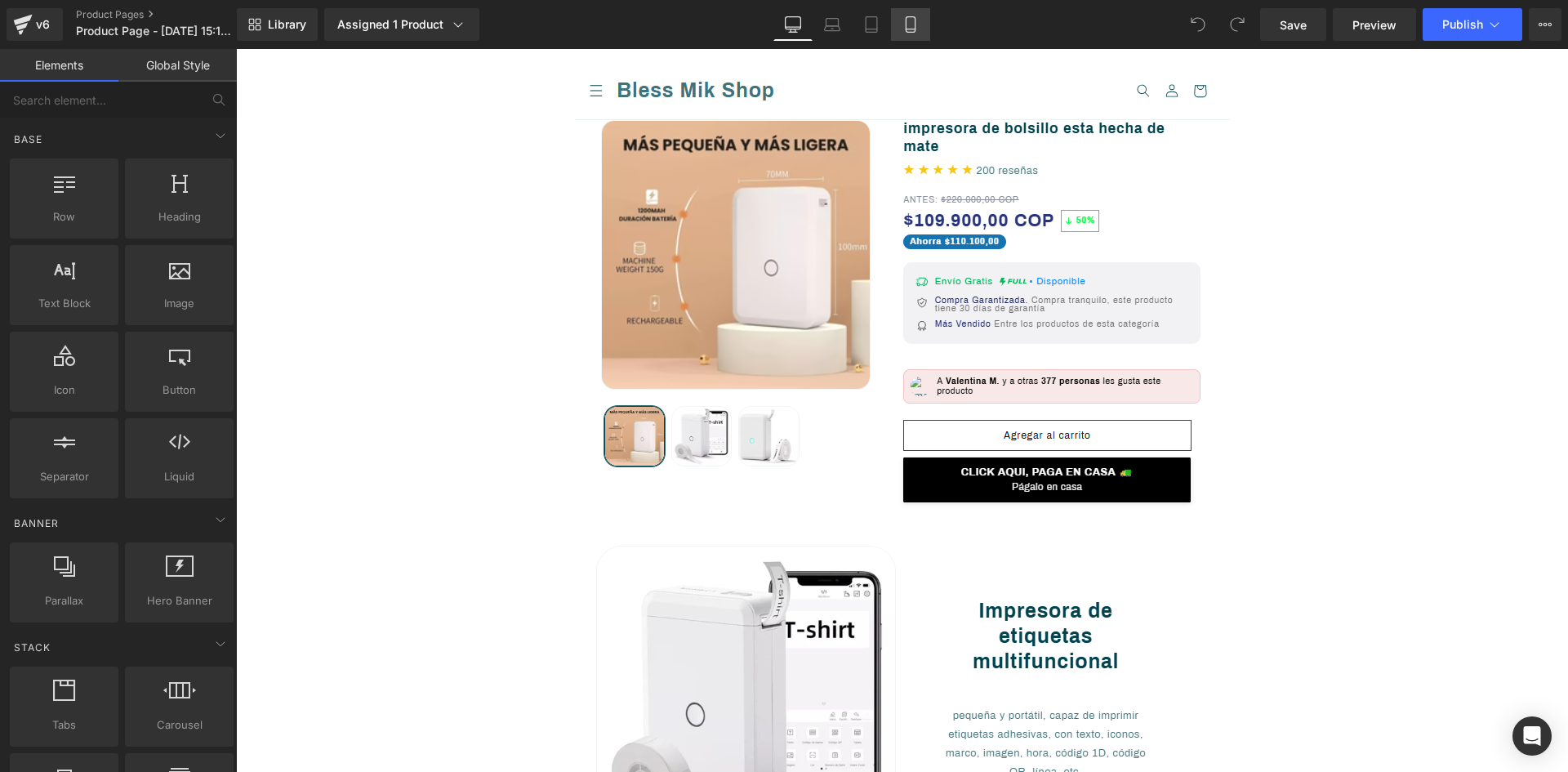
click at [918, 36] on link "Mobile" at bounding box center [910, 24] width 39 height 33
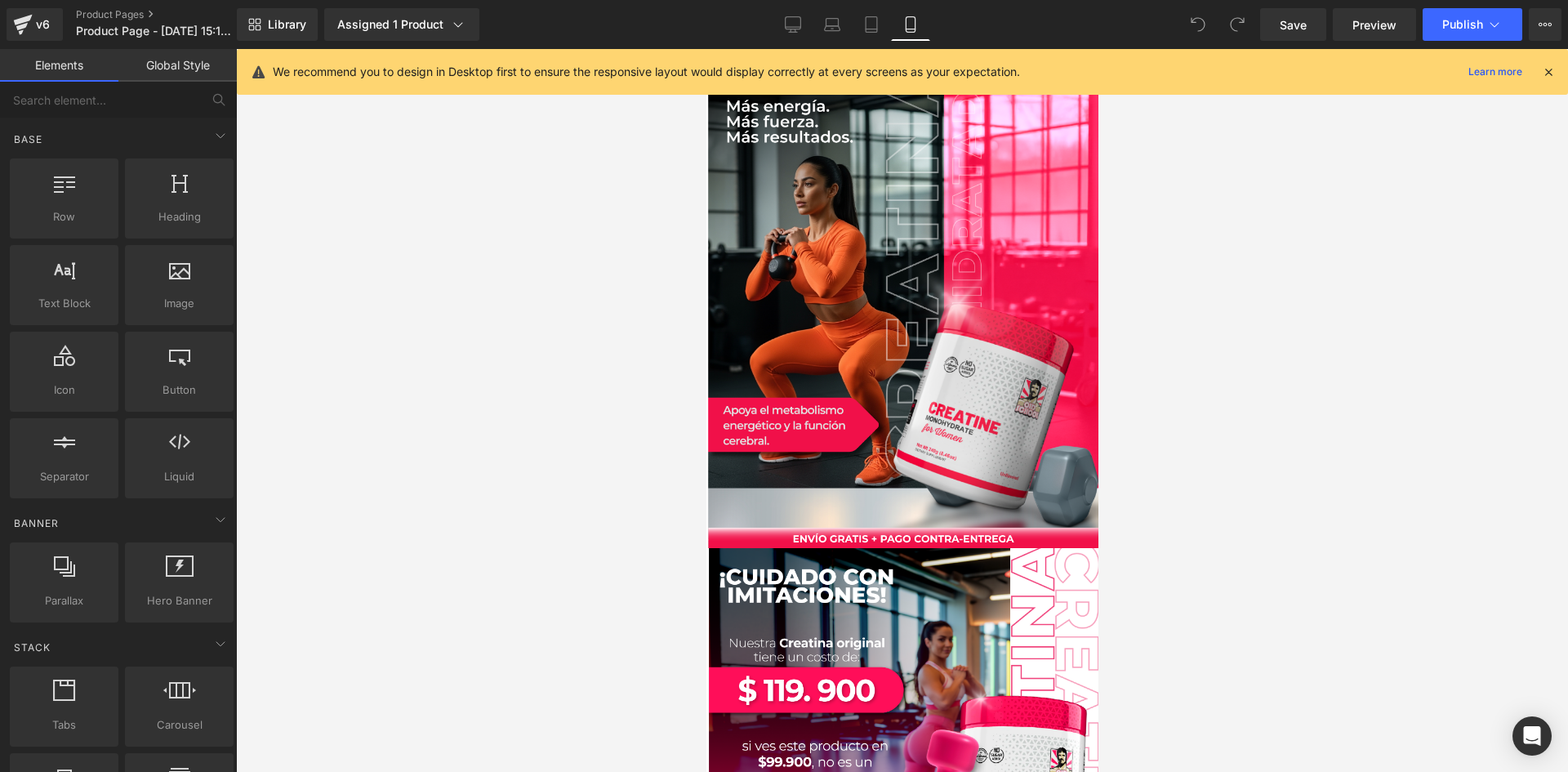
click at [1550, 69] on icon at bounding box center [1548, 72] width 15 height 15
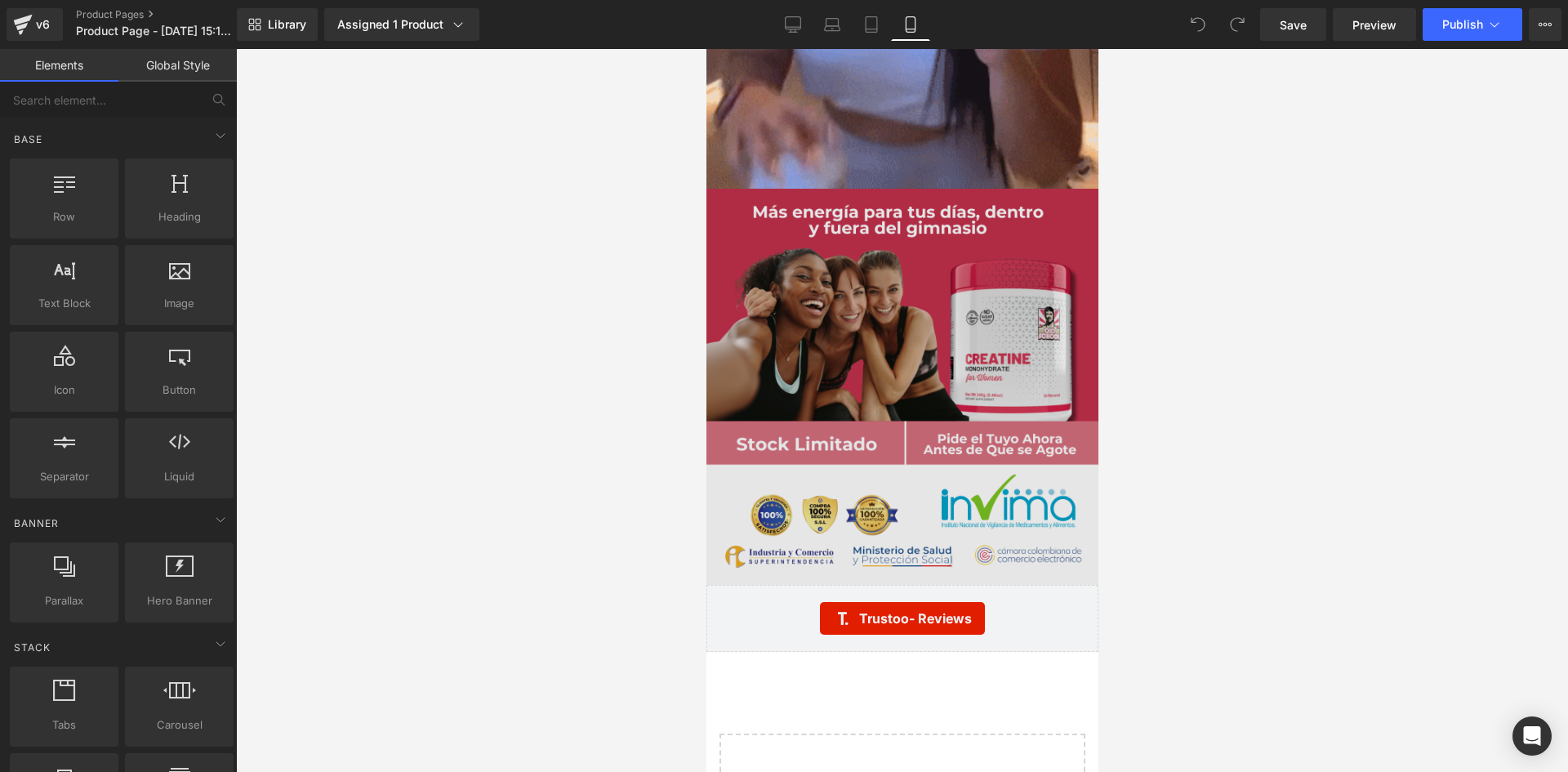
scroll to position [5144, 0]
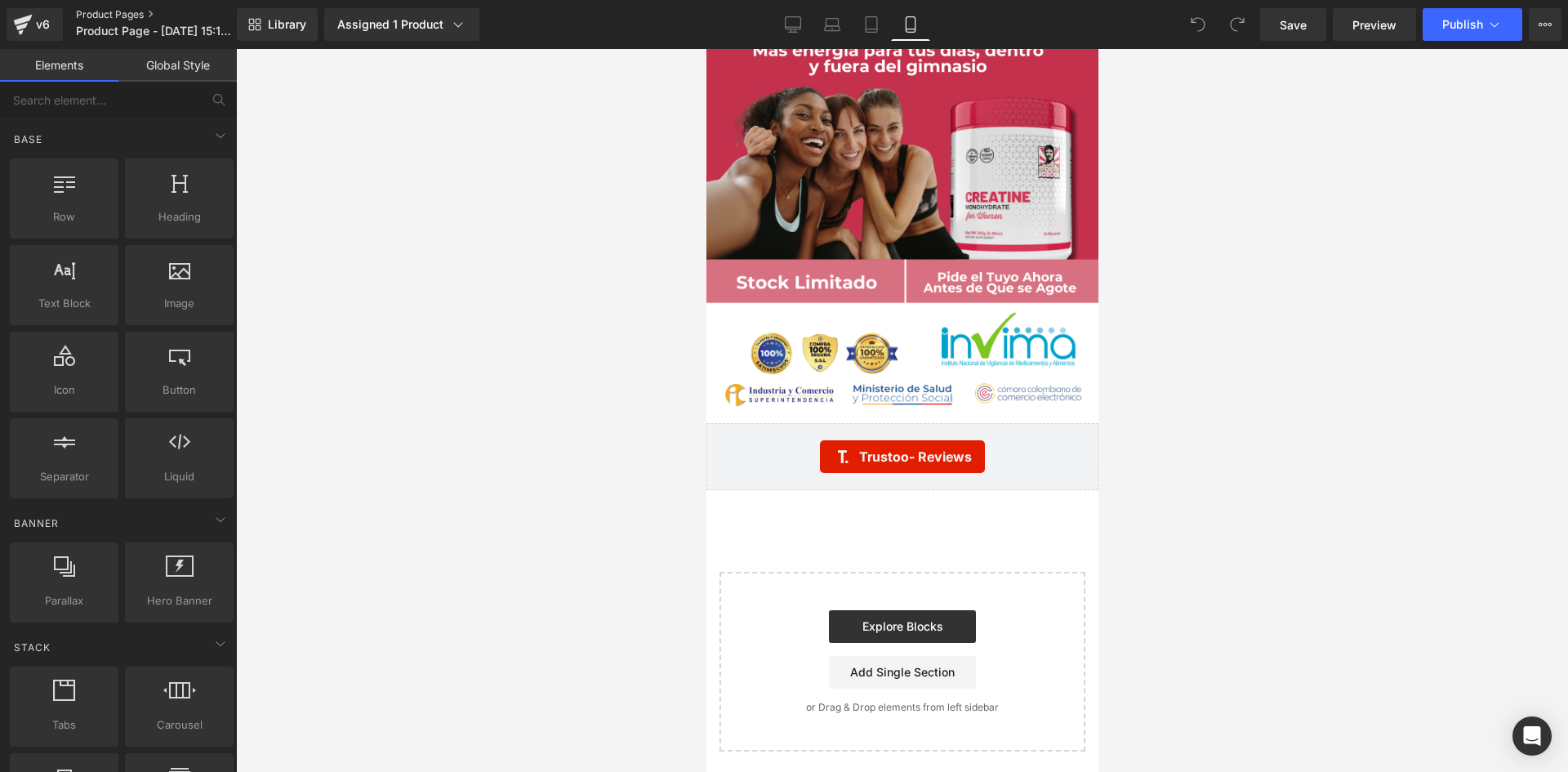
click at [92, 11] on link "Product Pages" at bounding box center [170, 14] width 188 height 13
